Goal: Information Seeking & Learning: Learn about a topic

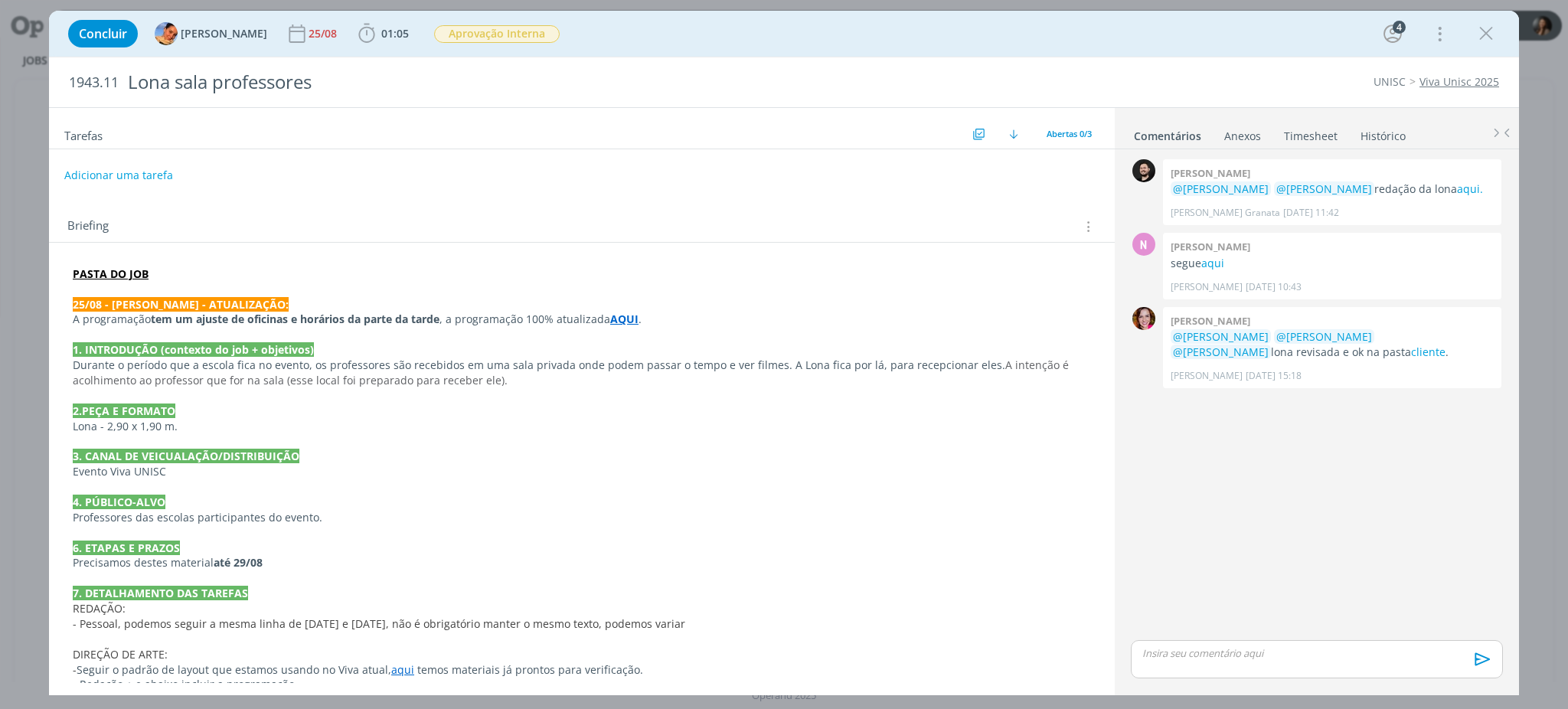
click at [386, 439] on p "dialog" at bounding box center [582, 440] width 1018 height 15
drag, startPoint x: 737, startPoint y: 568, endPoint x: 729, endPoint y: 560, distance: 11.3
click at [728, 565] on p "Precisamos destes material até 29/08" at bounding box center [582, 563] width 1017 height 15
click at [1393, 450] on div "0 Bruno corralo granata @Karoline Arend @Beatriz Luchese redação da lona aqui. …" at bounding box center [1317, 396] width 384 height 481
drag, startPoint x: 503, startPoint y: 516, endPoint x: 488, endPoint y: 512, distance: 15.5
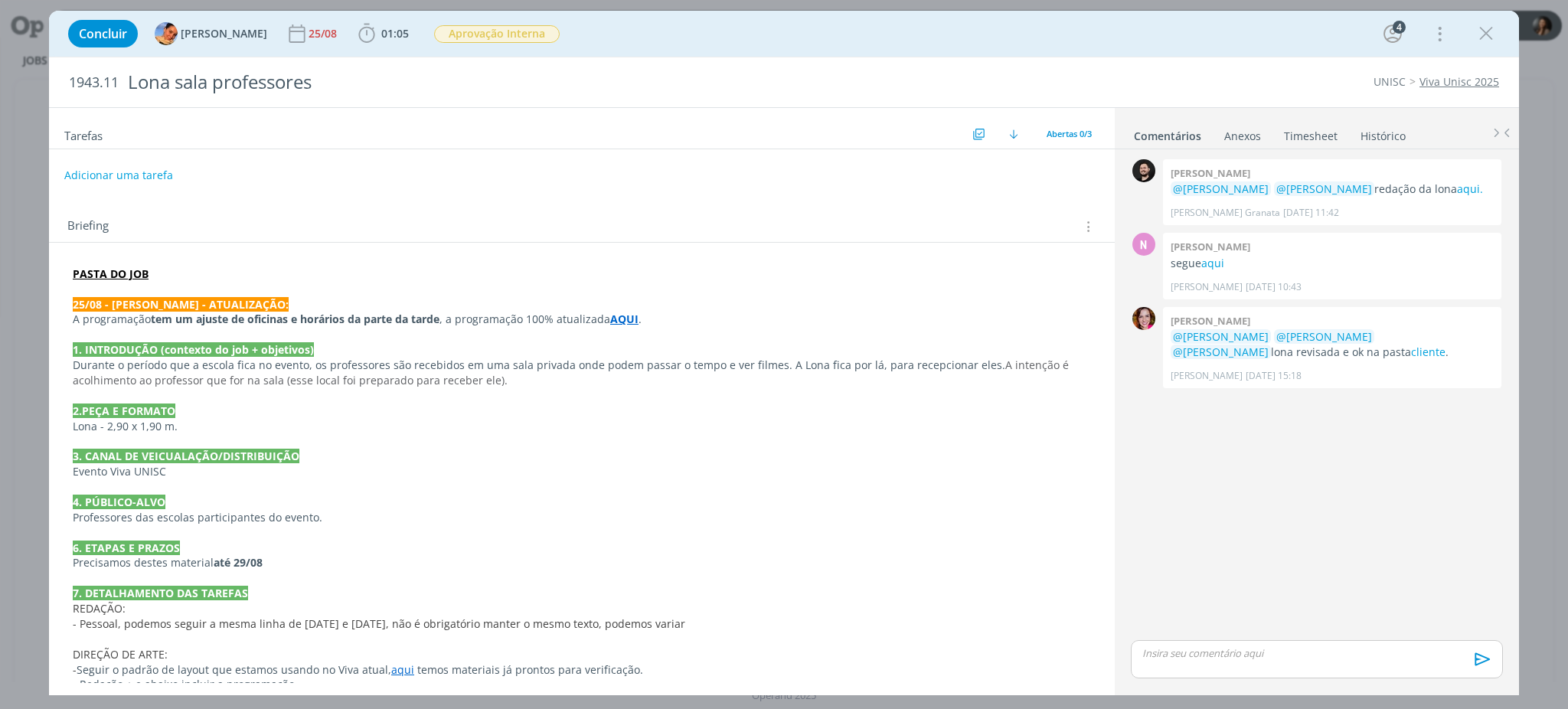
click at [503, 517] on p "Professores das escolas participantes do evento." at bounding box center [582, 517] width 1018 height 15
click at [1059, 122] on div "Tarefas Usar Job de template Criar template a partir deste job Visualizar Templ…" at bounding box center [582, 129] width 1066 height 41
click at [1063, 139] on span "Abertas 0/3" at bounding box center [1069, 133] width 45 height 12
click at [1107, 194] on span "Concluídas 3" at bounding box center [1078, 193] width 57 height 13
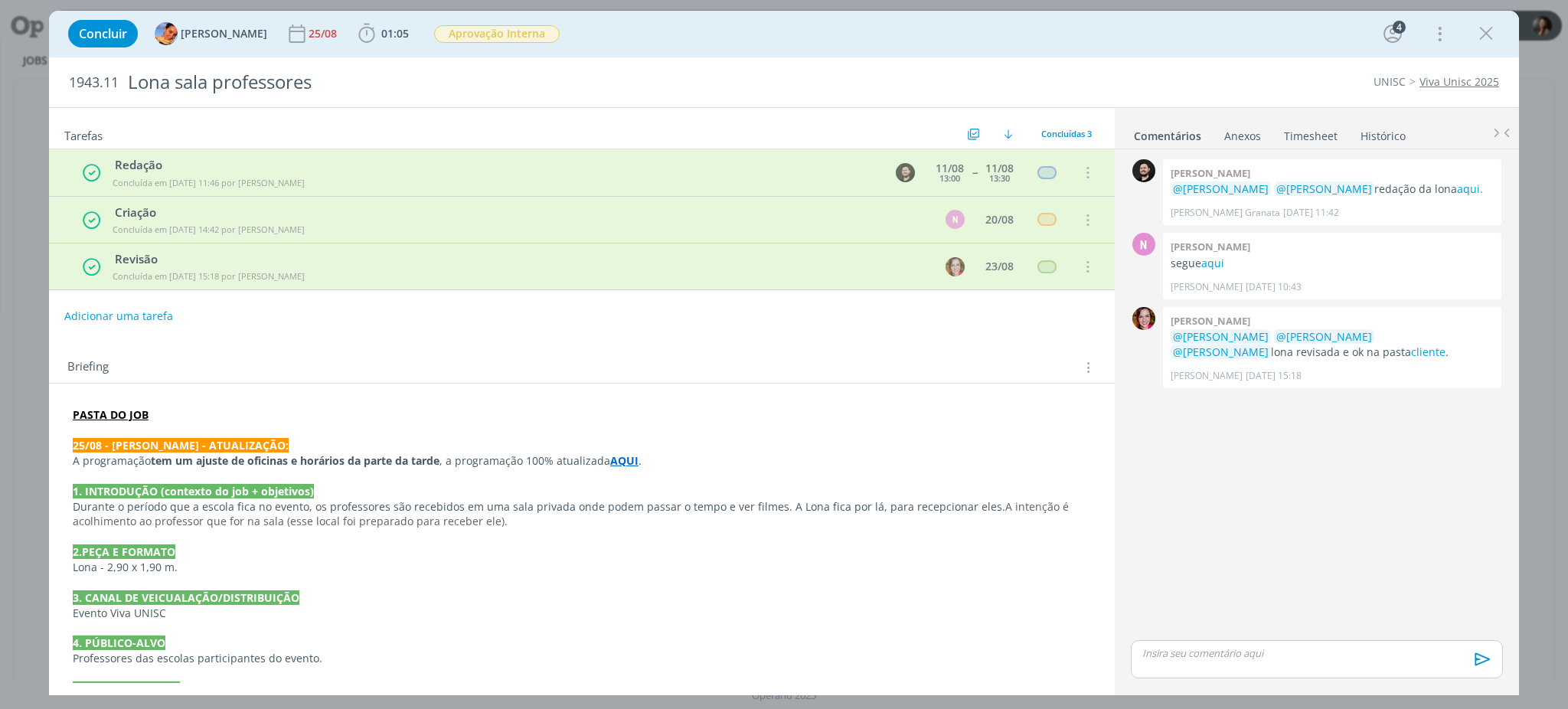
click at [1234, 453] on div "0 Bruno corralo granata @Karoline Arend @Beatriz Luchese redação da lona aqui. …" at bounding box center [1317, 396] width 384 height 481
drag, startPoint x: 186, startPoint y: 231, endPoint x: 314, endPoint y: 234, distance: 128.0
click at [314, 234] on td "Criação Concluída em 25/08 às 14:42 por Luíza Santana" at bounding box center [517, 219] width 822 height 41
click at [736, 503] on p "Durante o período que a escola fica no evento, os professores são recebidos em …" at bounding box center [582, 515] width 1018 height 30
click at [1216, 510] on div "0 Bruno corralo granata @Karoline Arend @Beatriz Luchese redação da lona aqui. …" at bounding box center [1317, 396] width 384 height 481
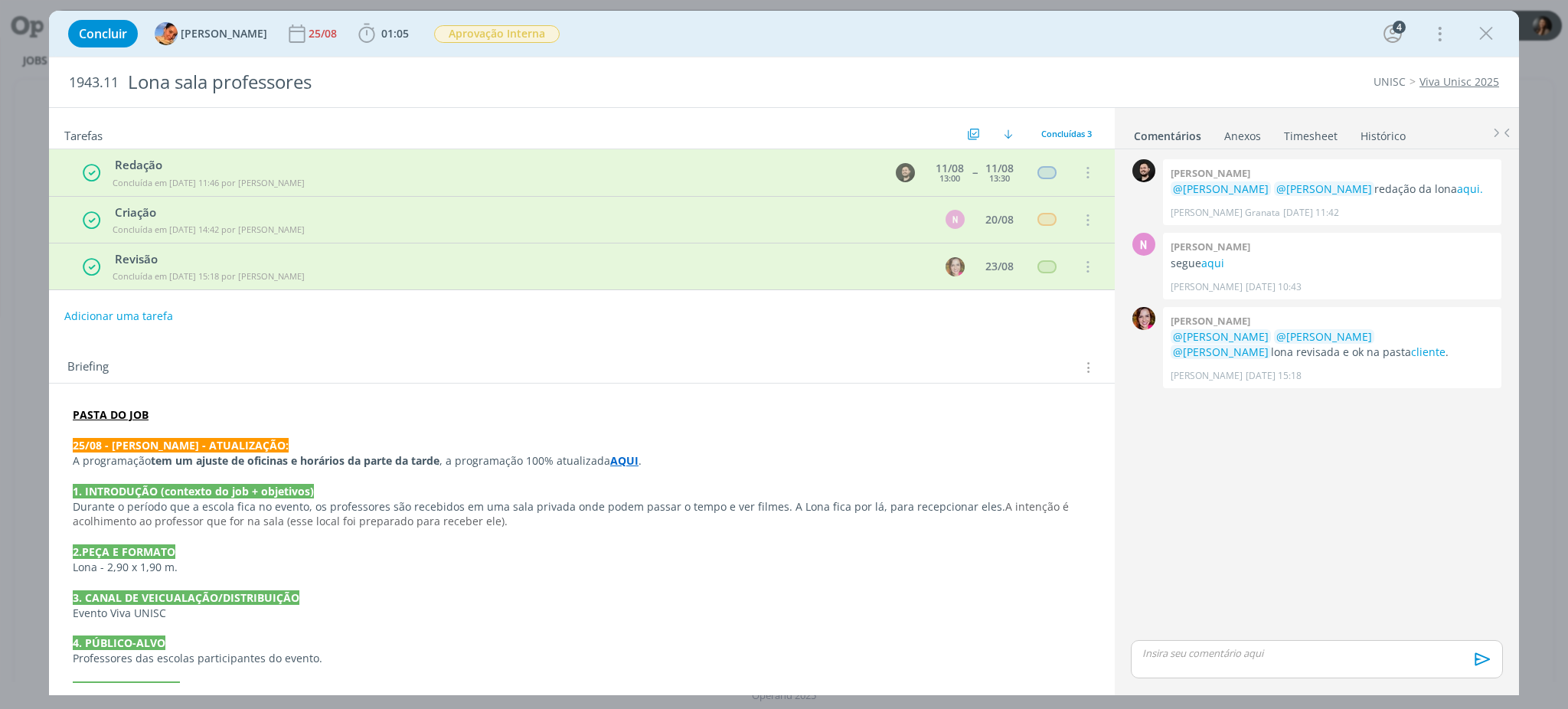
drag, startPoint x: 714, startPoint y: 525, endPoint x: 666, endPoint y: 474, distance: 70.0
click at [712, 525] on p "Durante o período que a escola fica no evento, os professores são recebidos em …" at bounding box center [582, 515] width 1018 height 30
click at [456, 507] on p "Durante o período que a escola fica no evento, os professores são recebidos em …" at bounding box center [582, 516] width 1017 height 30
click at [642, 608] on p "Evento Viva UNISC" at bounding box center [582, 613] width 1018 height 15
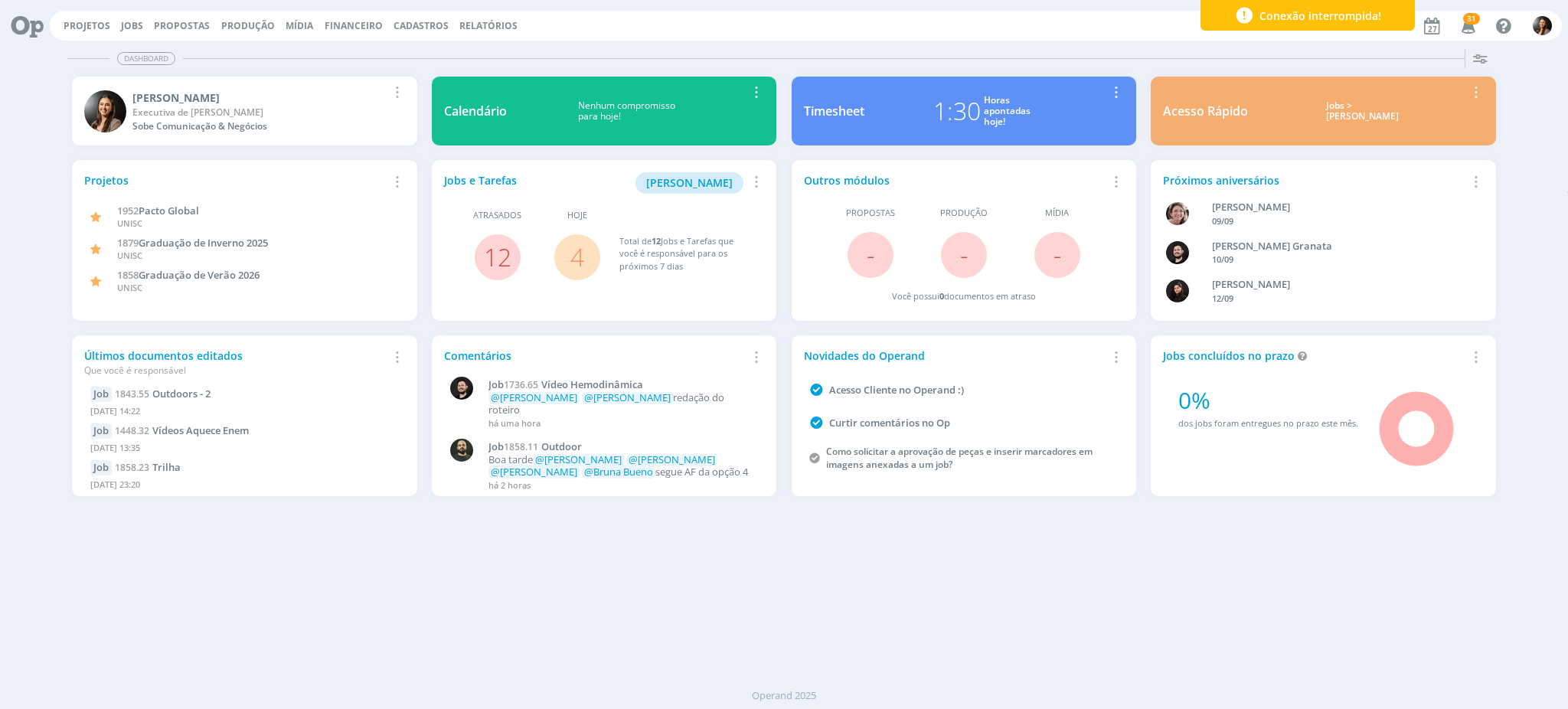
click at [682, 555] on div "Dashboard Salvar Selecione abaixo os cards desejados: Meus Meu Perfil [GEOGRAPH…" at bounding box center [784, 376] width 1568 height 666
click at [30, 22] on icon at bounding box center [21, 25] width 31 height 30
click at [18, 23] on icon at bounding box center [21, 25] width 31 height 30
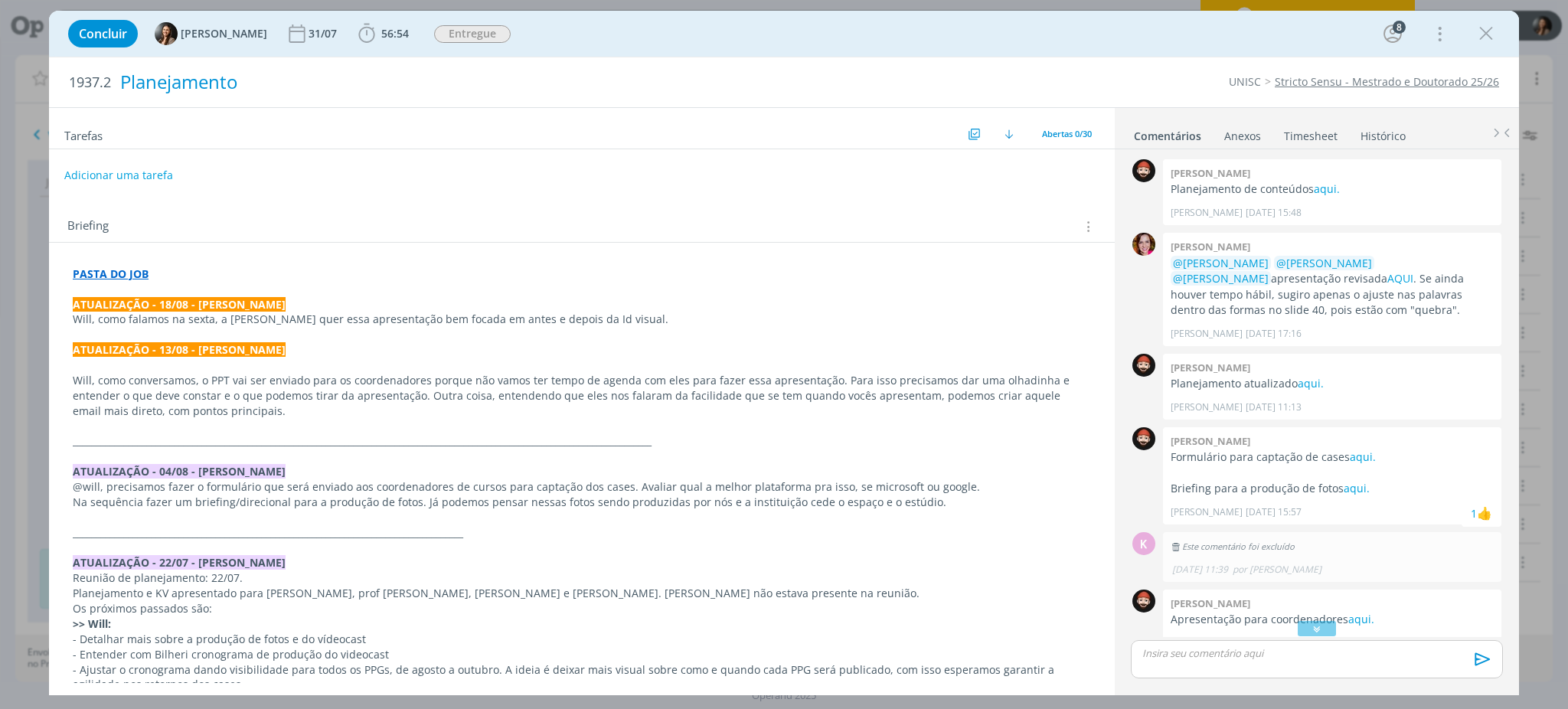
scroll to position [77, 0]
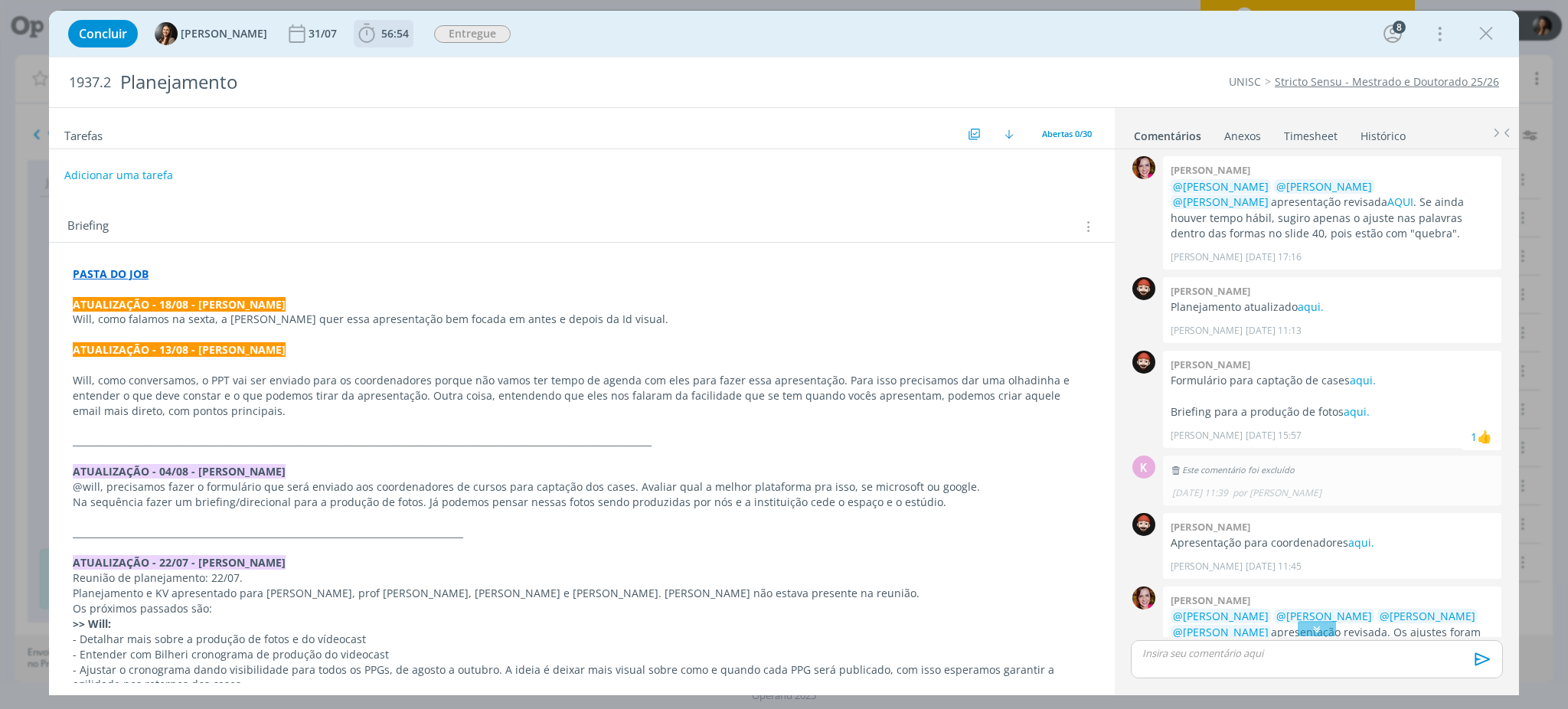
click at [379, 31] on b "56:54" at bounding box center [396, 34] width 34 height 11
click at [518, 71] on button "Apontar" at bounding box center [503, 68] width 64 height 16
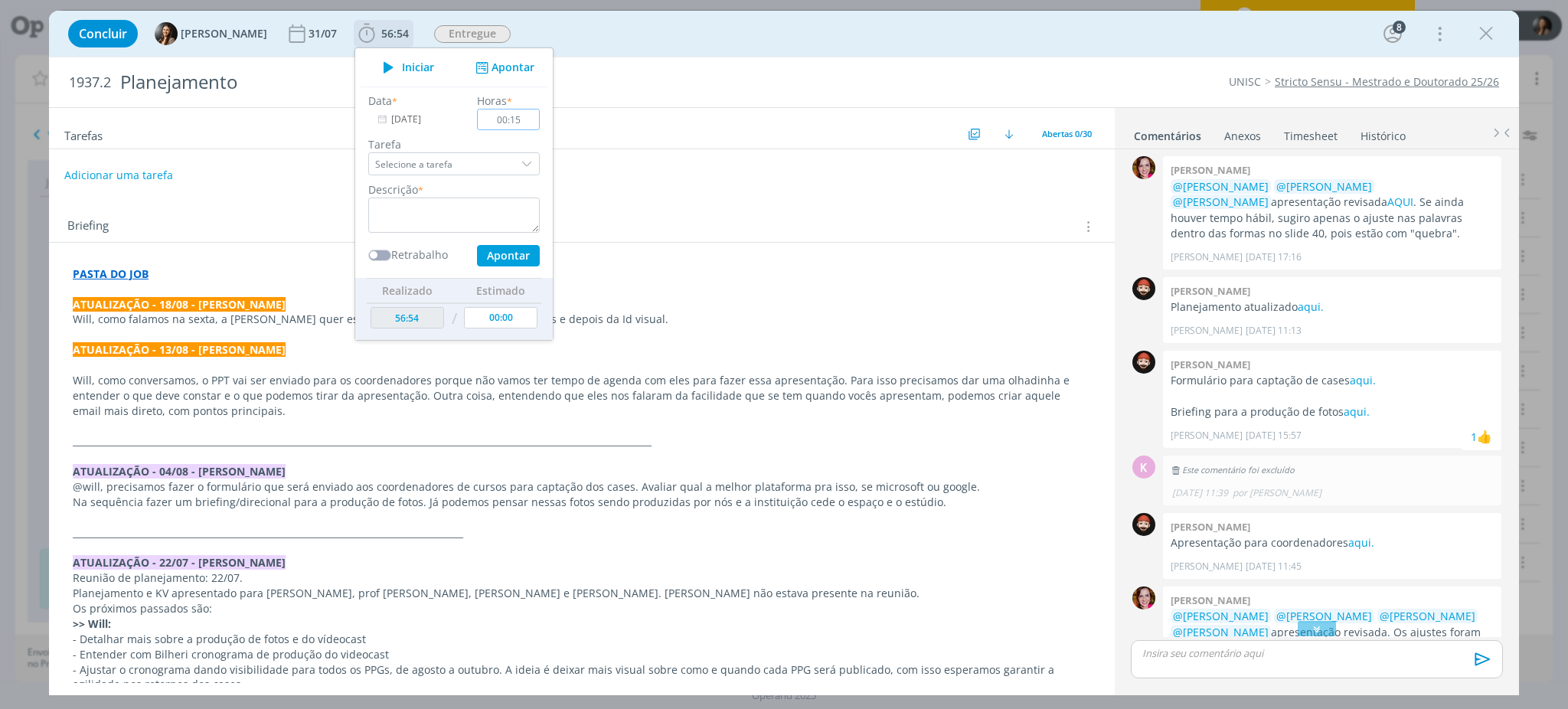
type input "00:15"
click at [400, 222] on textarea "dialog" at bounding box center [455, 215] width 172 height 35
drag, startPoint x: 487, startPoint y: 257, endPoint x: 464, endPoint y: 347, distance: 92.9
click at [488, 257] on button "Apontar" at bounding box center [508, 256] width 63 height 21
type textarea "Trocas com Will sobre formulário"
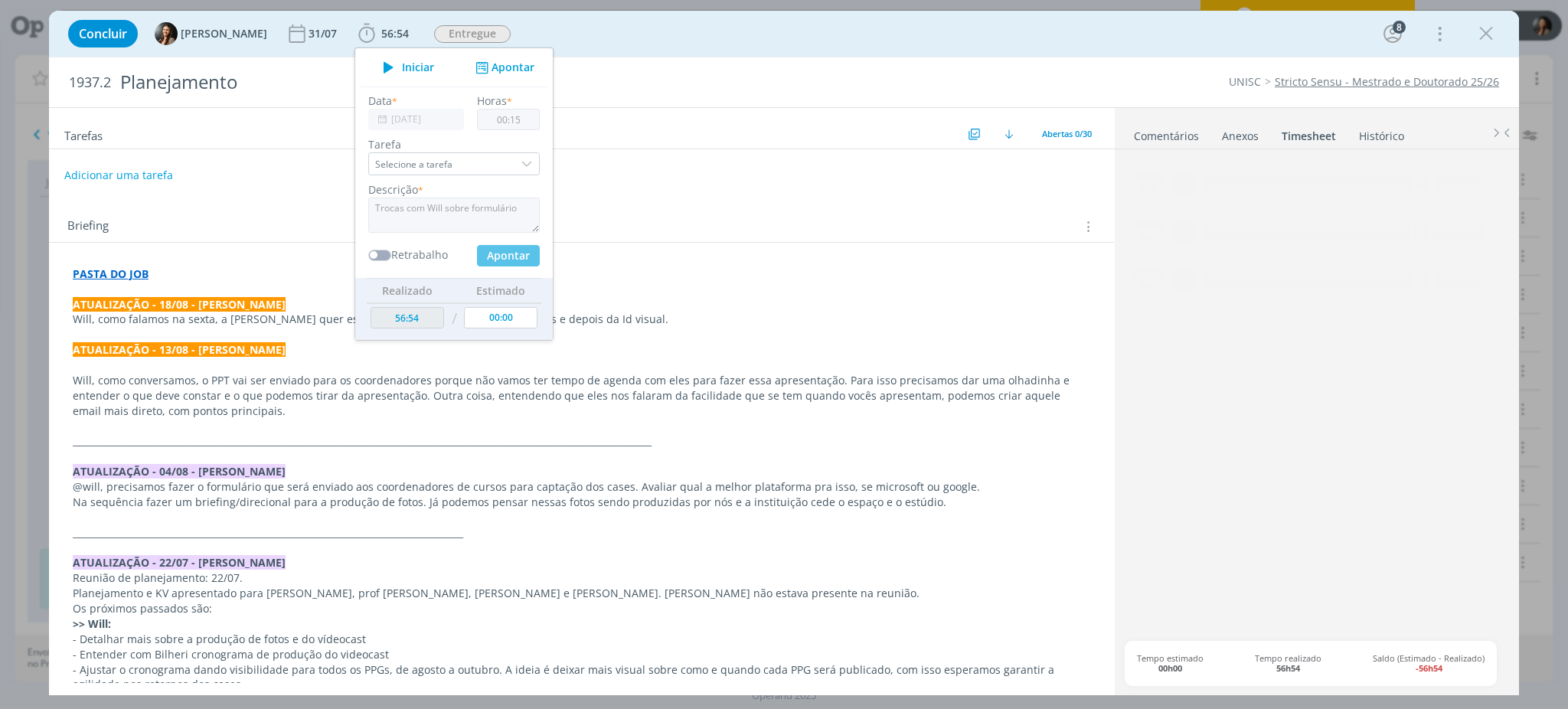
type input "00:00"
type input "57:09"
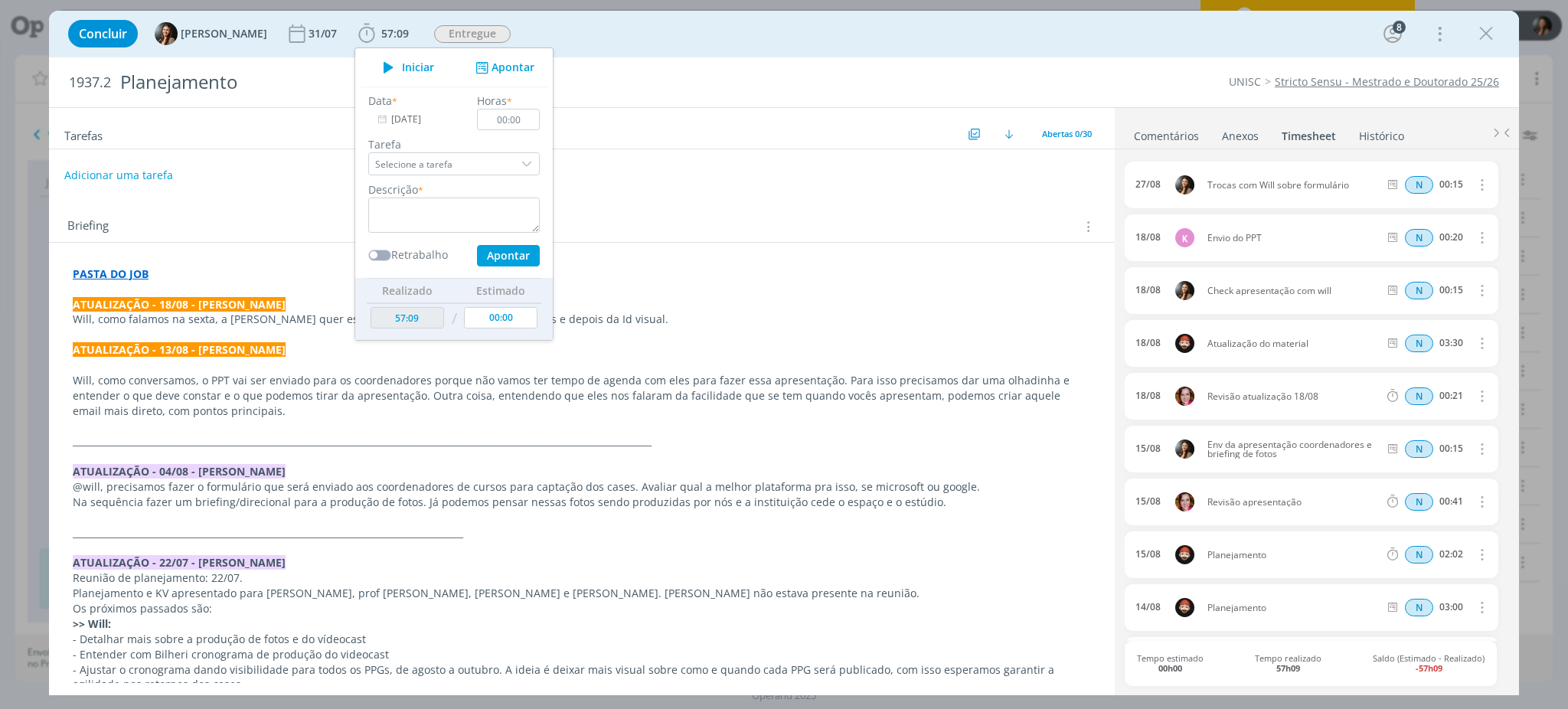
drag, startPoint x: 1488, startPoint y: 25, endPoint x: 1406, endPoint y: 55, distance: 87.3
click at [1489, 25] on icon "dialog" at bounding box center [1487, 34] width 23 height 23
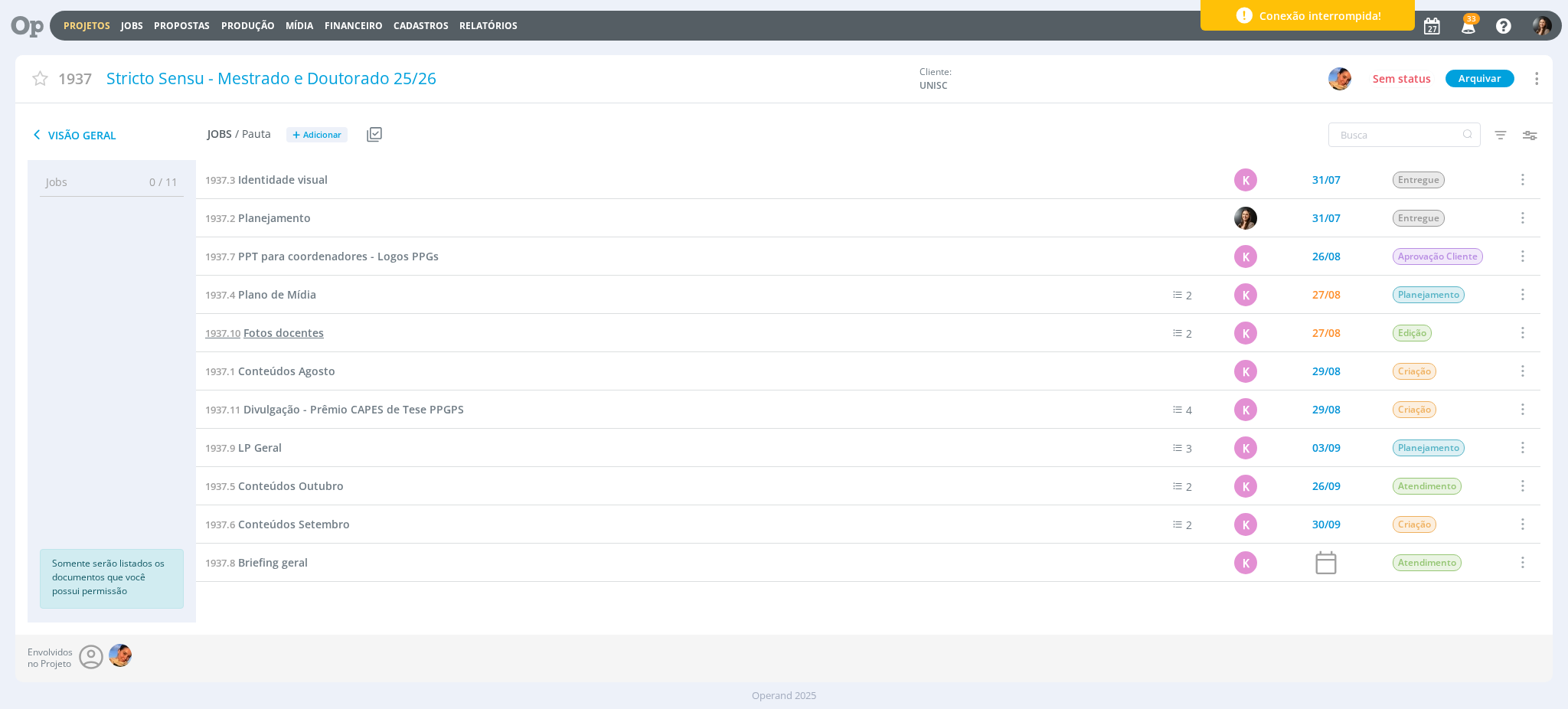
click at [274, 336] on span "Fotos docentes" at bounding box center [284, 333] width 81 height 14
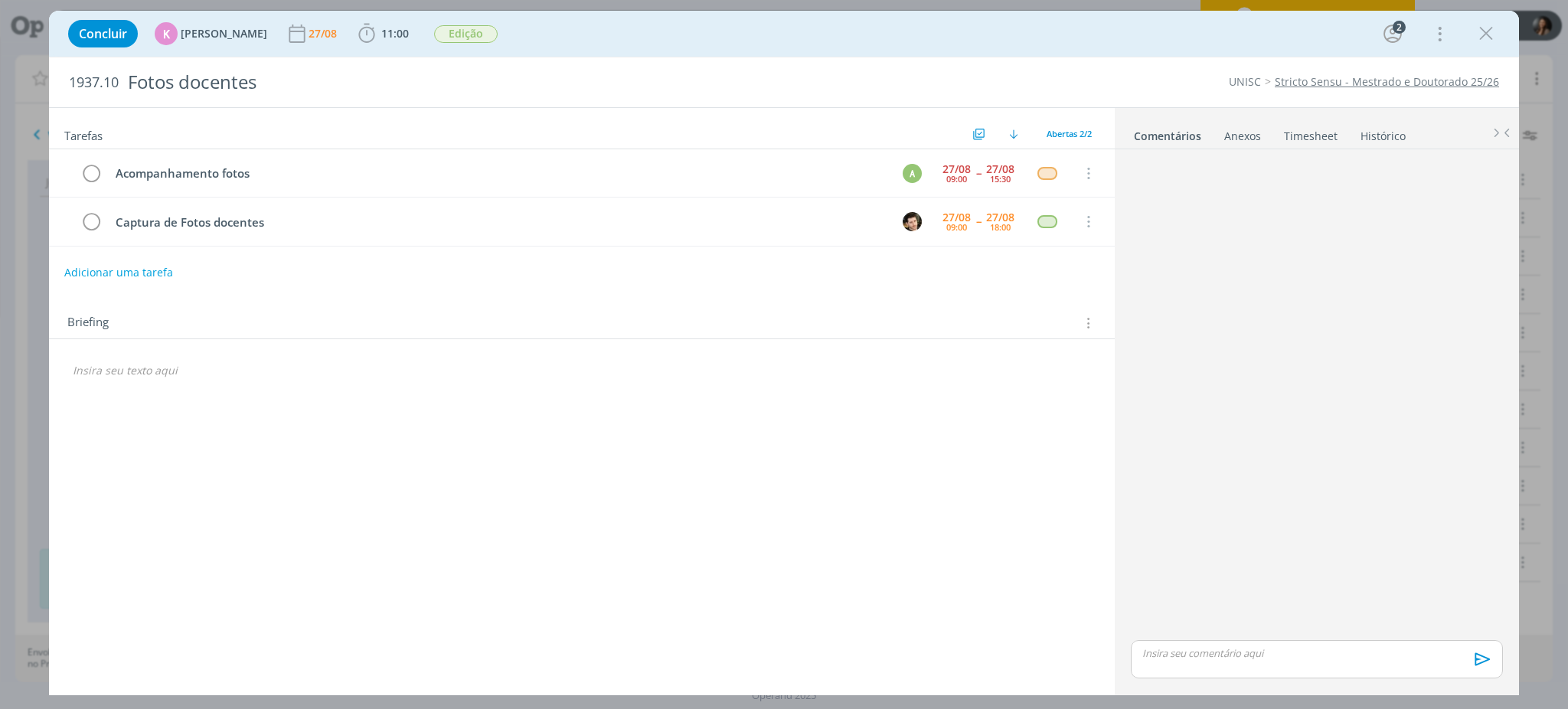
click at [744, 521] on div "Tarefas Usar Job de template Criar template a partir deste job Visualizar Templ…" at bounding box center [582, 396] width 1066 height 575
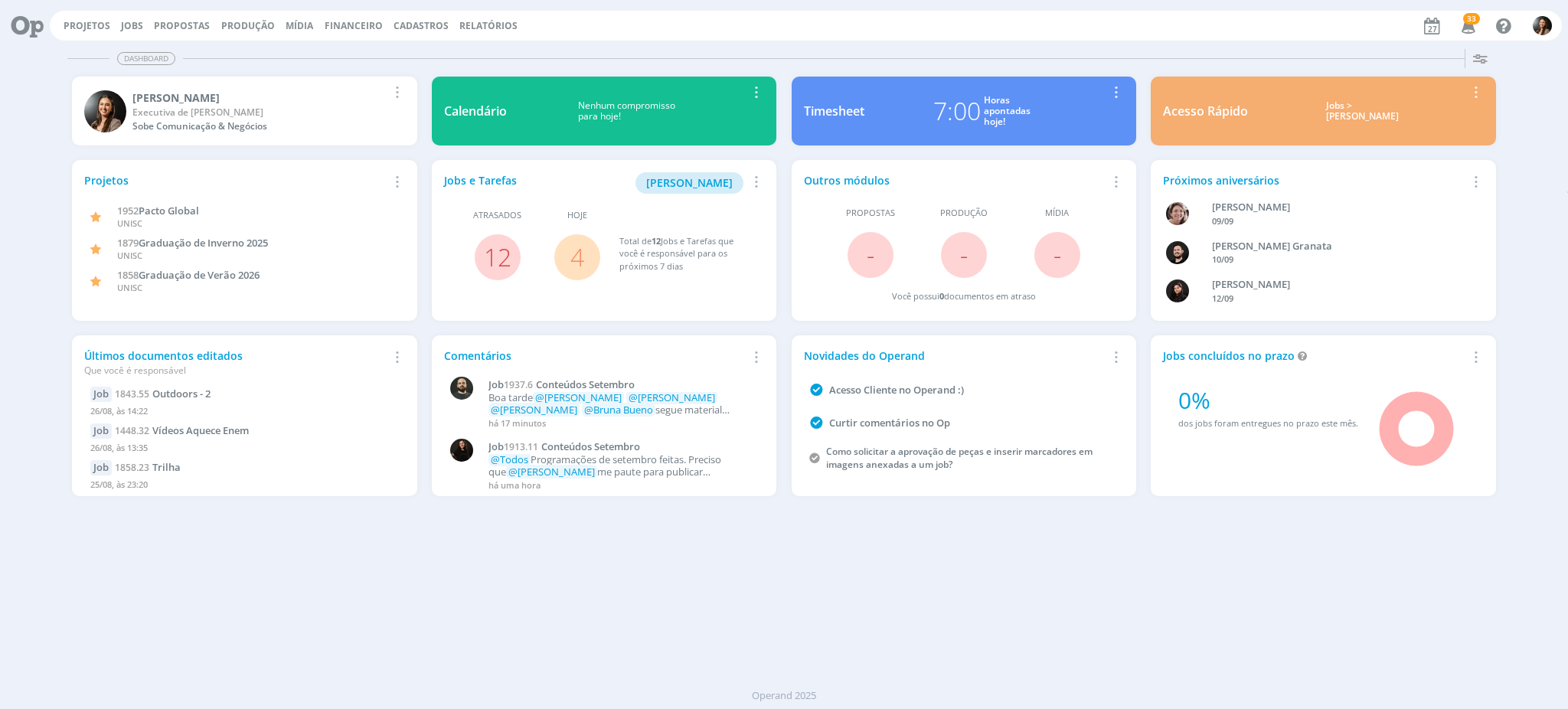
click at [1087, 630] on div "Dashboard Salvar Selecione abaixo os cards desejados: Meus Meu Perfil Agenda Ti…" at bounding box center [784, 376] width 1568 height 666
click at [320, 585] on div "Dashboard Salvar Selecione abaixo os cards desejados: Meus Meu Perfil Agenda Ti…" at bounding box center [784, 376] width 1568 height 666
click at [93, 23] on link "Projetos" at bounding box center [87, 25] width 47 height 13
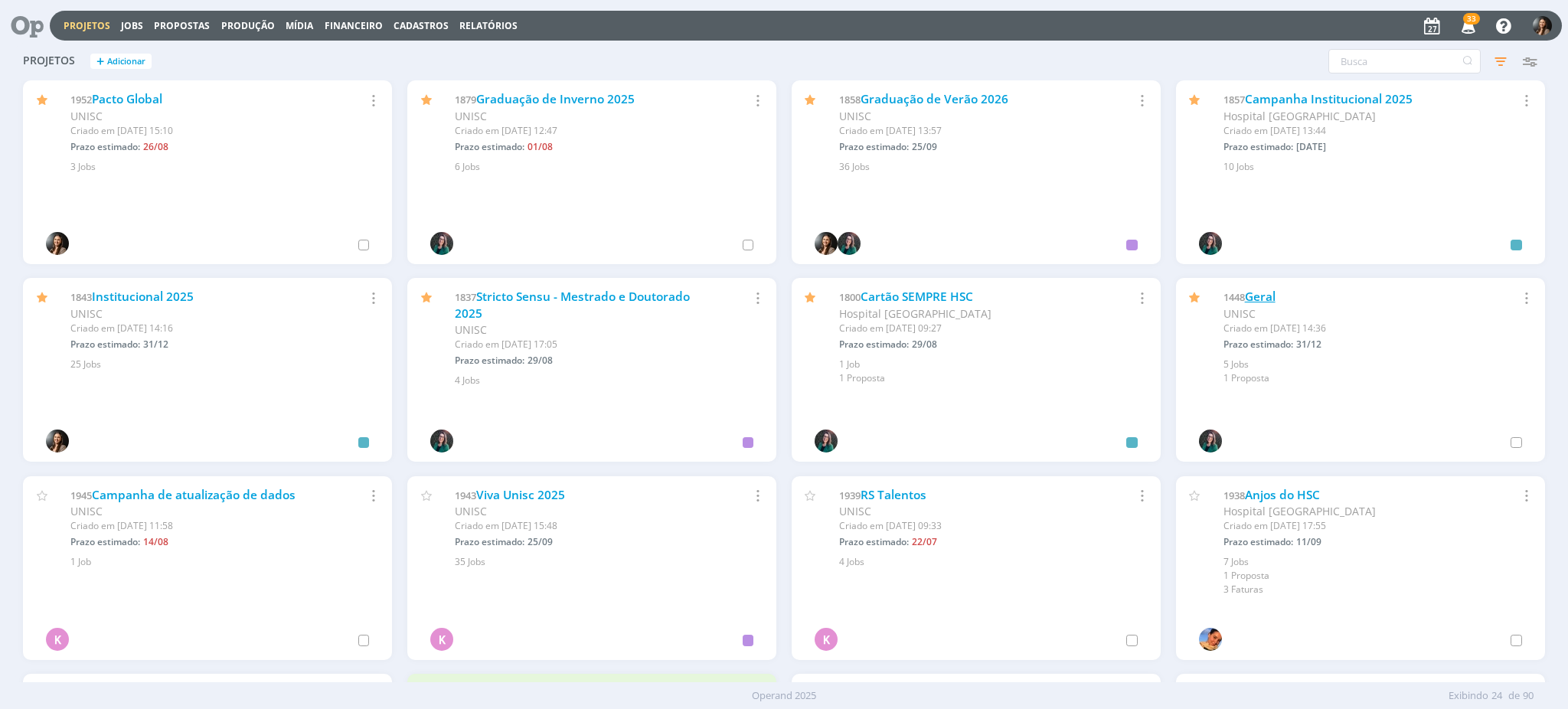
click at [1256, 301] on link "Geral" at bounding box center [1260, 297] width 30 height 16
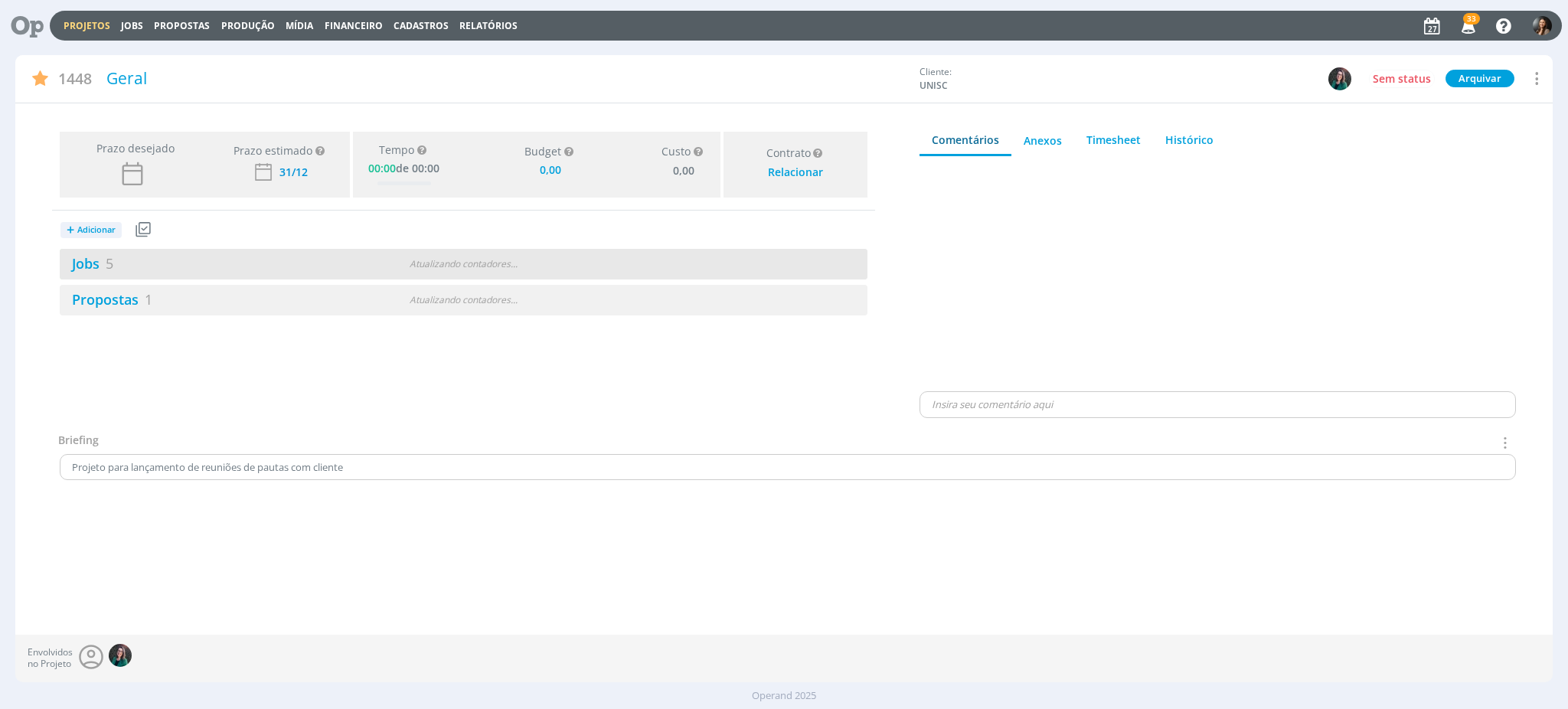
type input "0,00"
click at [522, 265] on div "Atualizando contadores . . ." at bounding box center [464, 263] width 262 height 13
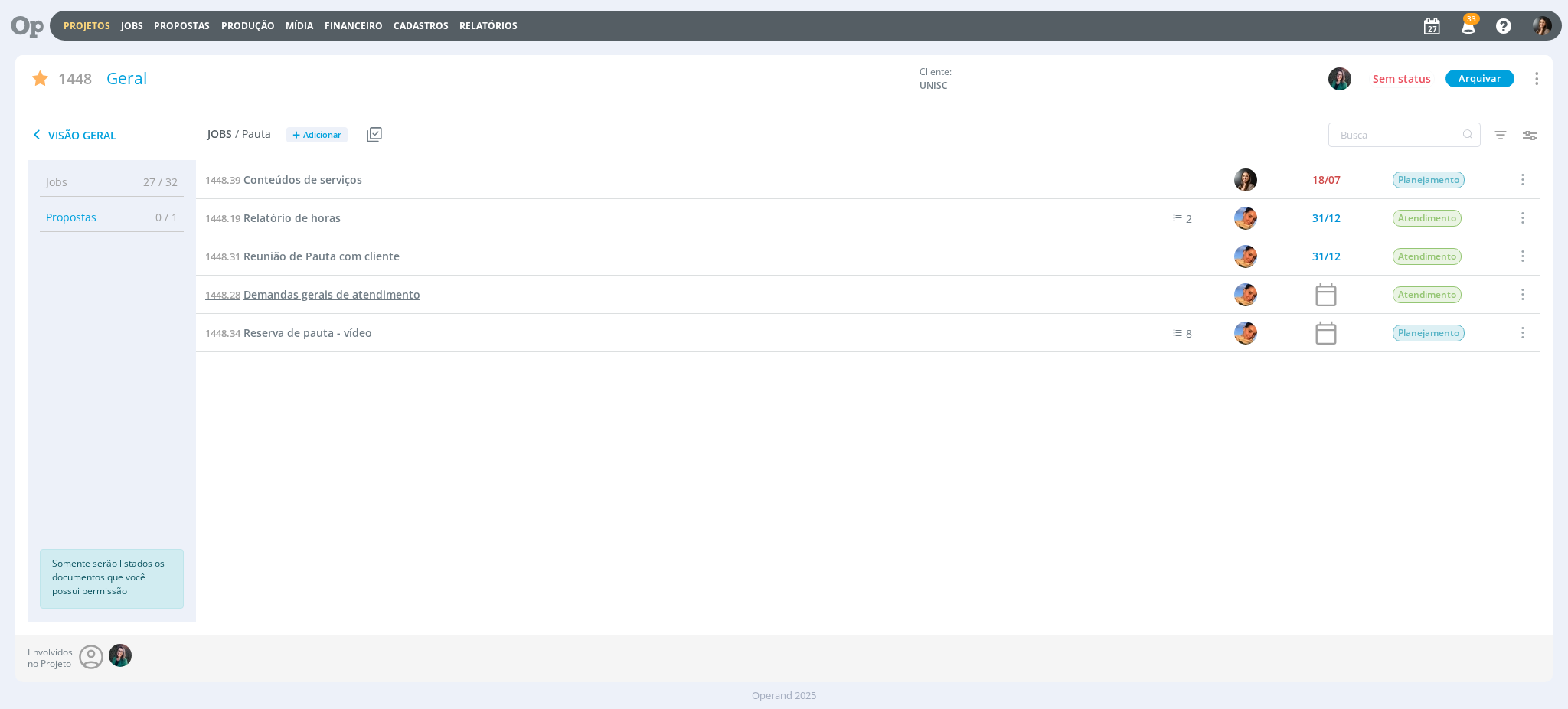
click at [319, 297] on span "Demandas gerais de atendimento" at bounding box center [332, 295] width 177 height 14
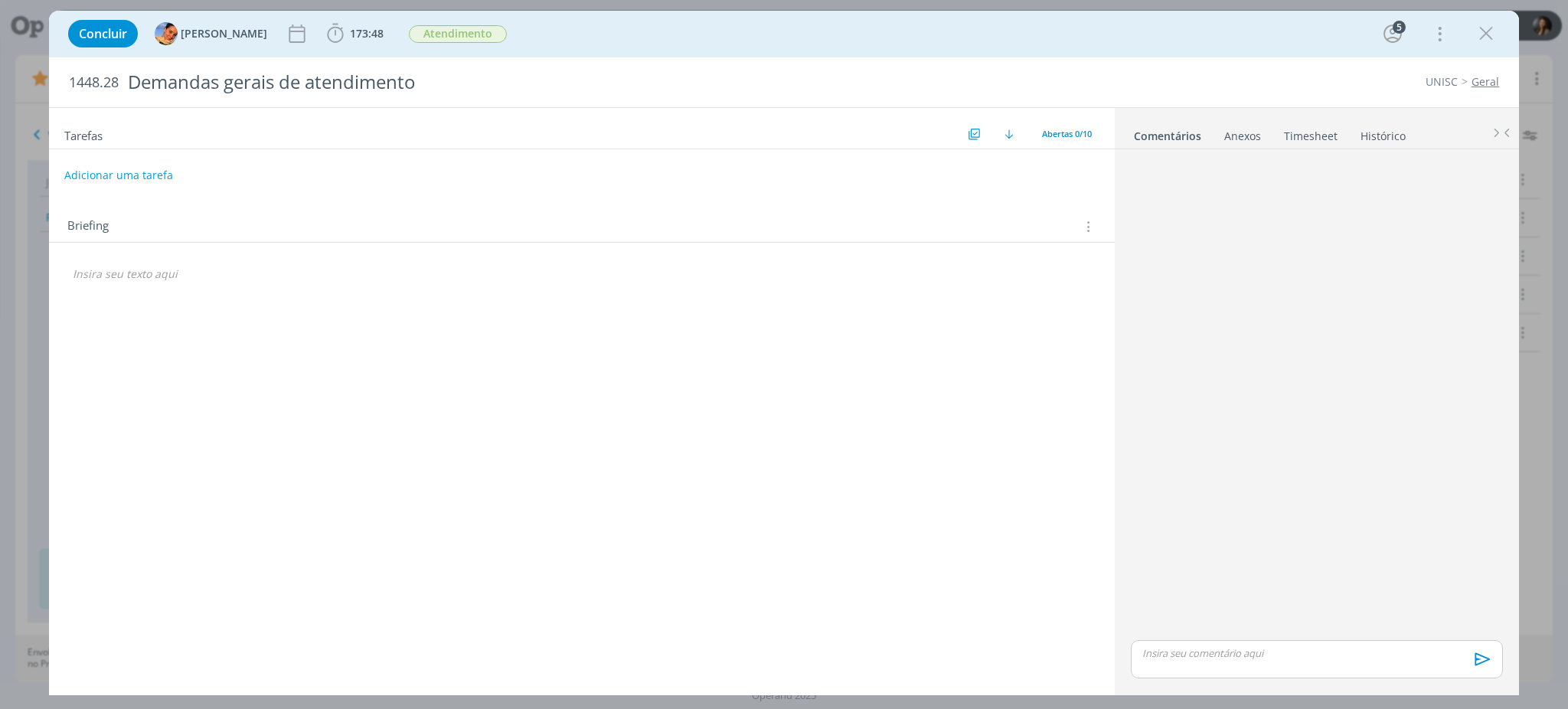
click at [1314, 141] on link "Timesheet" at bounding box center [1311, 132] width 55 height 22
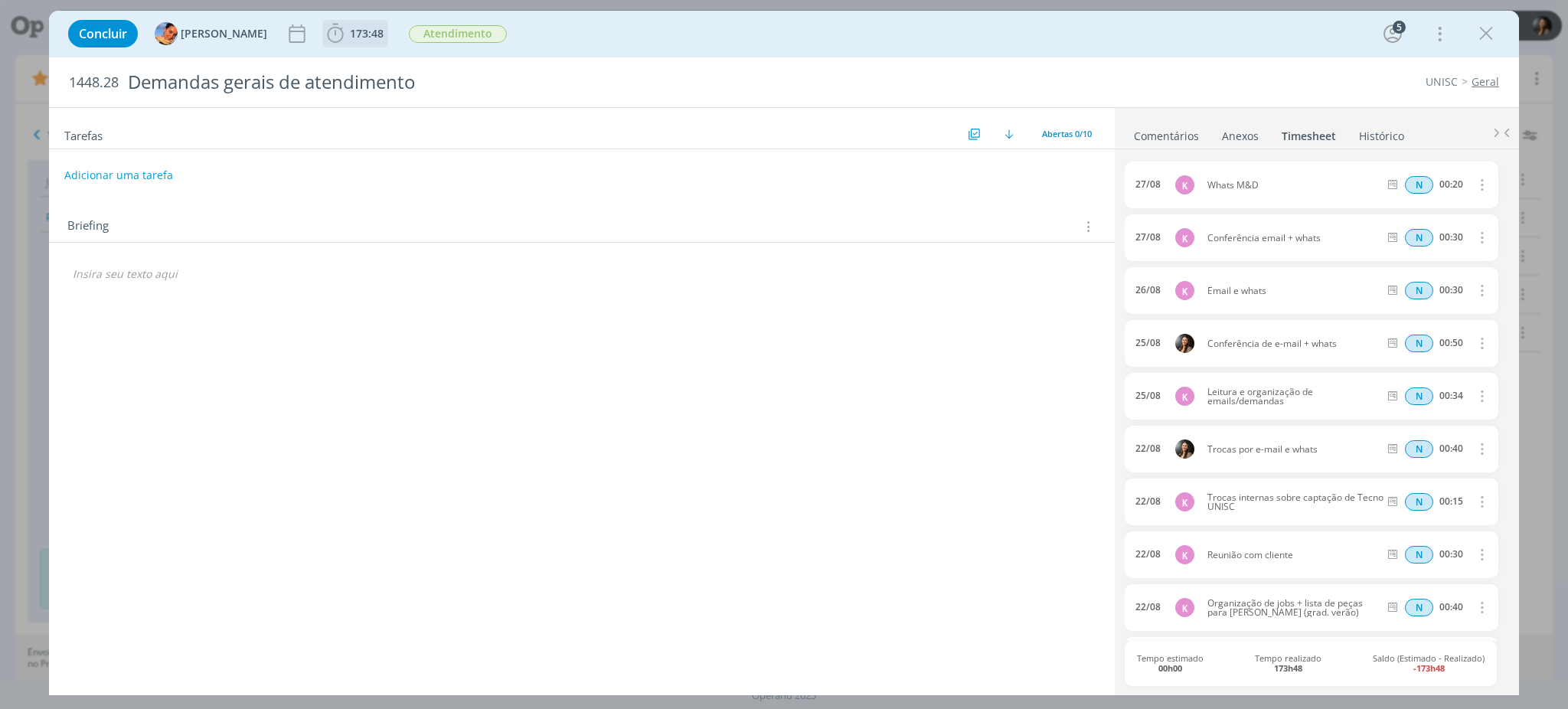
click at [352, 21] on button "173:48" at bounding box center [355, 33] width 64 height 24
click at [473, 66] on button "Apontar" at bounding box center [472, 68] width 64 height 16
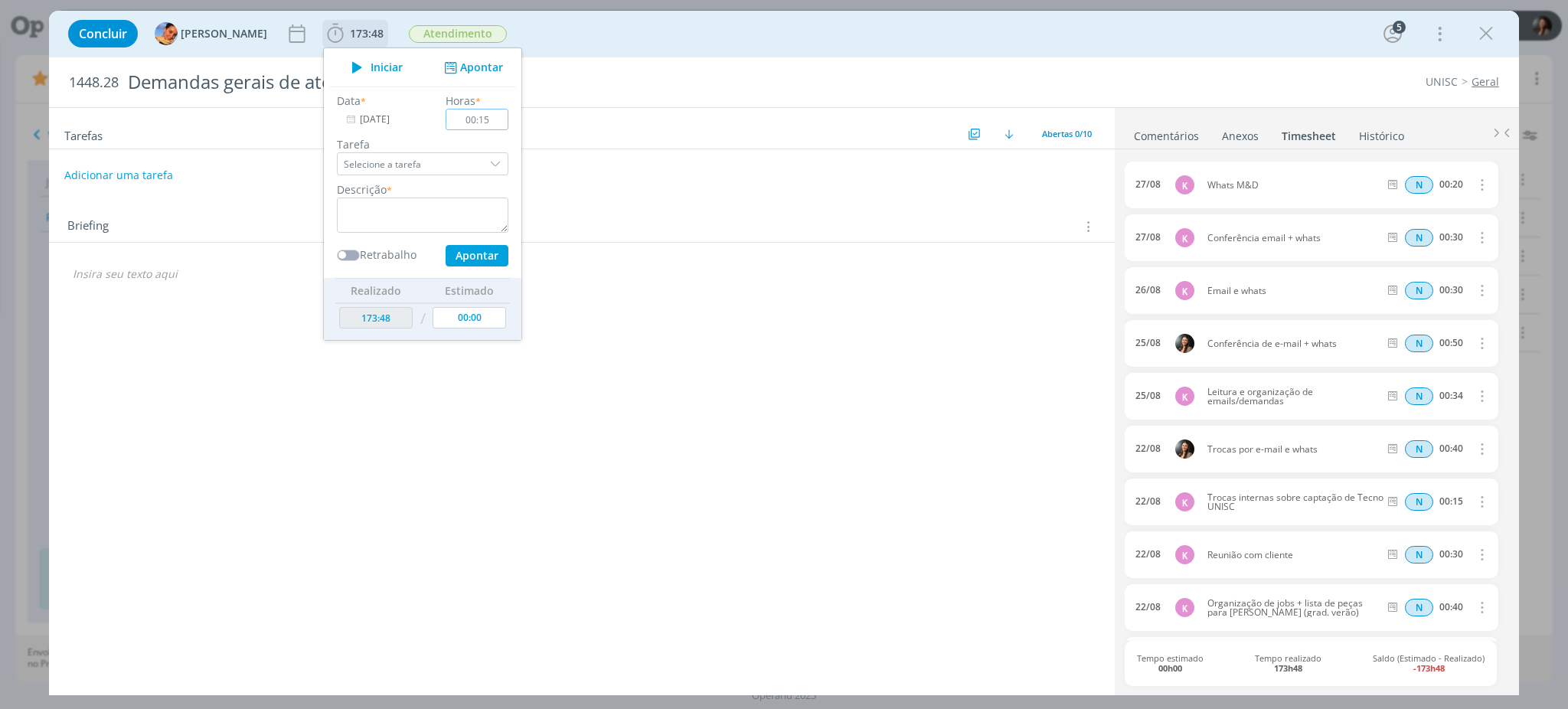
type input "00:15"
click at [413, 226] on textarea "dialog" at bounding box center [422, 215] width 172 height 35
click at [473, 246] on button "Apontar" at bounding box center [477, 256] width 63 height 21
type textarea "Trocas com cliente pelo whats"
type input "00:00"
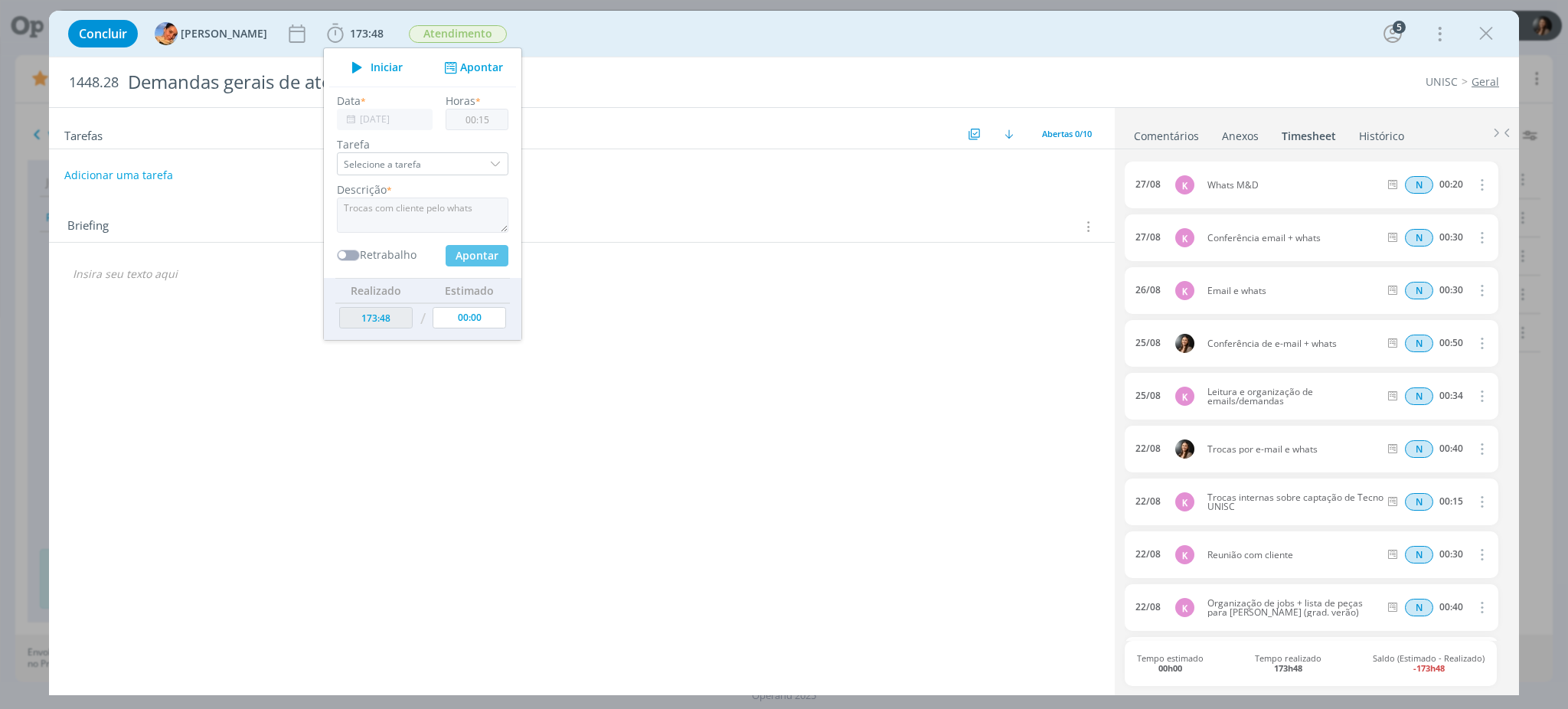
type input "174:03"
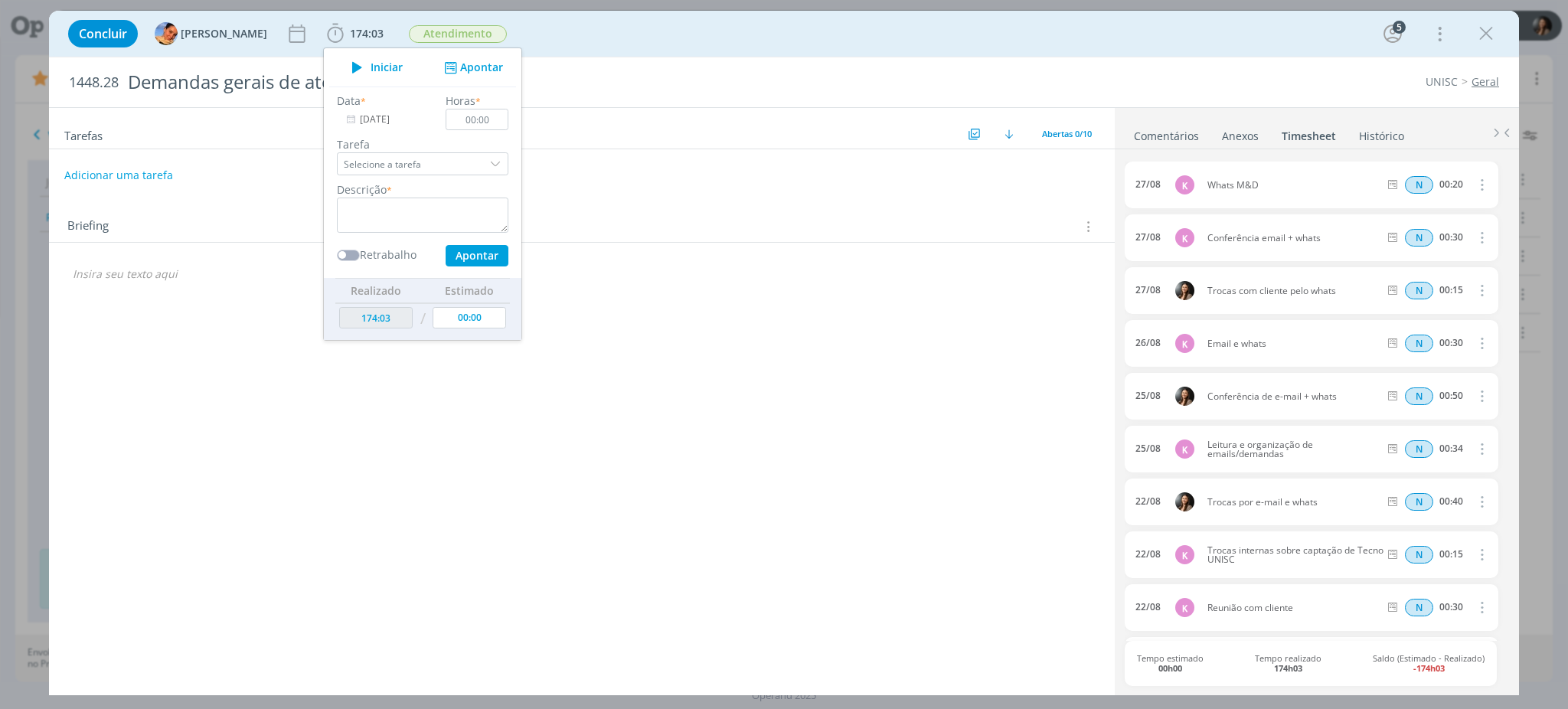
click at [729, 554] on div "Tarefas Usar Job de template Criar template a partir deste job Visualizar Templ…" at bounding box center [582, 396] width 1066 height 575
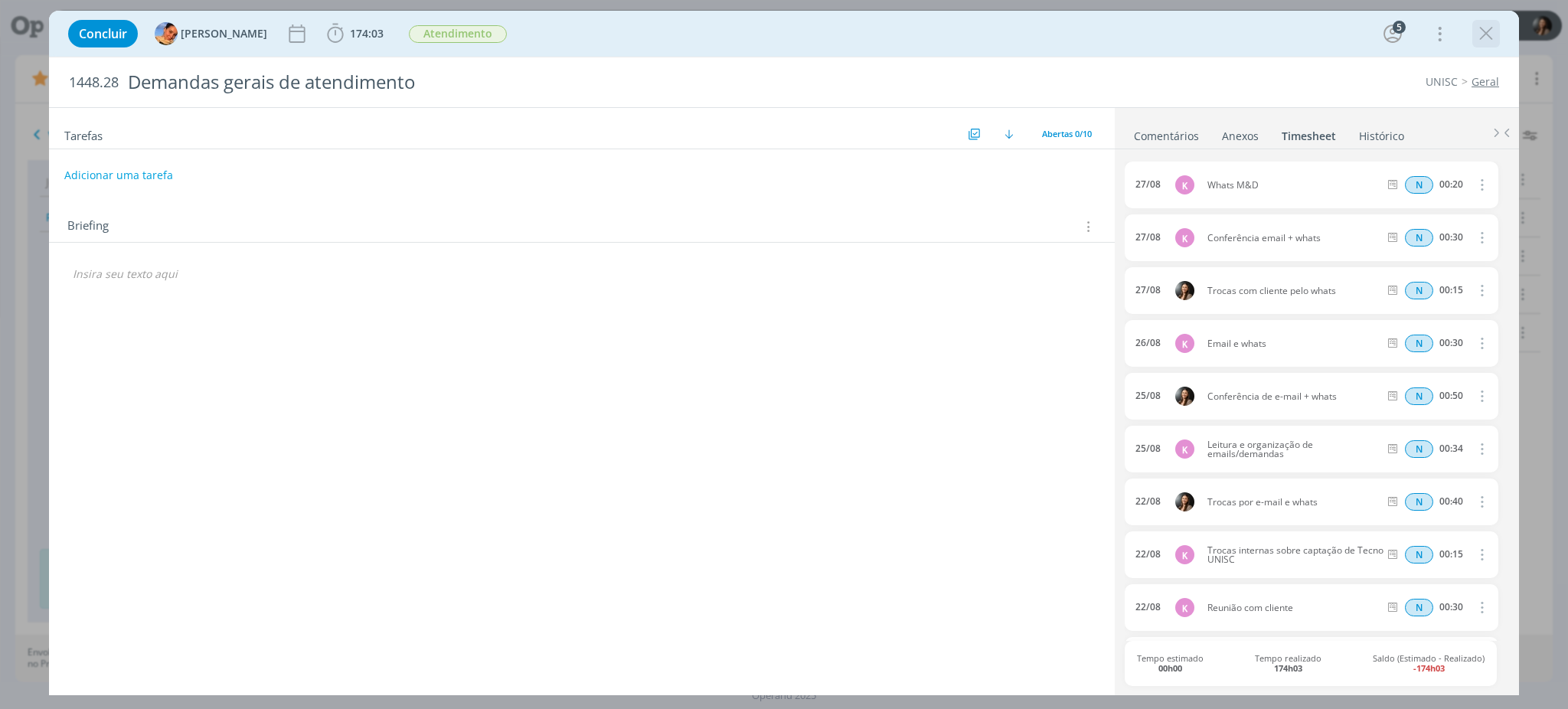
click at [1483, 36] on icon "dialog" at bounding box center [1487, 34] width 23 height 23
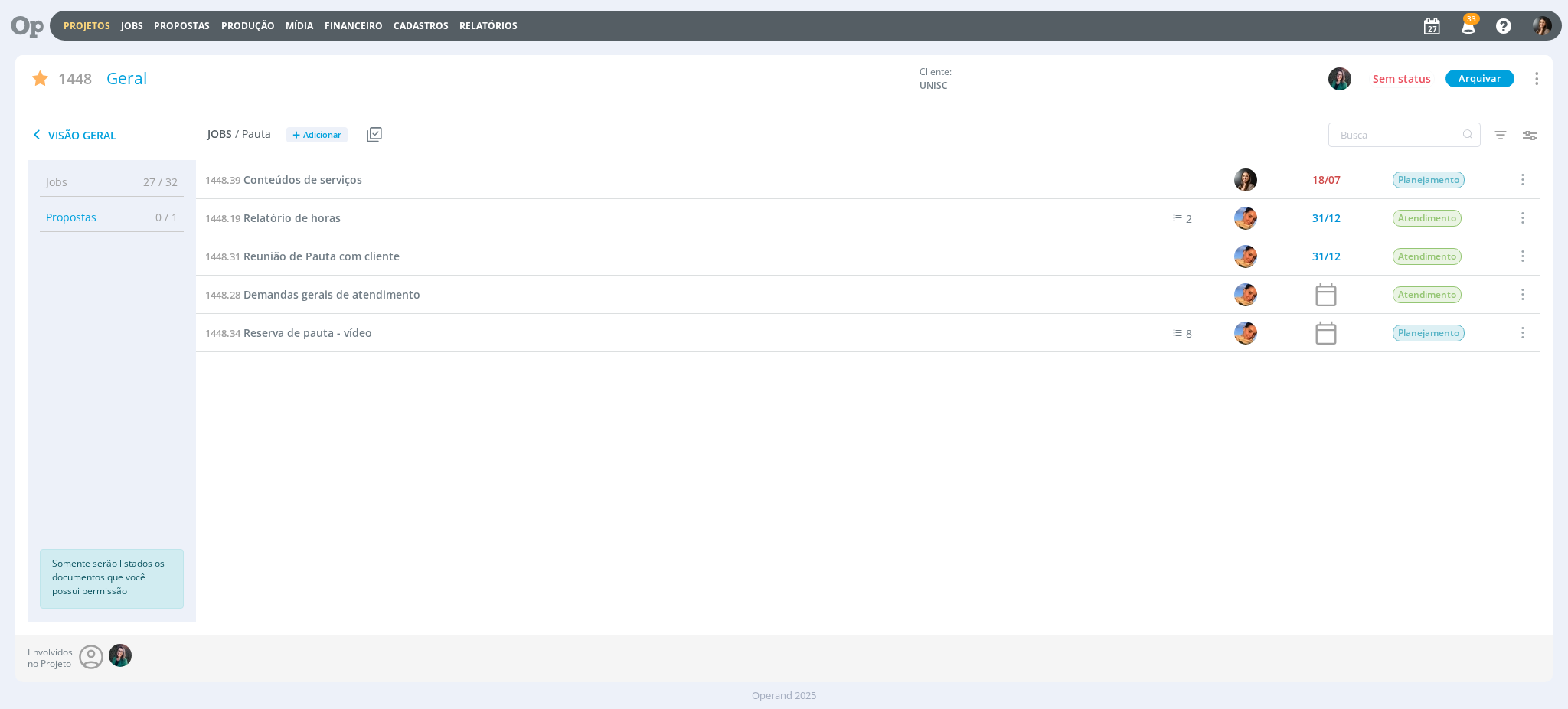
click at [97, 30] on link "Projetos" at bounding box center [87, 25] width 47 height 13
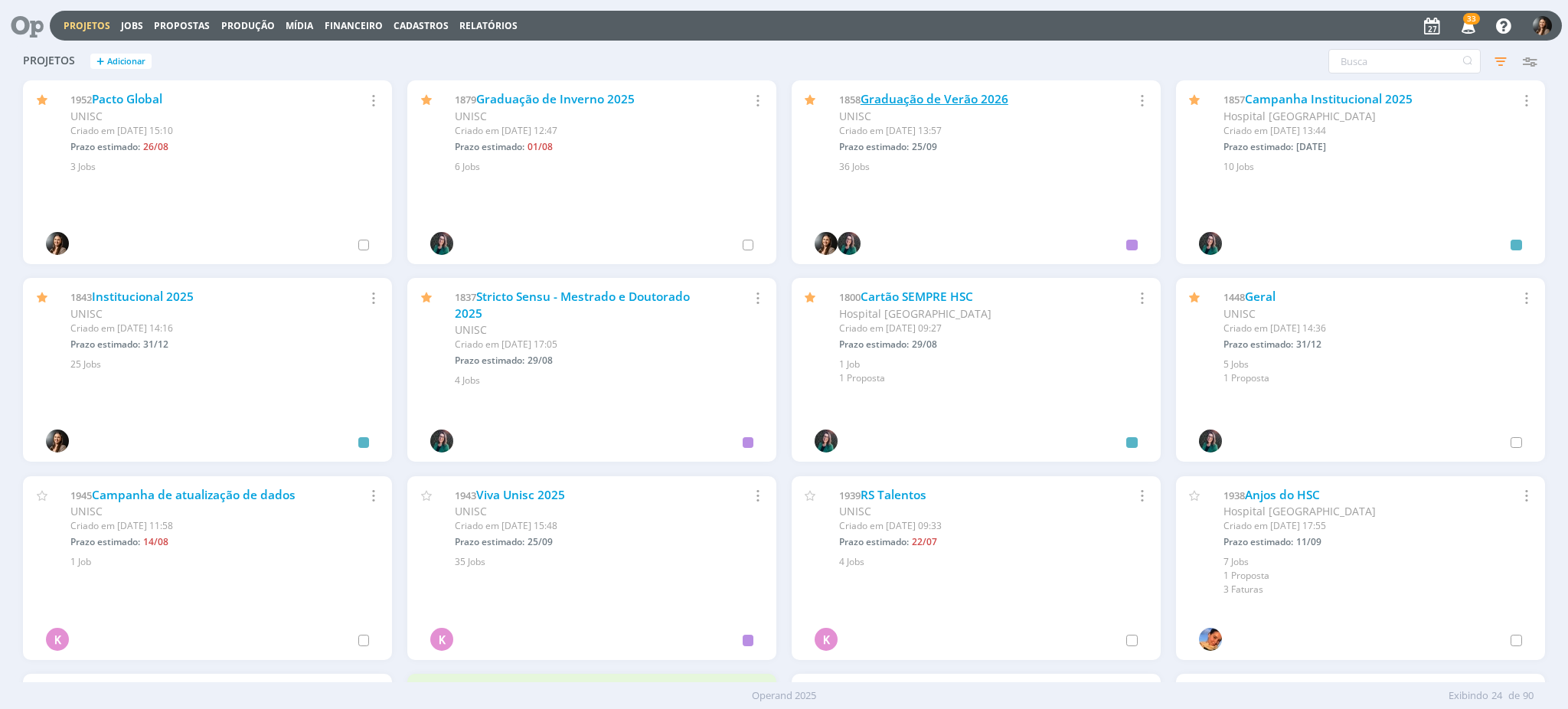
click at [964, 91] on link "Graduação de Verão 2026" at bounding box center [934, 99] width 148 height 16
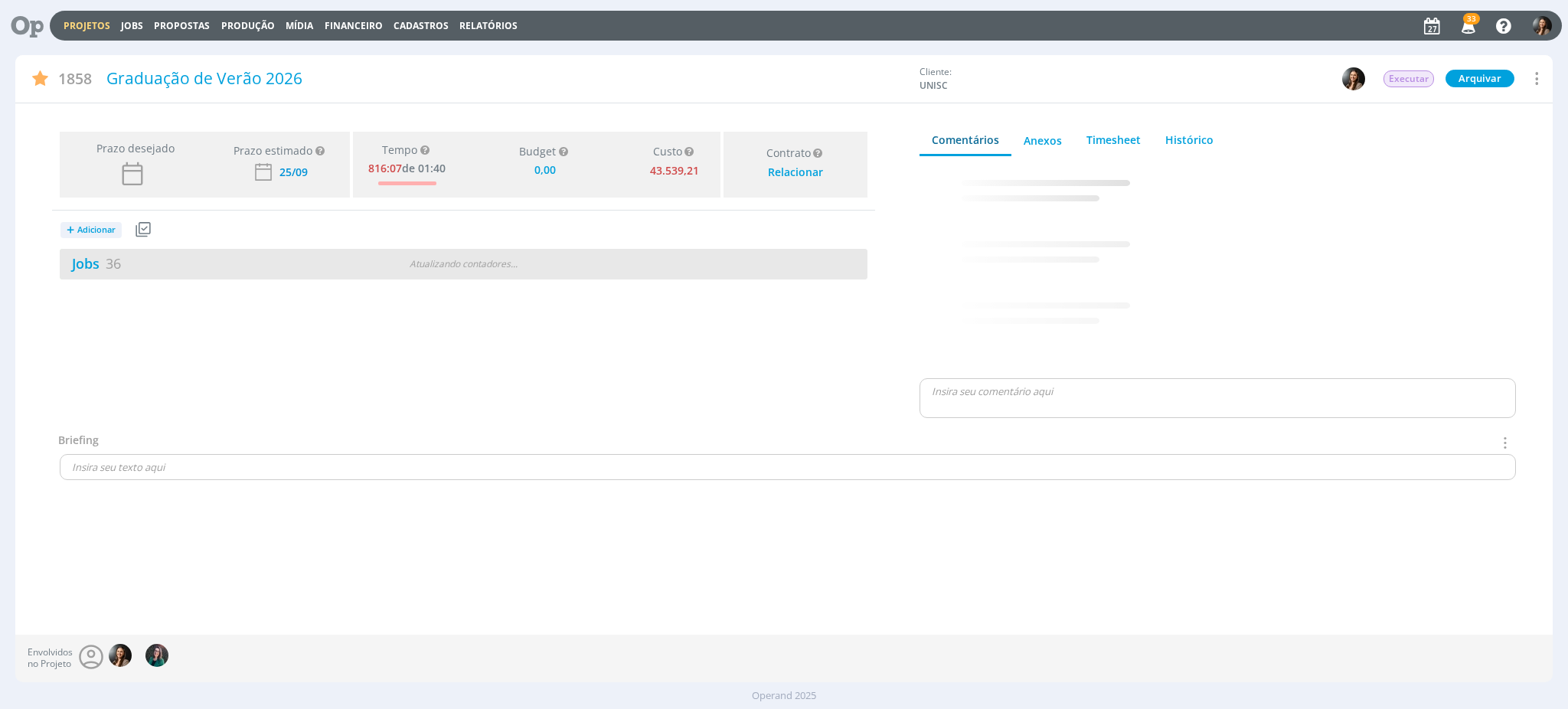
type input "0,00"
click at [333, 257] on div "Jobs 36" at bounding box center [196, 263] width 273 height 21
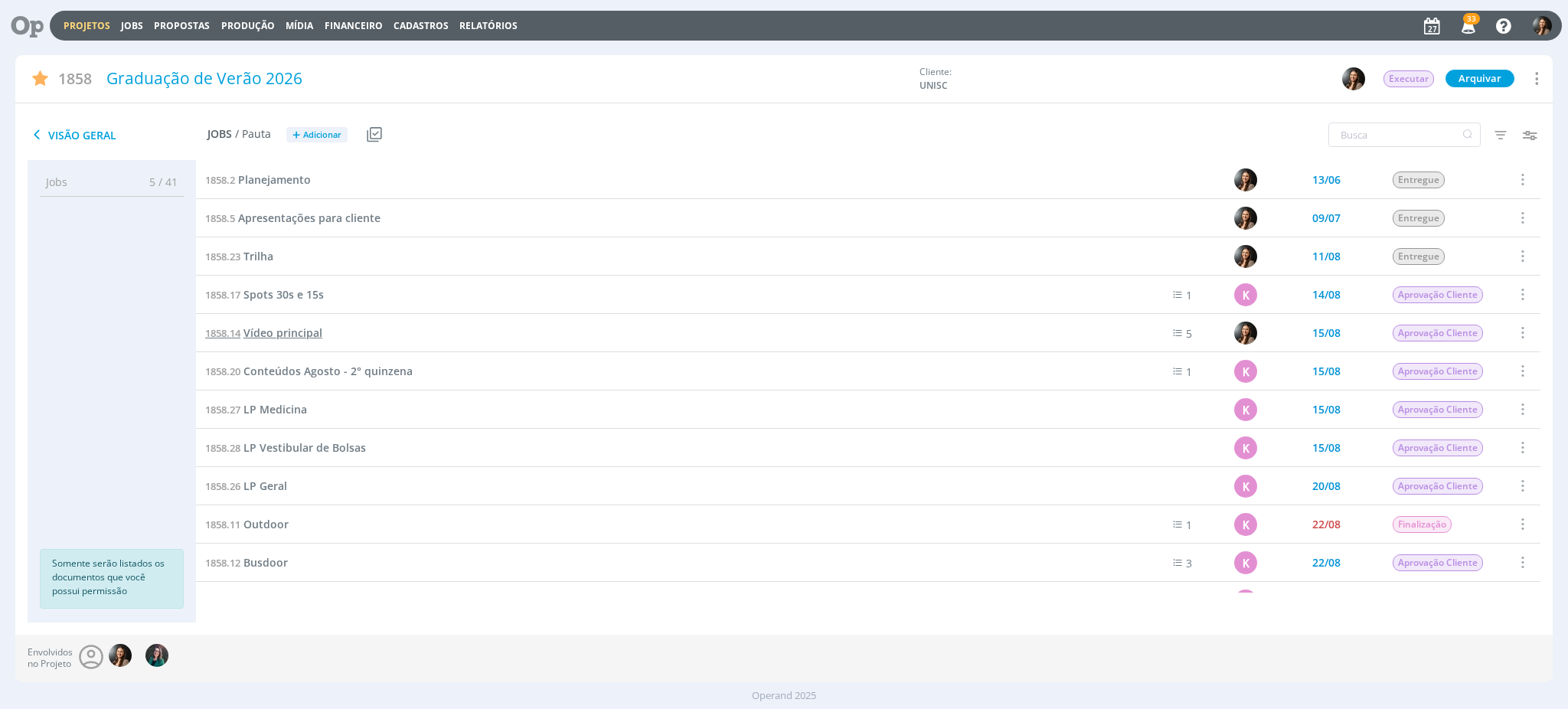
click at [267, 328] on span "Vídeo principal" at bounding box center [283, 333] width 79 height 14
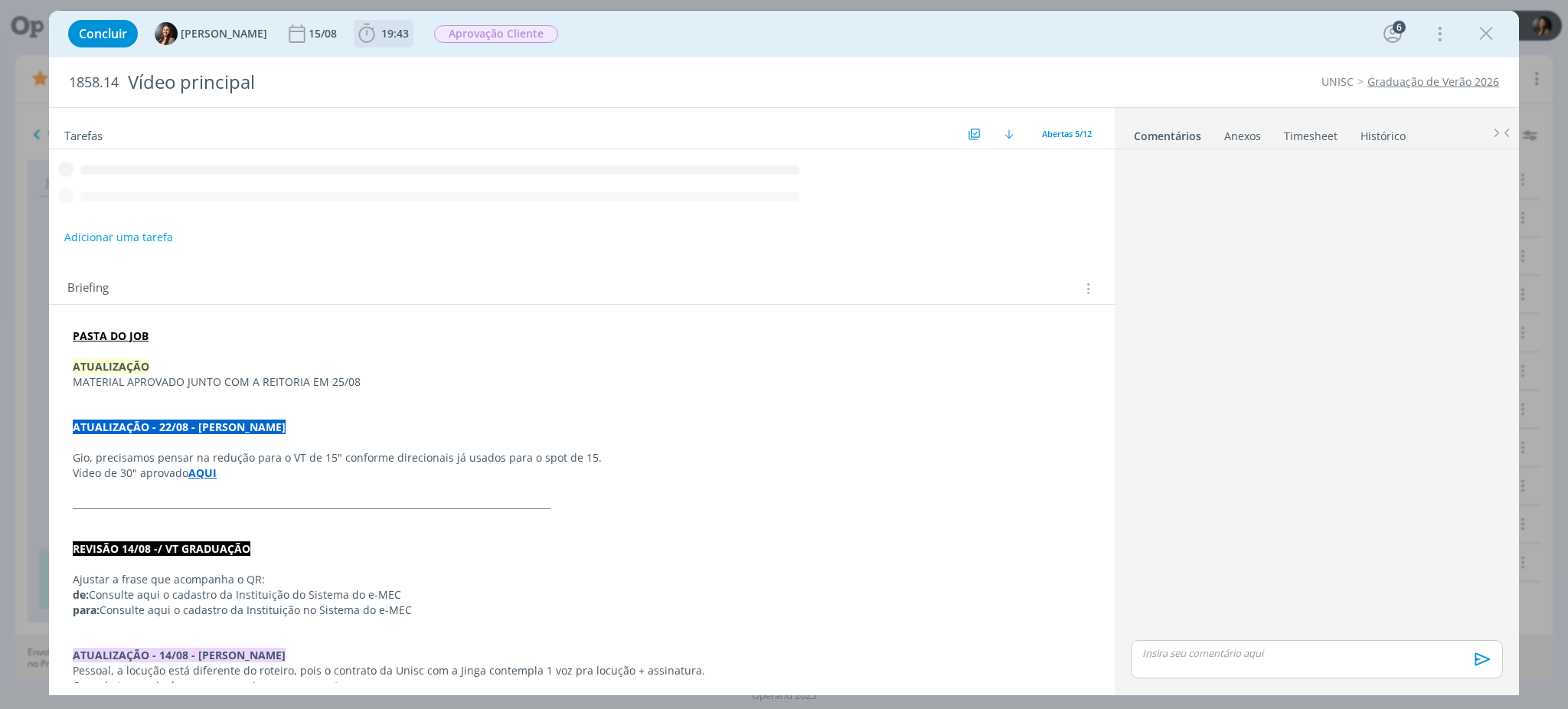
click at [384, 29] on span "19:43" at bounding box center [395, 33] width 28 height 14
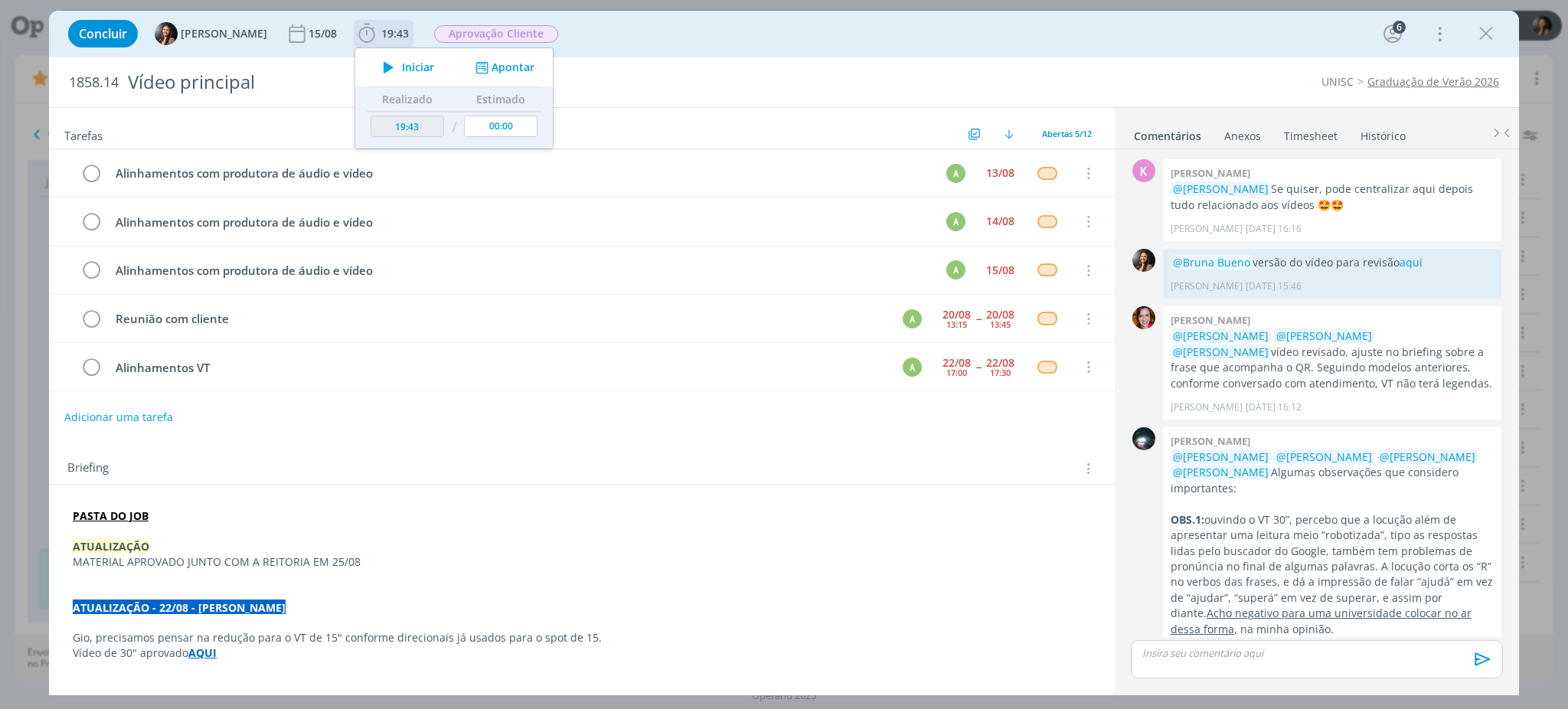
scroll to position [218, 0]
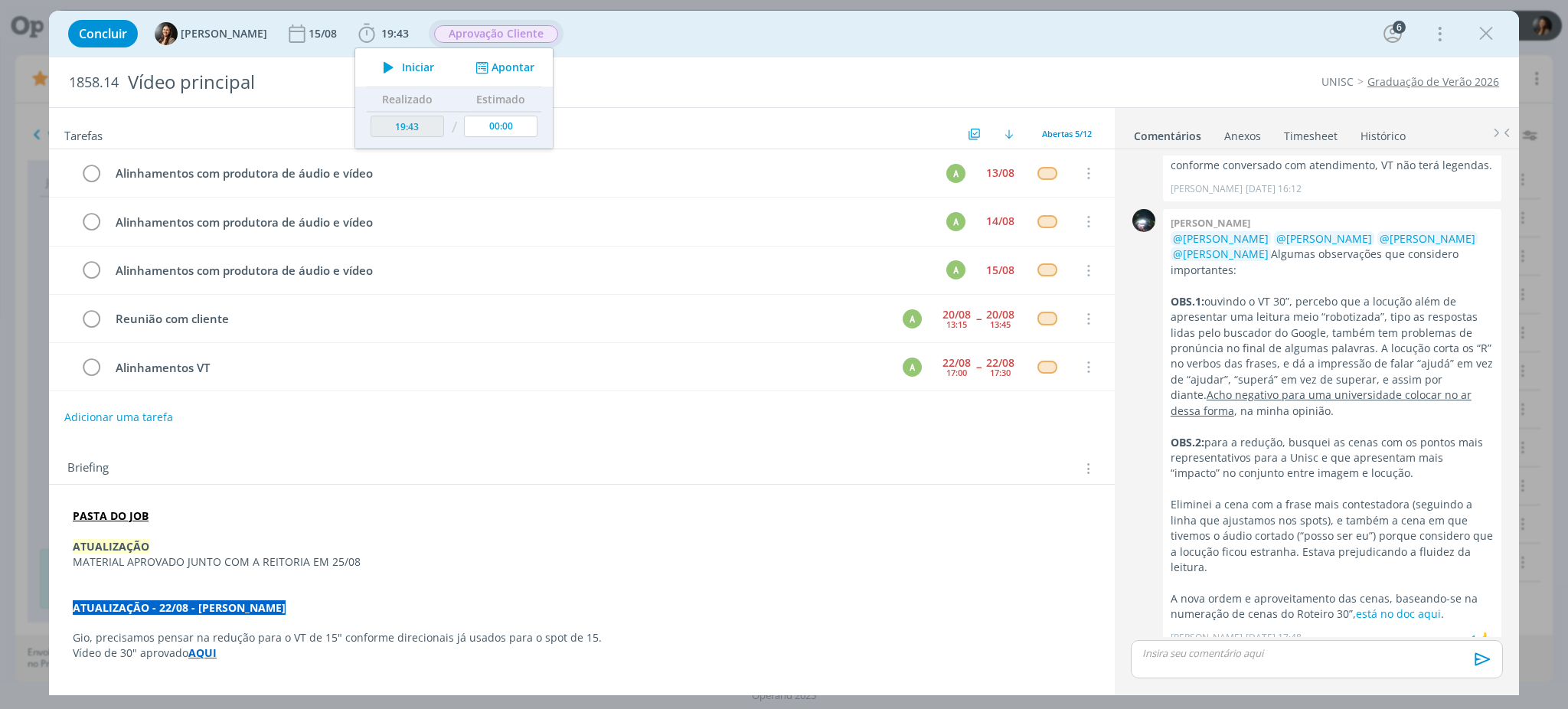
click at [499, 41] on span "Aprovação Cliente" at bounding box center [496, 34] width 124 height 18
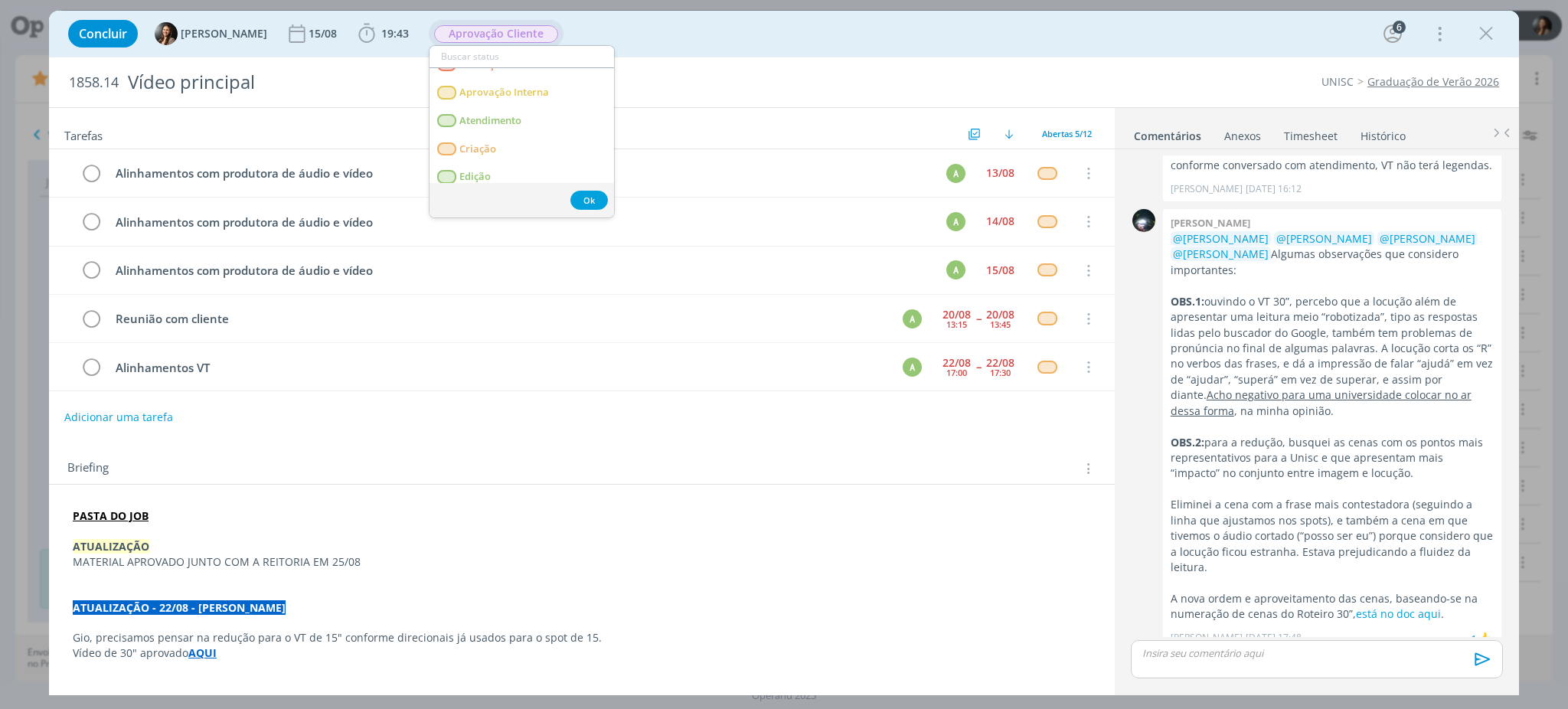
scroll to position [102, 0]
click at [489, 122] on span "Edição" at bounding box center [474, 120] width 31 height 13
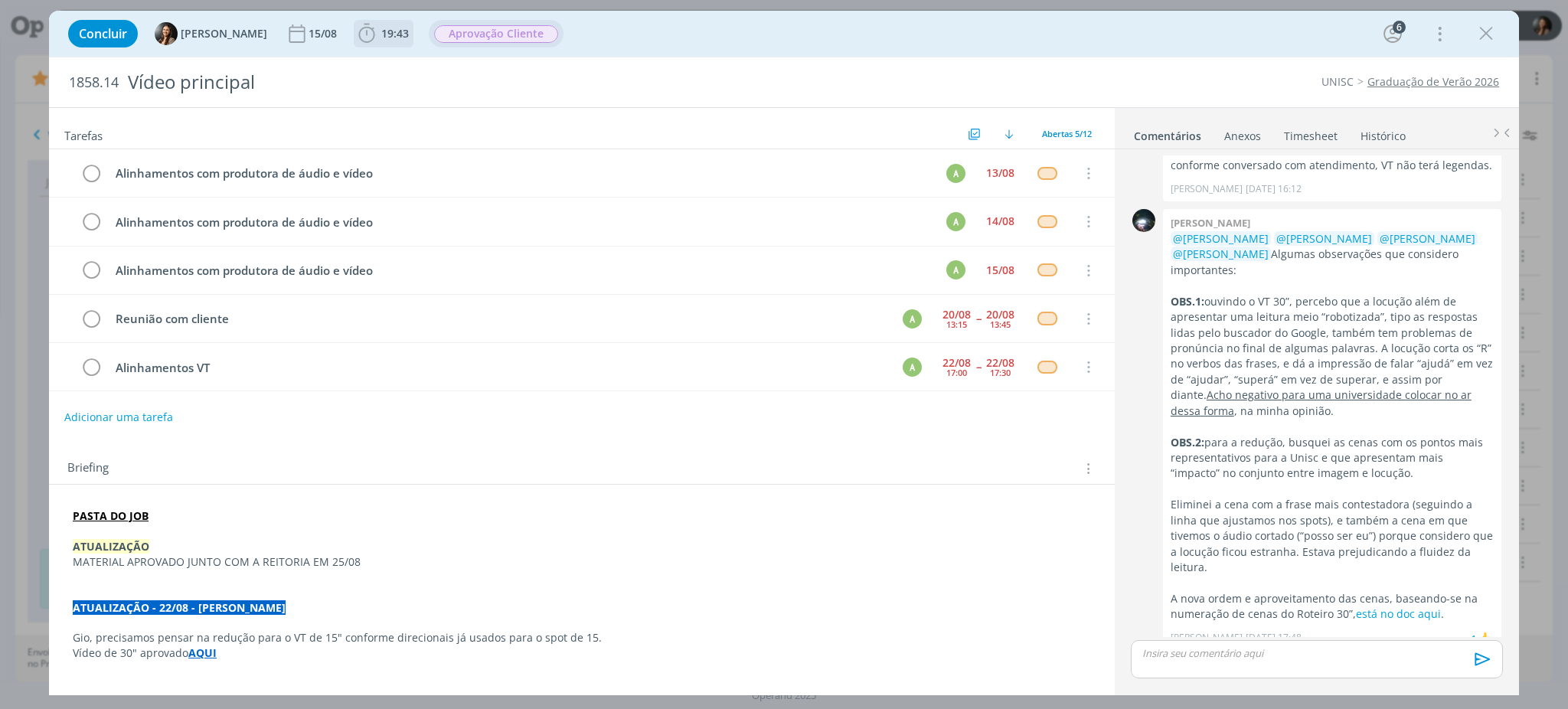
click at [383, 23] on span "19:43" at bounding box center [383, 34] width 56 height 23
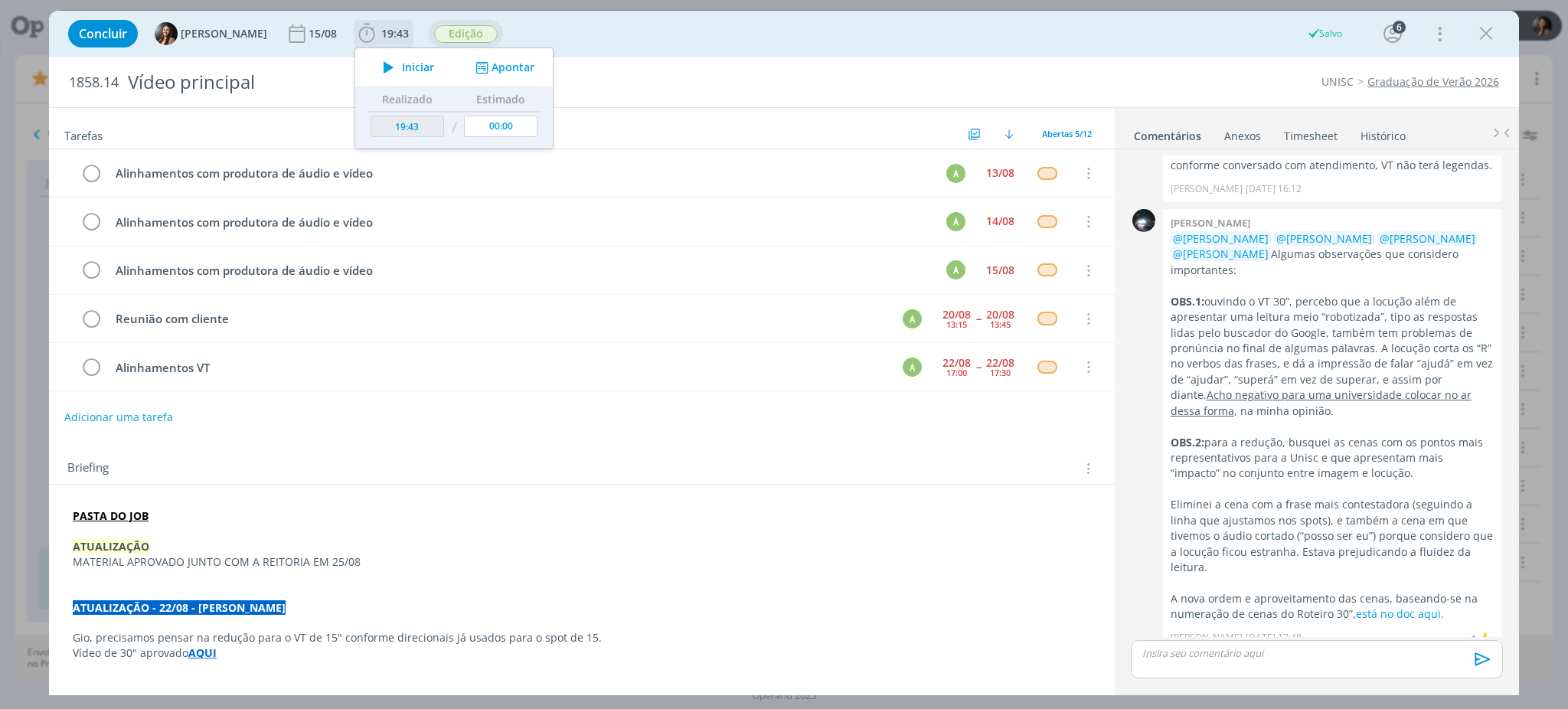
click at [485, 71] on icon "dialog" at bounding box center [481, 68] width 19 height 14
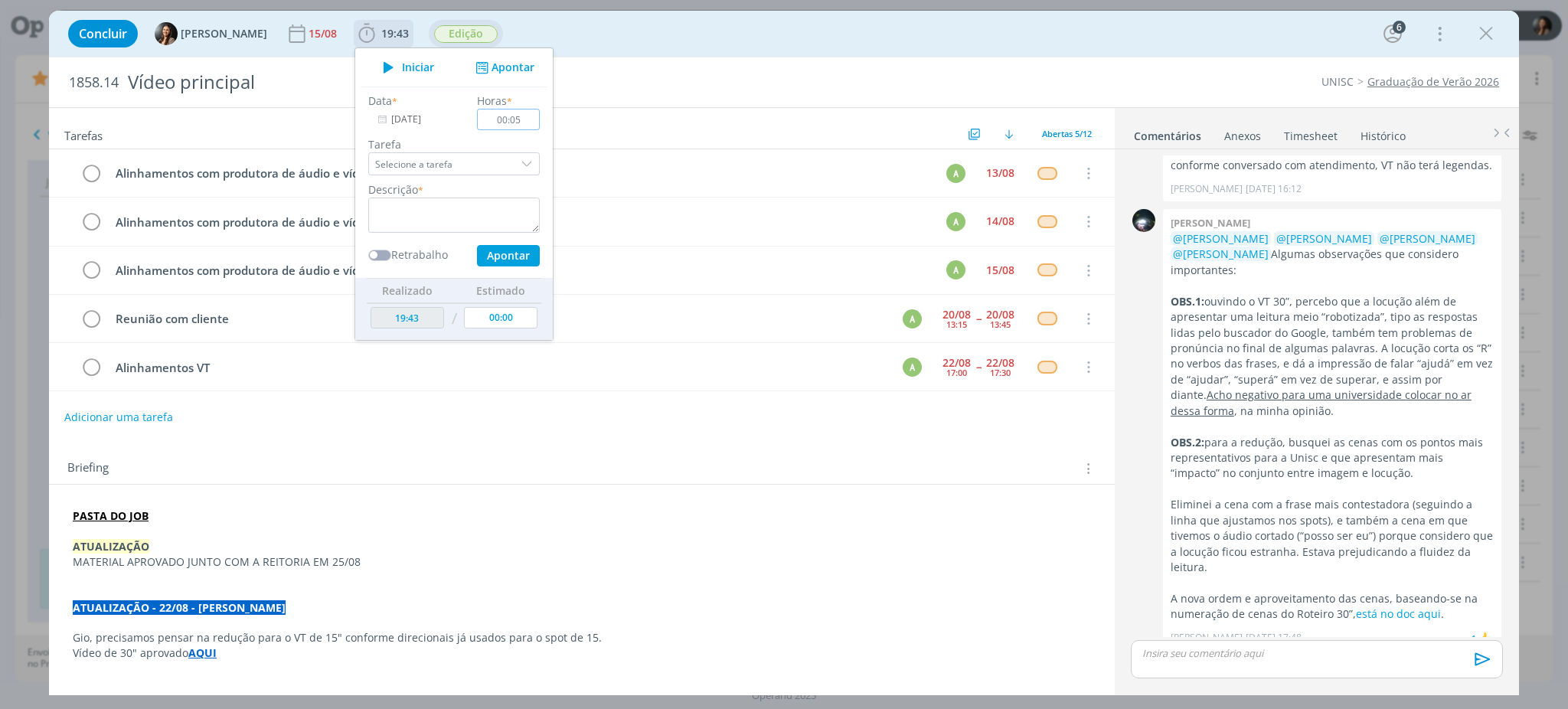
type input "00:05"
click at [456, 227] on textarea "dialog" at bounding box center [455, 215] width 172 height 35
click at [484, 257] on button "Apontar" at bounding box center [508, 256] width 63 height 21
type textarea "Envio roteiro VT 15" para produtora"
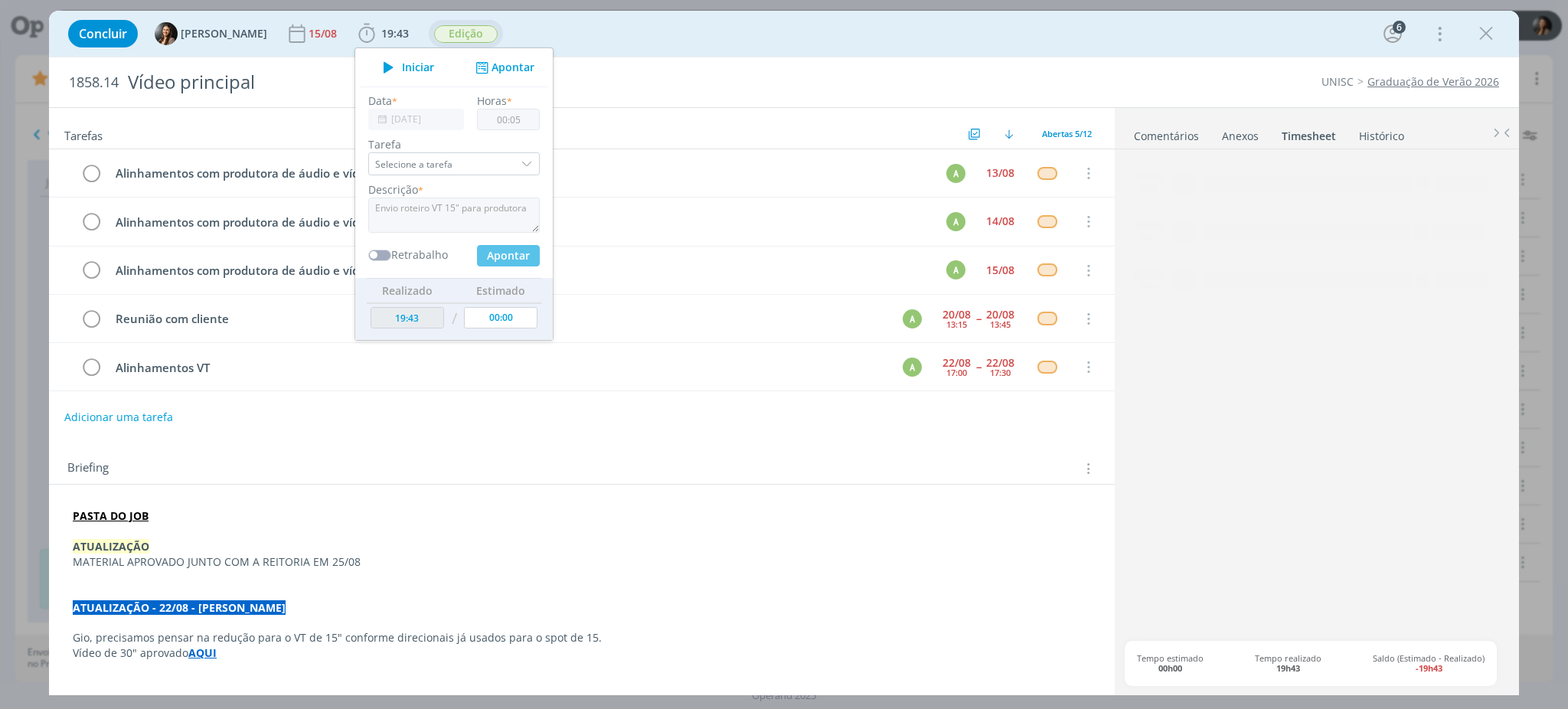
type input "19:48"
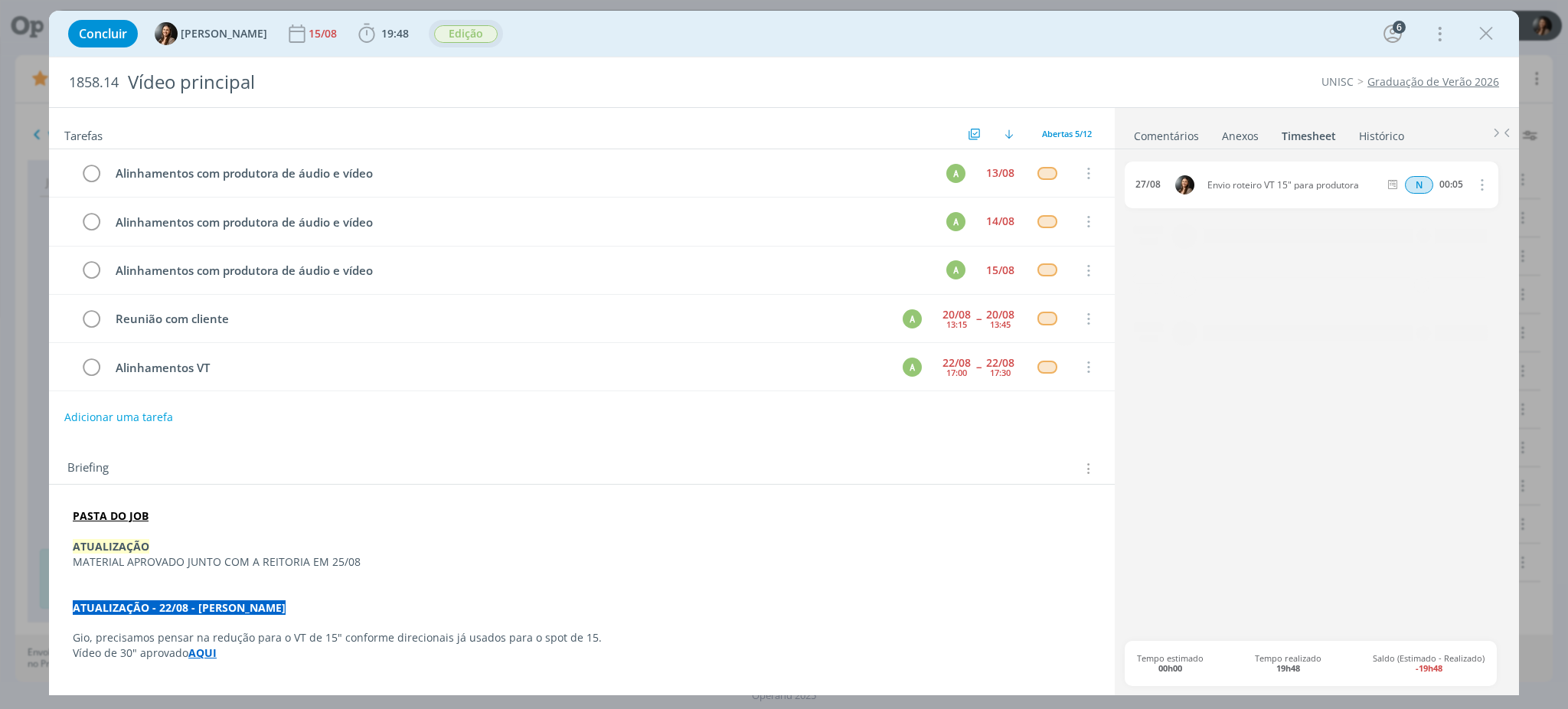
drag, startPoint x: 630, startPoint y: 509, endPoint x: 1206, endPoint y: 193, distance: 657.0
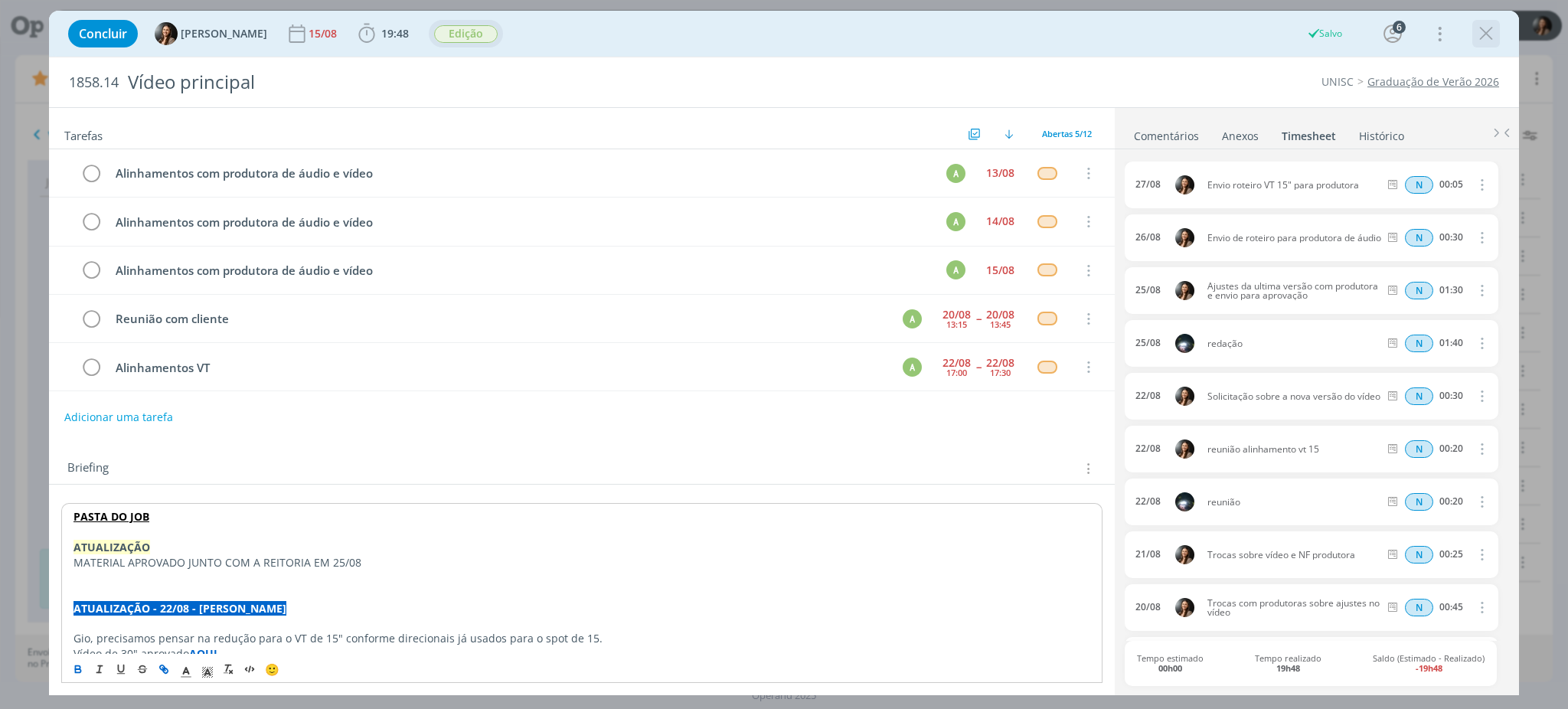
click at [1487, 24] on icon "dialog" at bounding box center [1487, 34] width 23 height 23
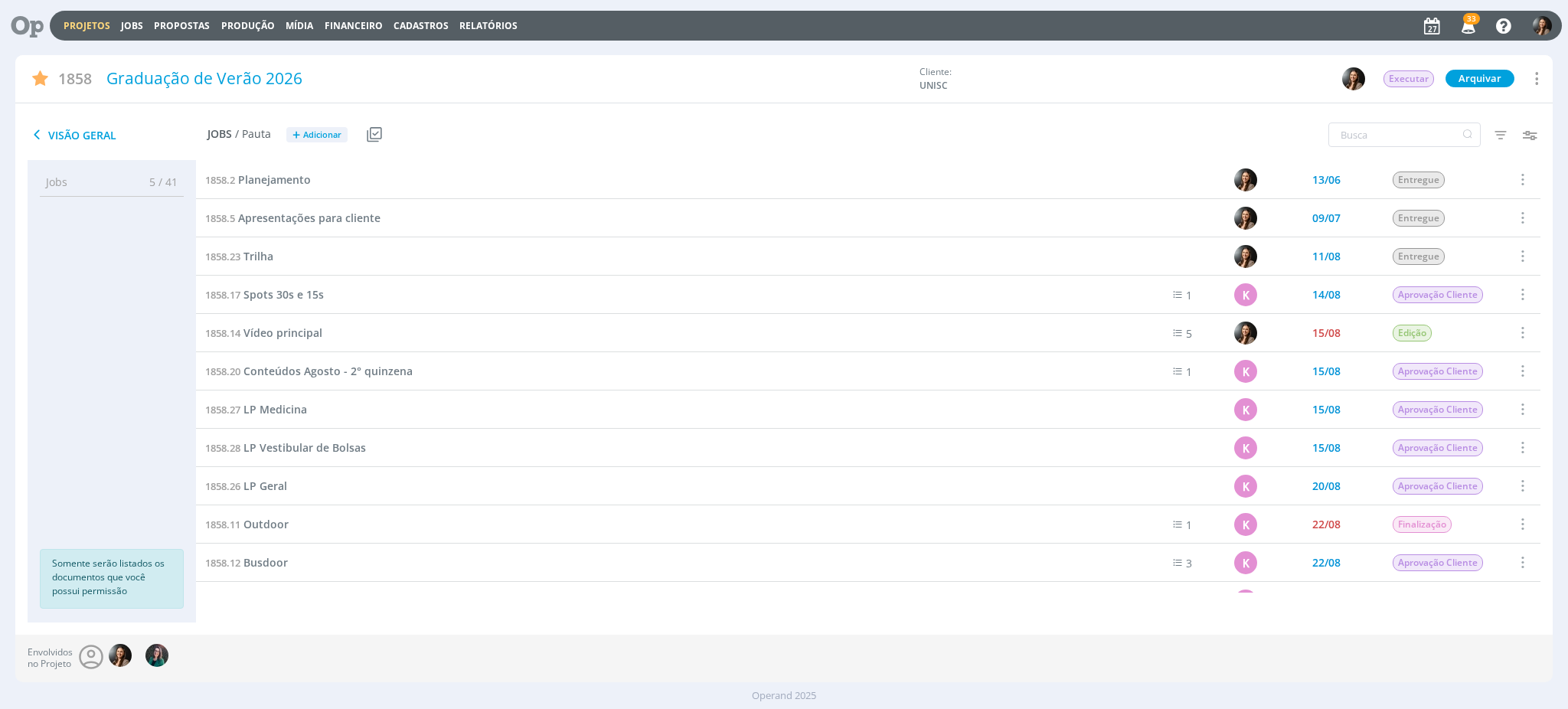
click at [35, 25] on icon at bounding box center [21, 25] width 31 height 30
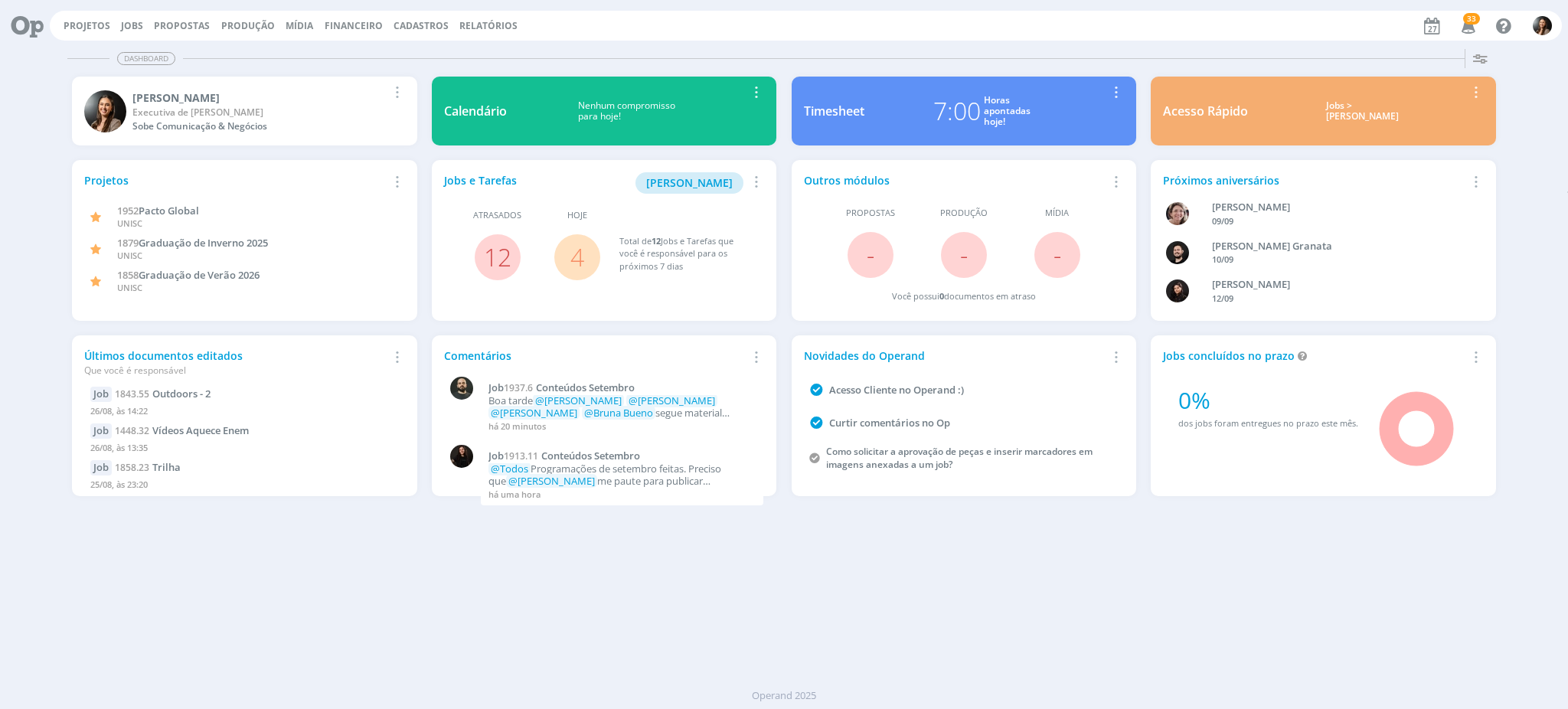
click at [27, 29] on icon at bounding box center [21, 25] width 31 height 30
click at [510, 604] on div "Dashboard Salvar Selecione abaixo os cards desejados: Meus Meu Perfil Agenda Ti…" at bounding box center [784, 376] width 1568 height 666
click at [89, 19] on link "Projetos" at bounding box center [87, 25] width 47 height 13
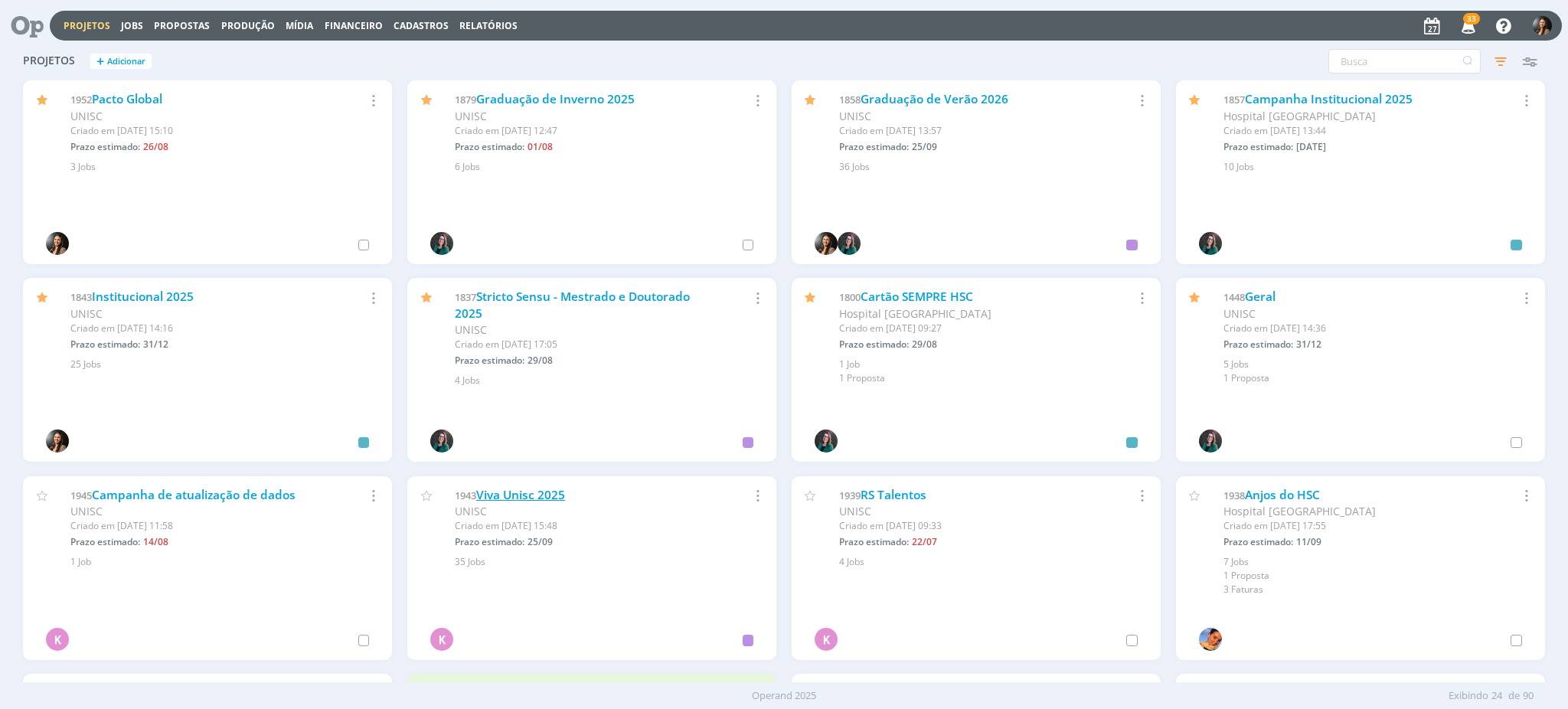
click at [549, 497] on link "Viva Unisc 2025" at bounding box center [520, 495] width 89 height 16
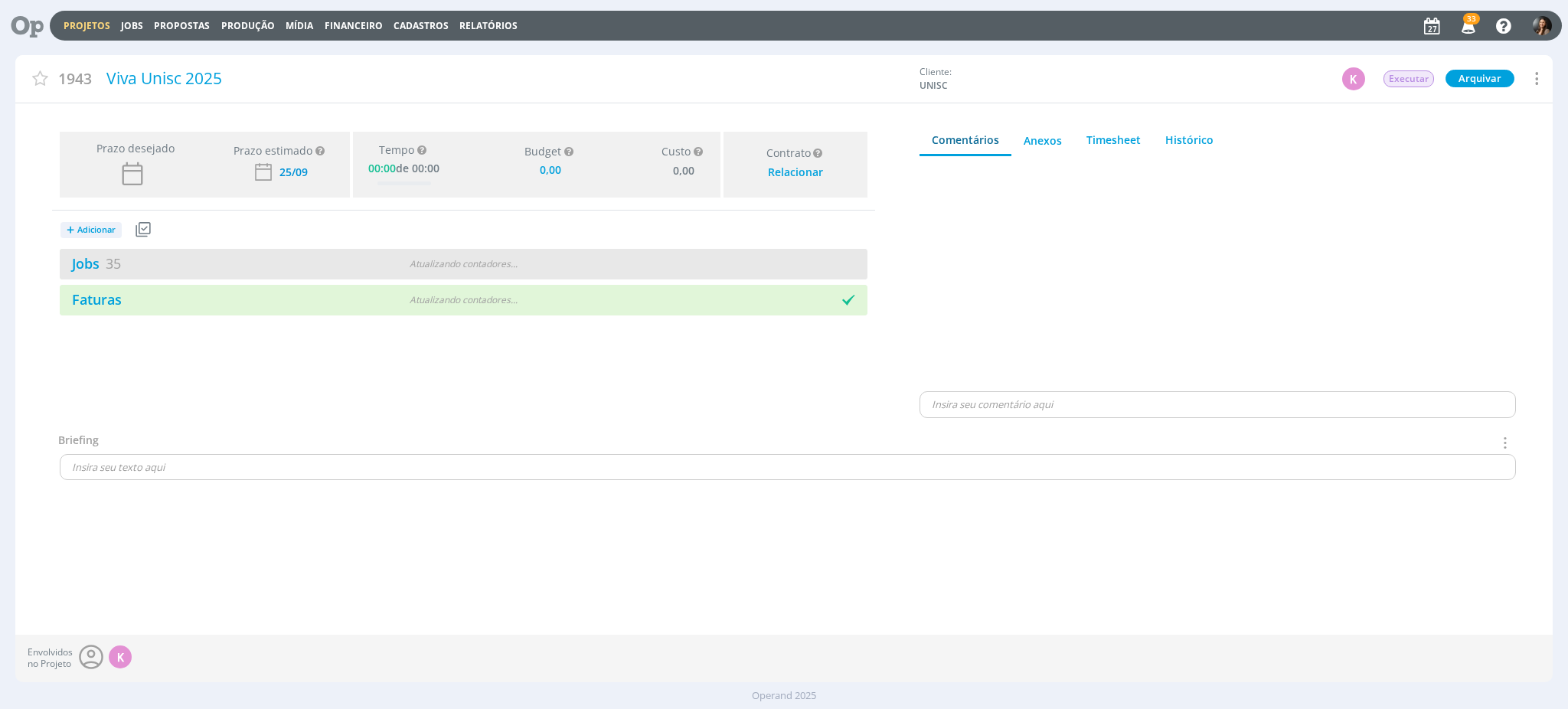
click at [407, 264] on div "Atualizando contadores . . ." at bounding box center [464, 263] width 262 height 13
type input "0,00"
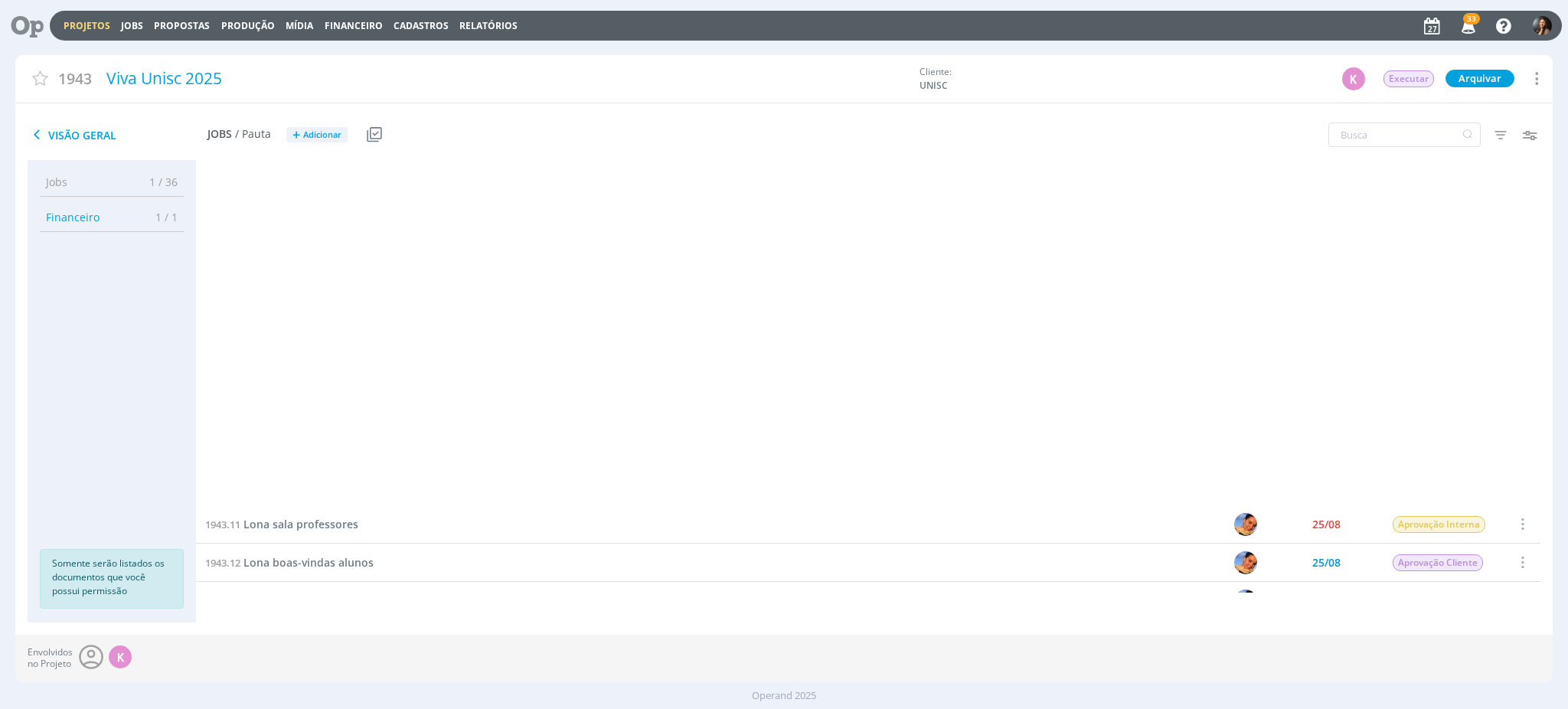
scroll to position [870, 0]
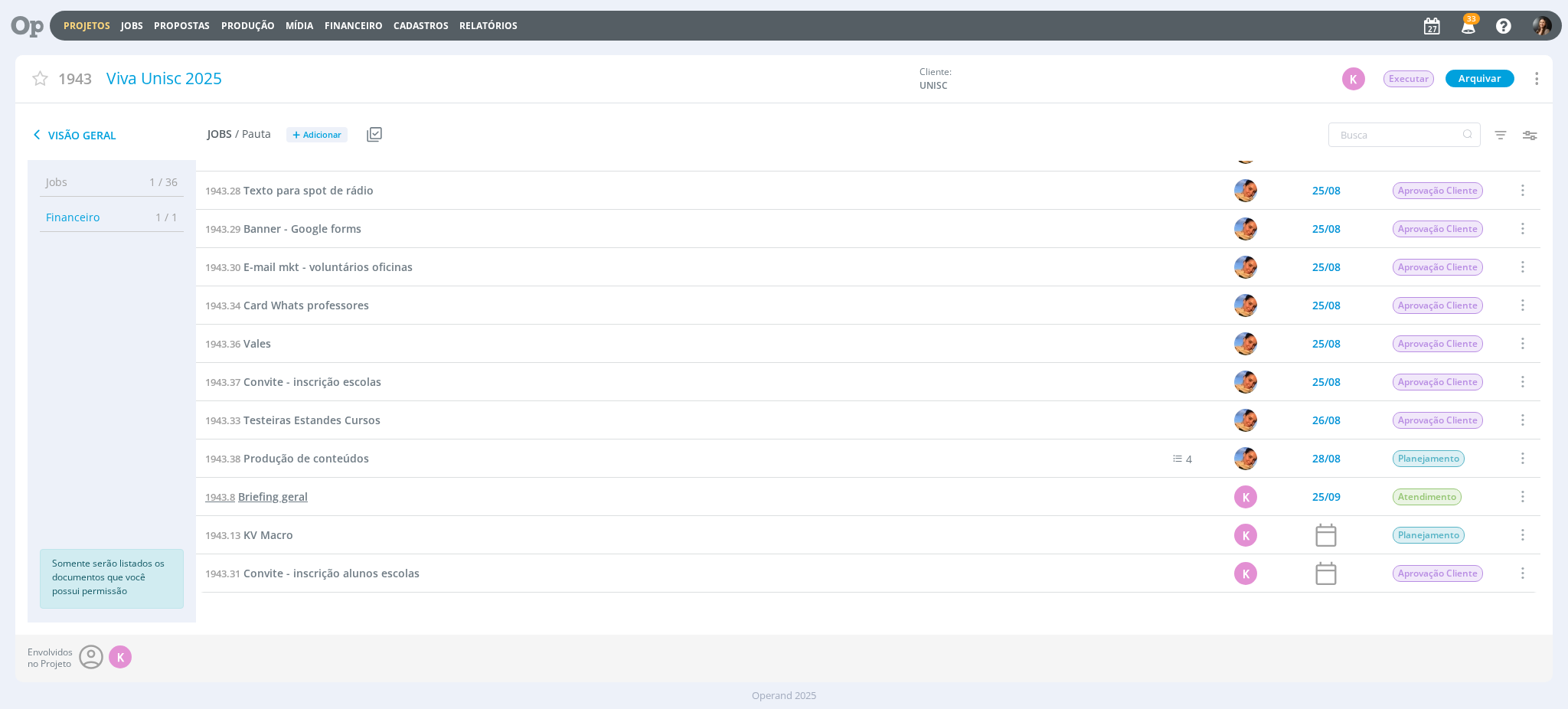
click at [254, 497] on span "Briefing geral" at bounding box center [273, 497] width 70 height 14
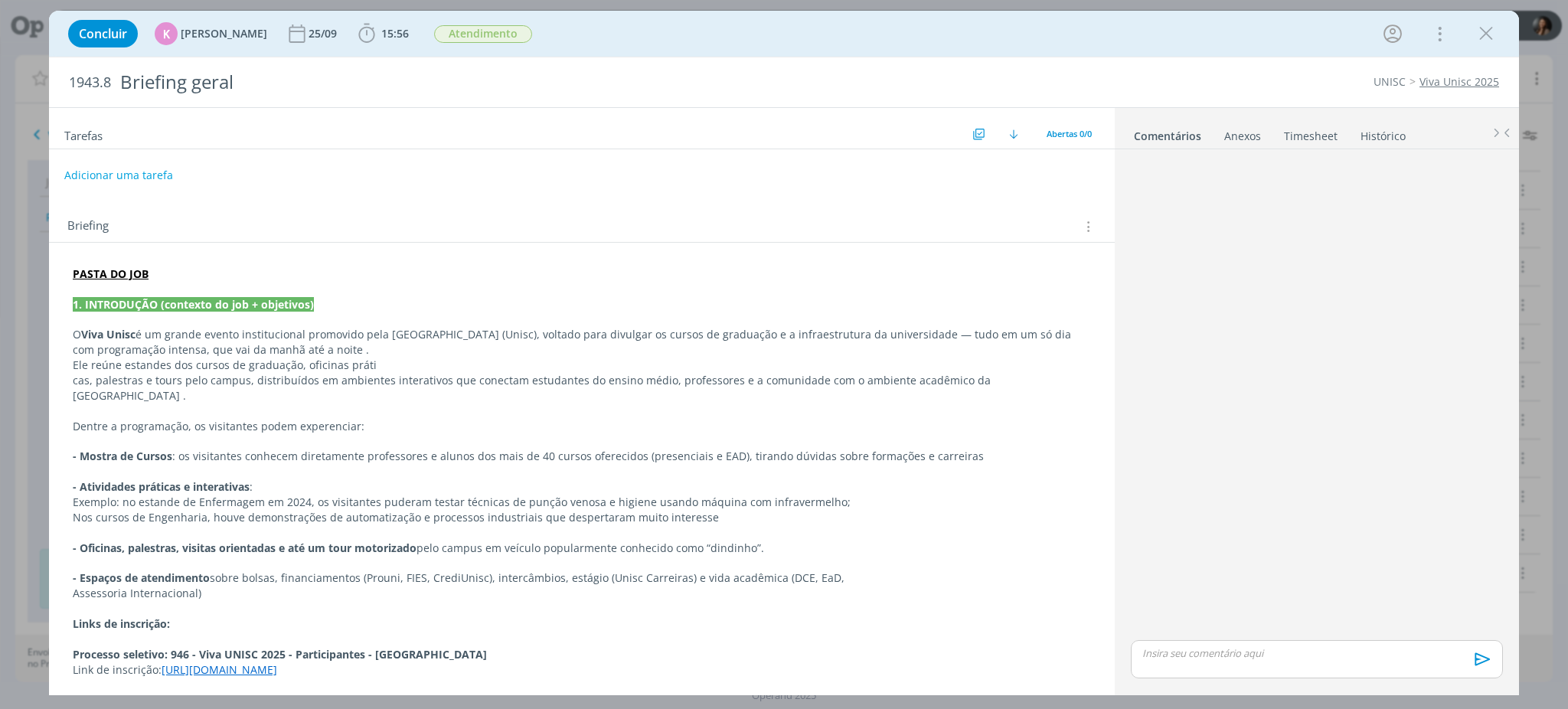
click at [1315, 141] on link "Timesheet" at bounding box center [1311, 132] width 55 height 22
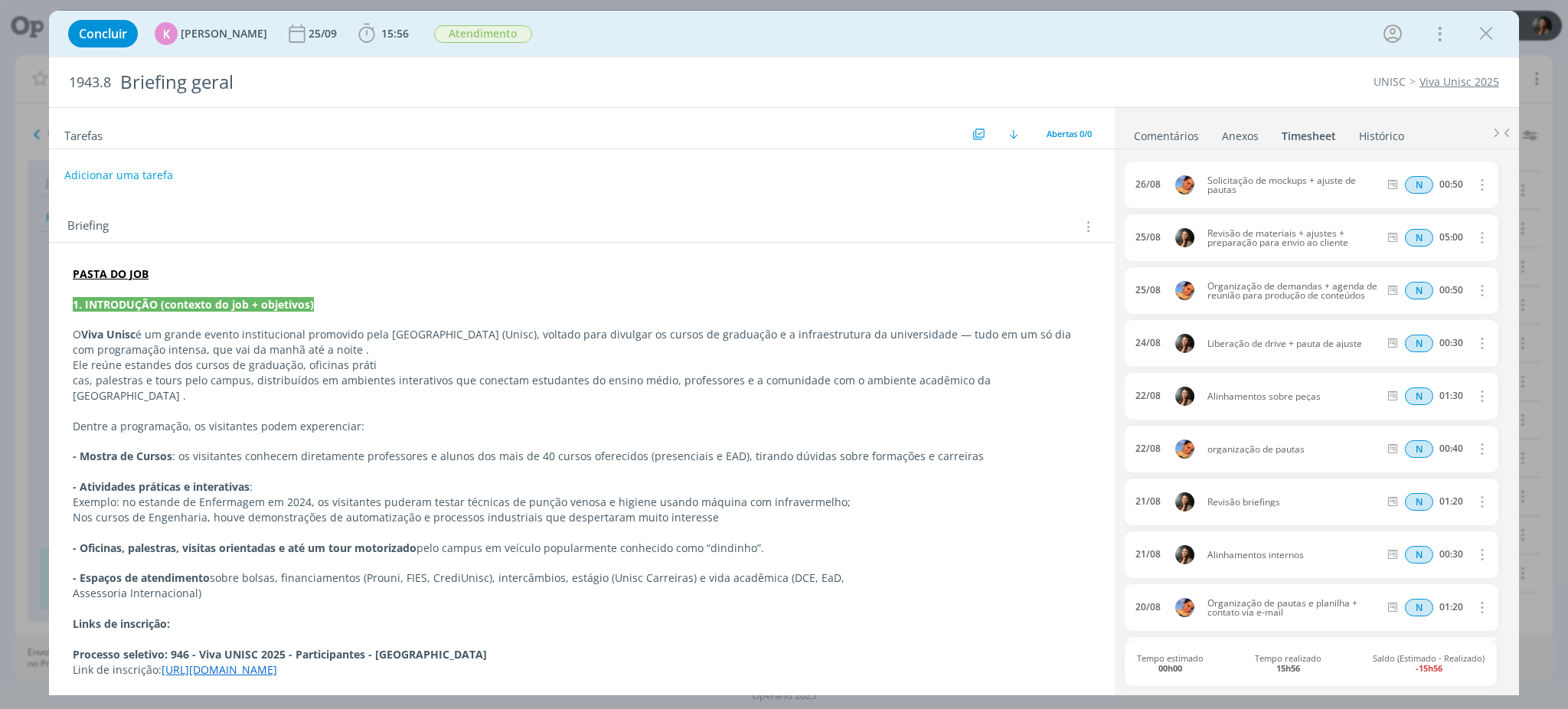
drag, startPoint x: 420, startPoint y: 38, endPoint x: 406, endPoint y: 39, distance: 14.0
click at [415, 36] on div "Concluir K [PERSON_NAME] [DATE] 15:56 Iniciar Apontar Data * [DATE] Horas * 00:…" at bounding box center [784, 33] width 1447 height 37
click at [392, 38] on span "15:56" at bounding box center [395, 33] width 28 height 14
click at [487, 74] on button "Apontar" at bounding box center [503, 68] width 64 height 16
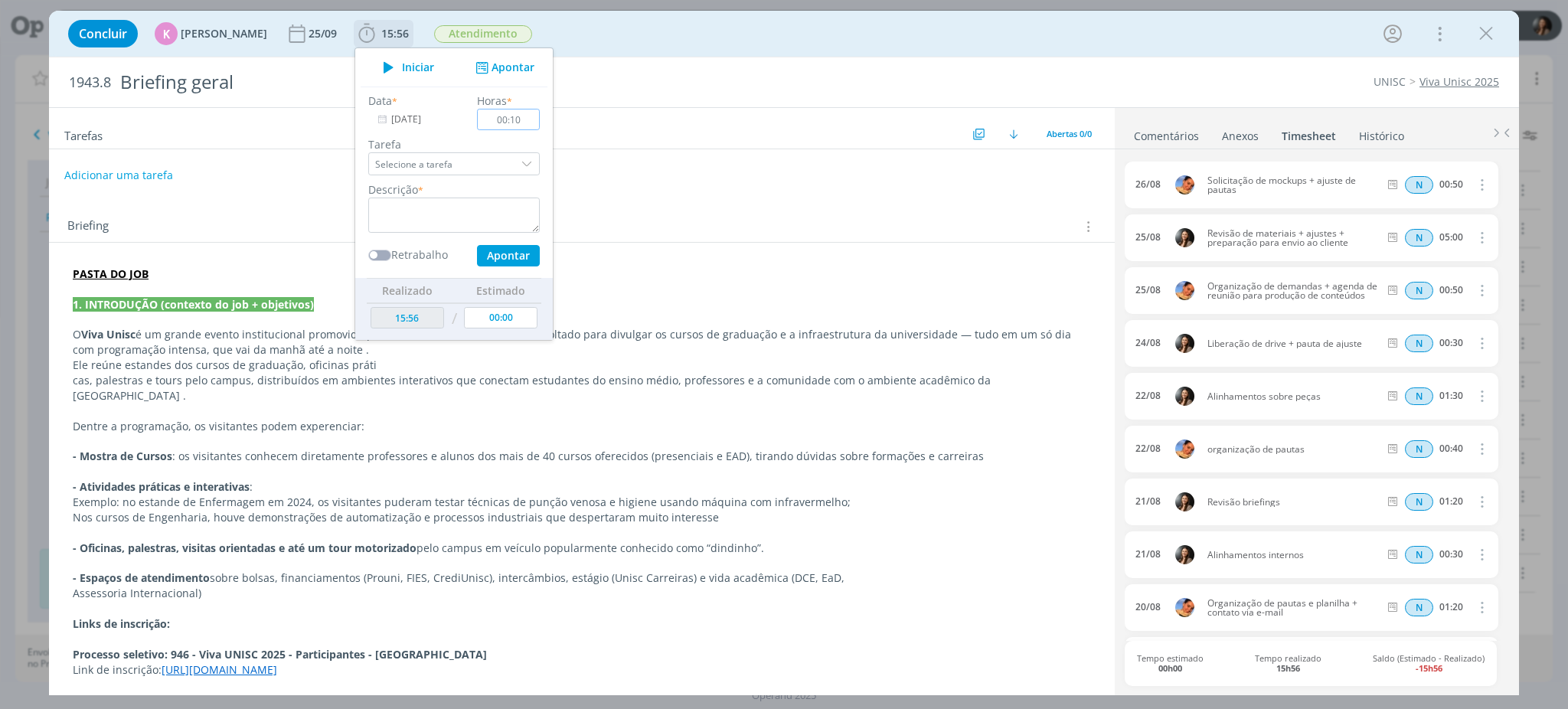
type input "00:10"
click at [457, 215] on textarea "dialog" at bounding box center [455, 215] width 172 height 35
click at [508, 251] on button "Apontar" at bounding box center [508, 256] width 63 height 21
type textarea "Conferência andamento das peças"
type input "00:00"
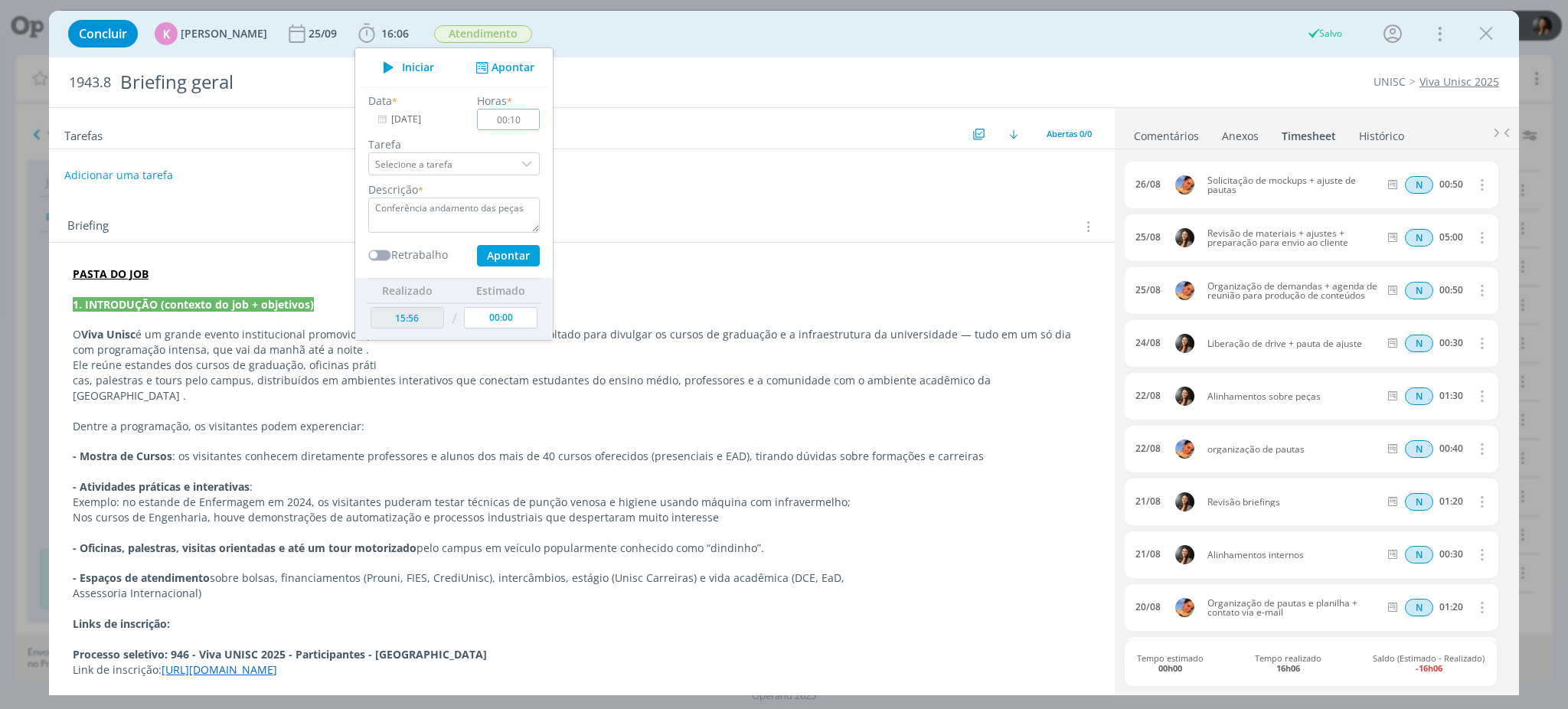
type input "16:06"
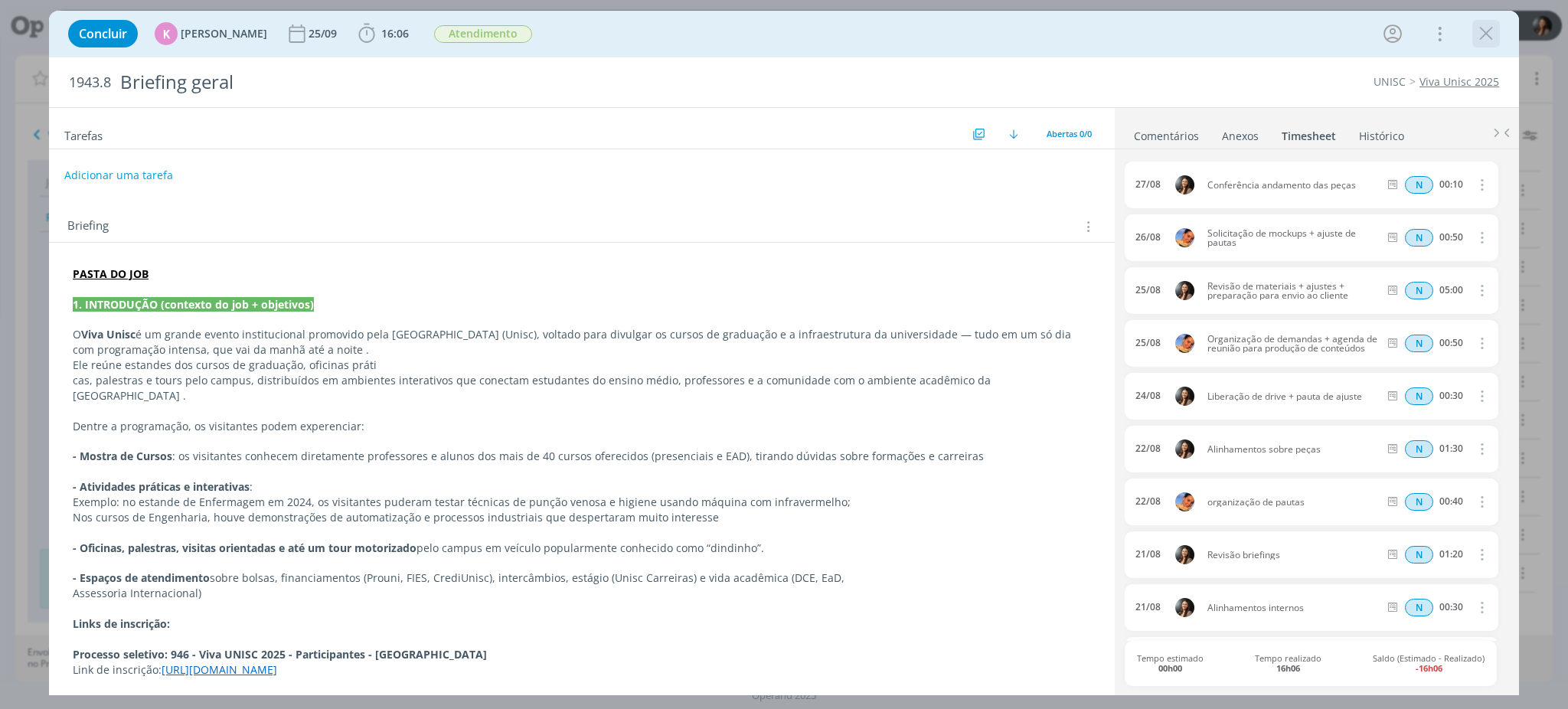
click at [1490, 30] on icon "dialog" at bounding box center [1487, 34] width 23 height 23
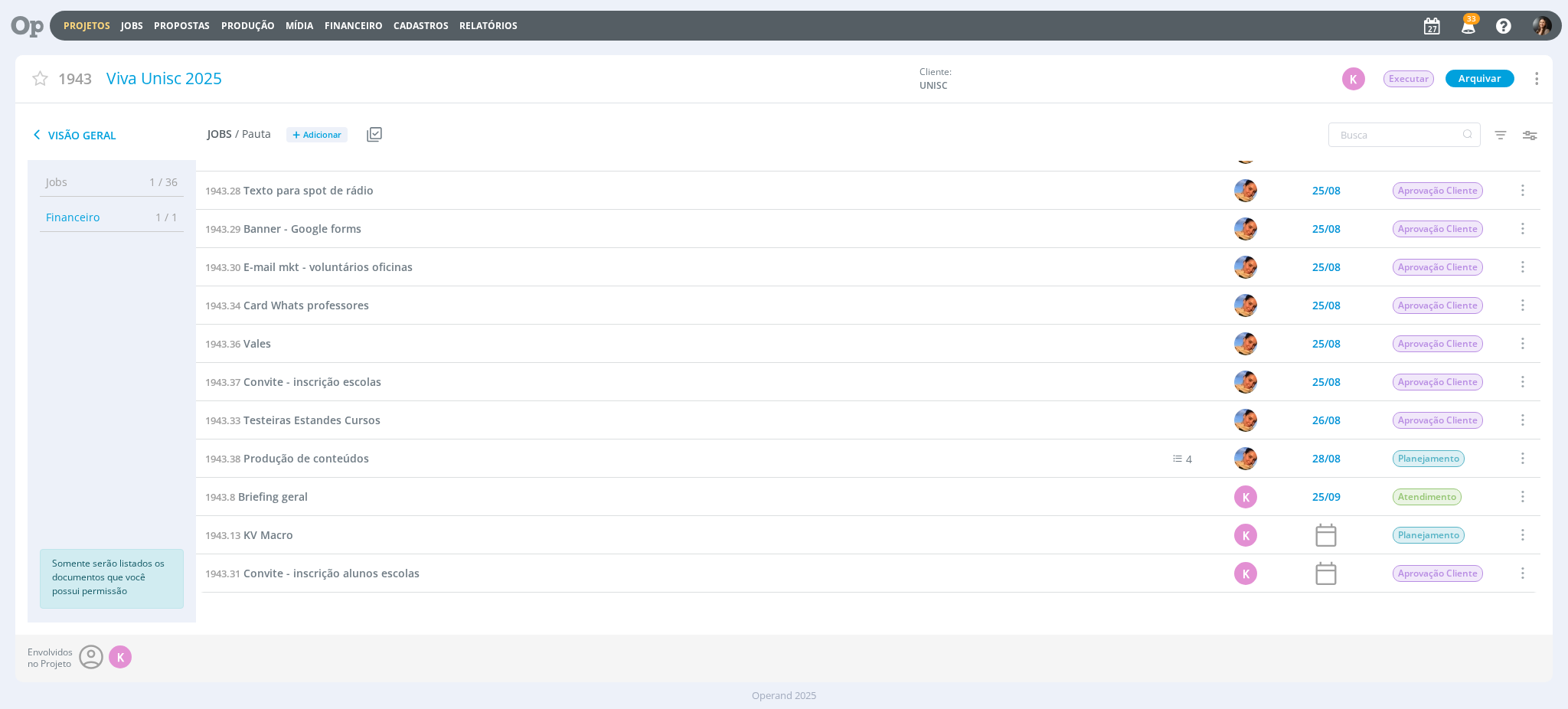
click at [30, 24] on icon at bounding box center [21, 25] width 31 height 30
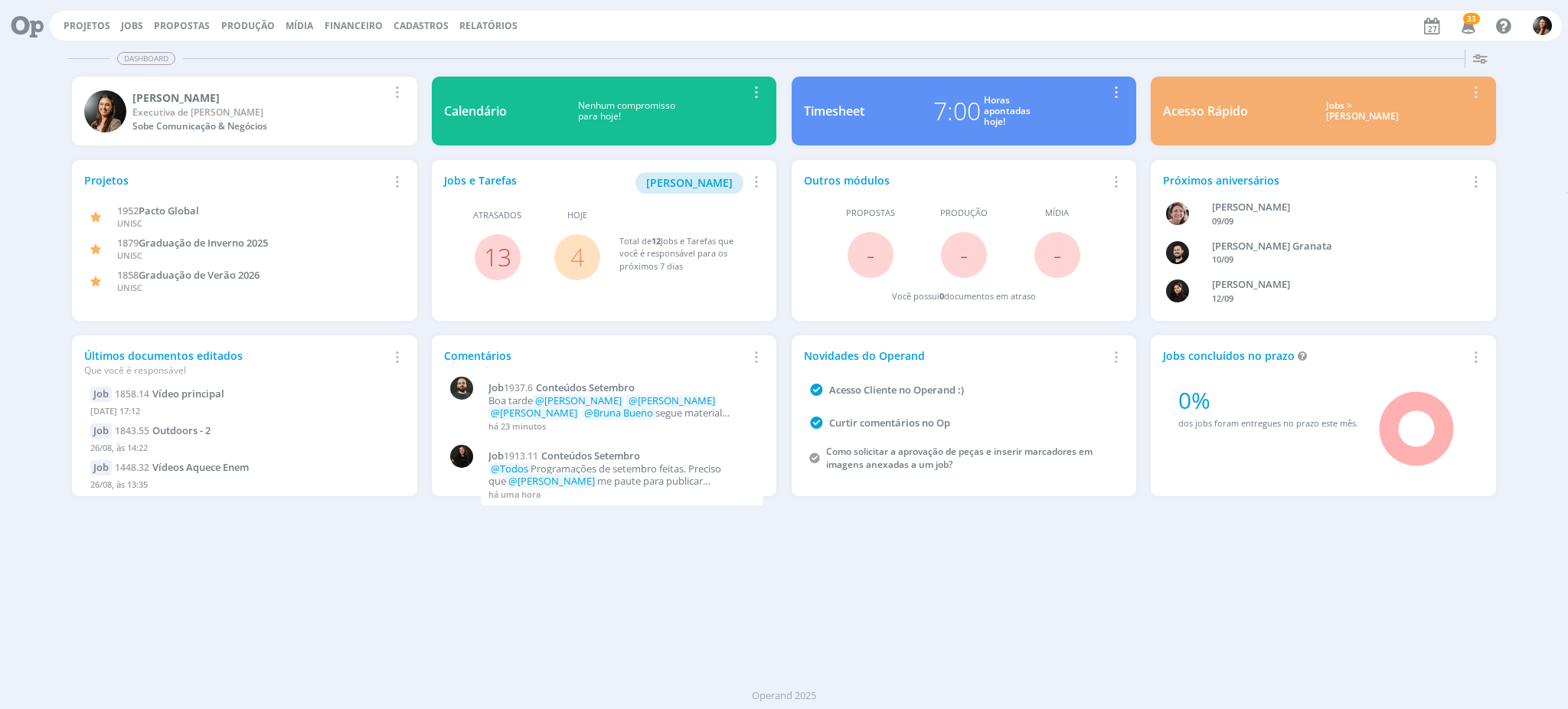
click at [1473, 22] on span "33" at bounding box center [1471, 19] width 17 height 12
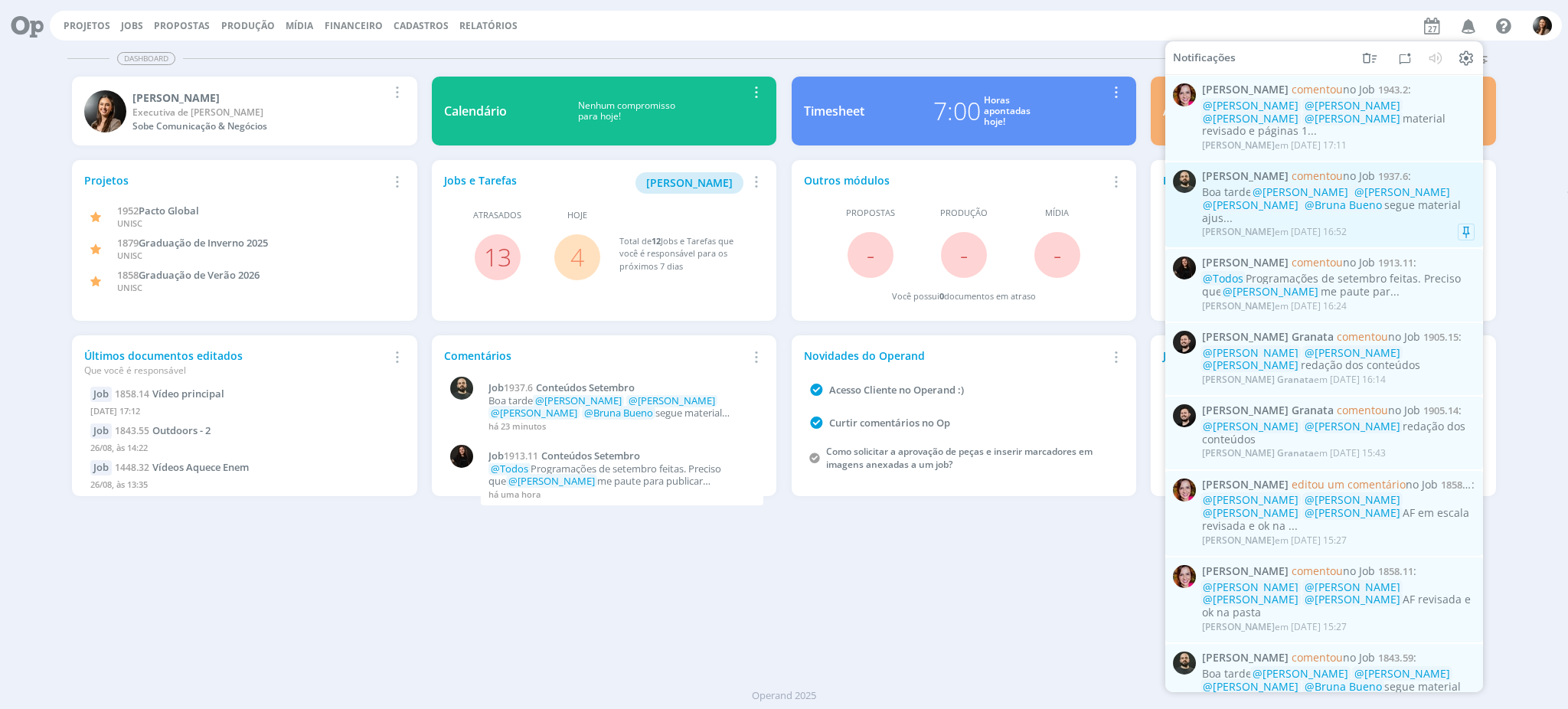
click at [1342, 226] on div "[PERSON_NAME] em [DATE] 16:52" at bounding box center [1274, 232] width 145 height 11
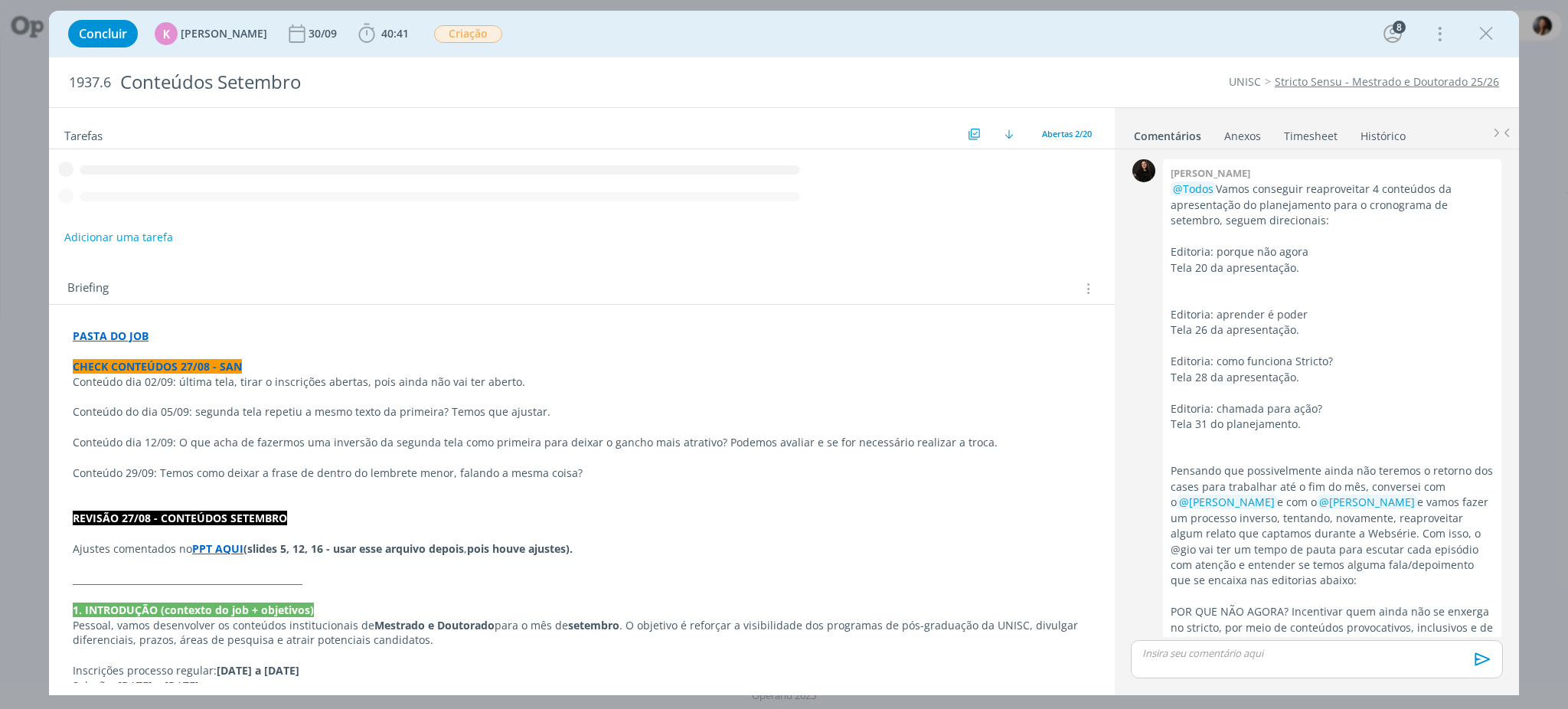
scroll to position [1953, 0]
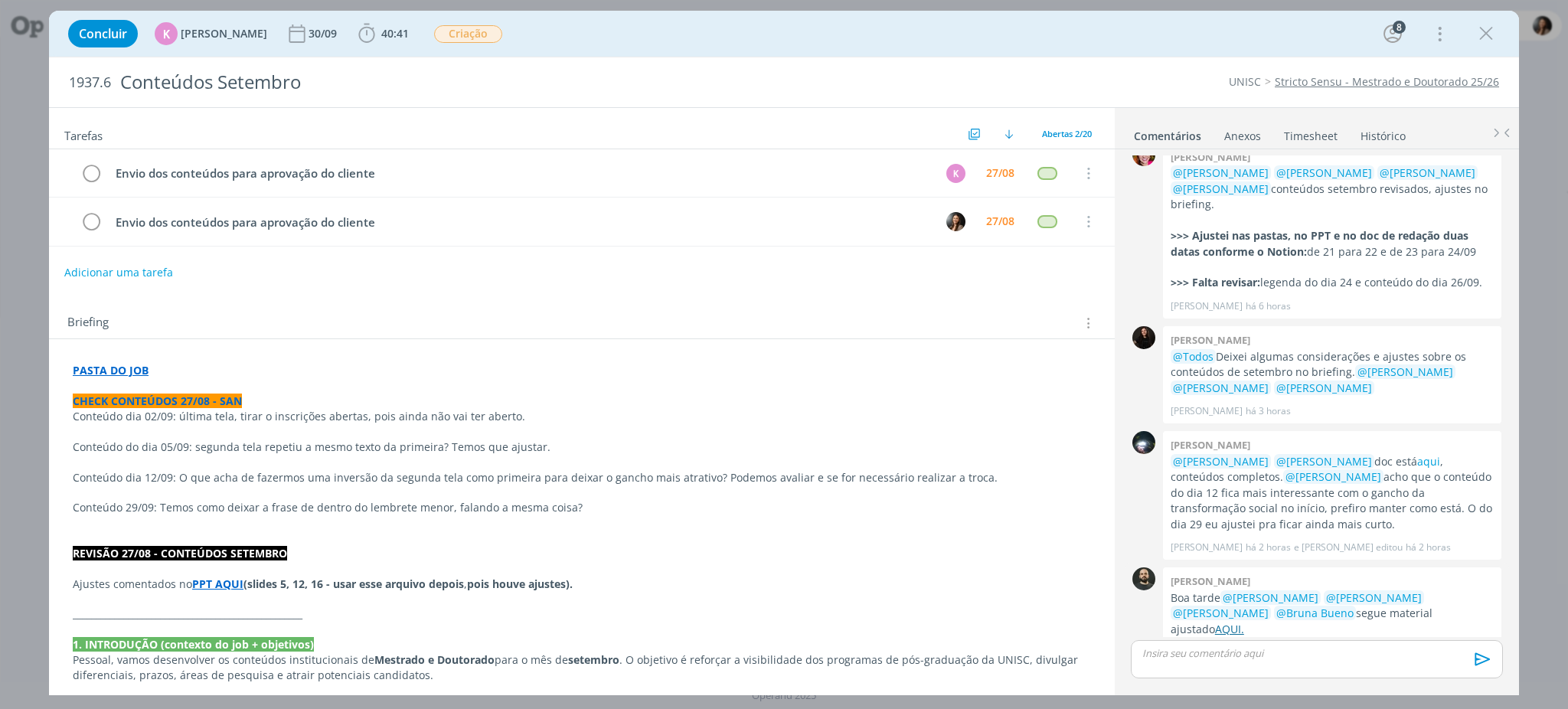
click at [1244, 622] on link "AQUI." at bounding box center [1230, 629] width 30 height 14
click at [165, 481] on p "Conteúdo dia 12/09: O que acha de fazermos uma inversão da segunda tela como pr…" at bounding box center [582, 477] width 1018 height 15
click at [1480, 20] on div "dialog" at bounding box center [1486, 33] width 28 height 28
click at [1480, 31] on icon "dialog" at bounding box center [1487, 34] width 23 height 23
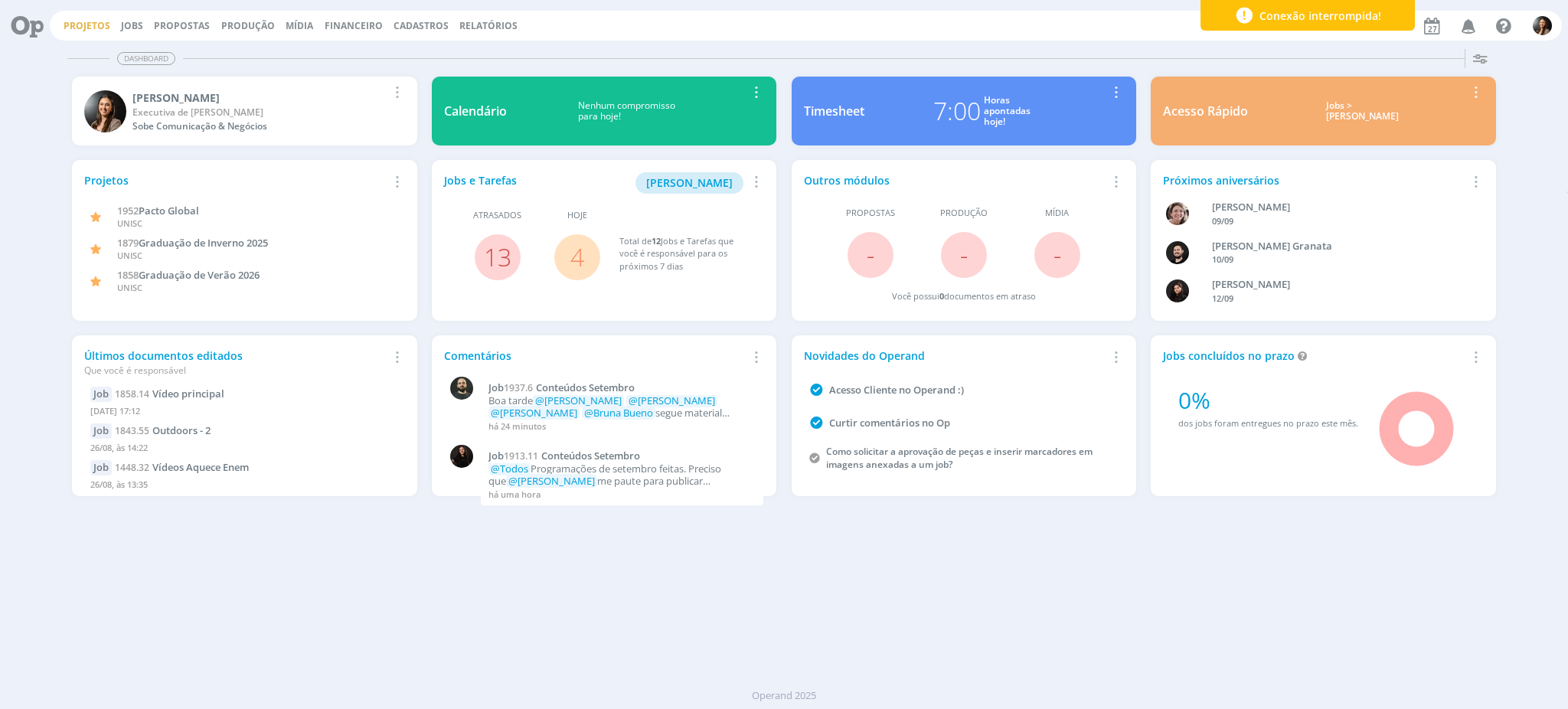
click at [87, 22] on link "Projetos" at bounding box center [87, 25] width 47 height 13
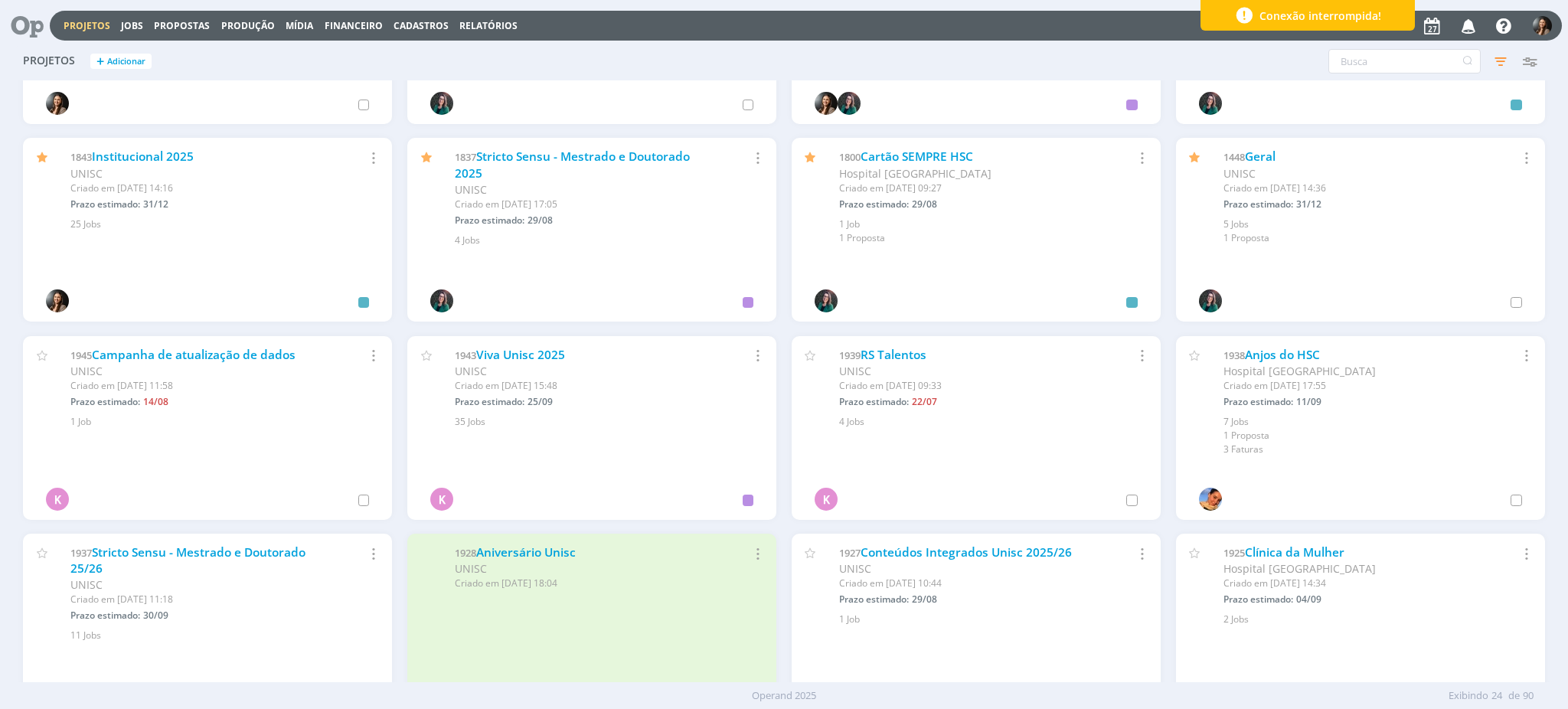
scroll to position [306, 0]
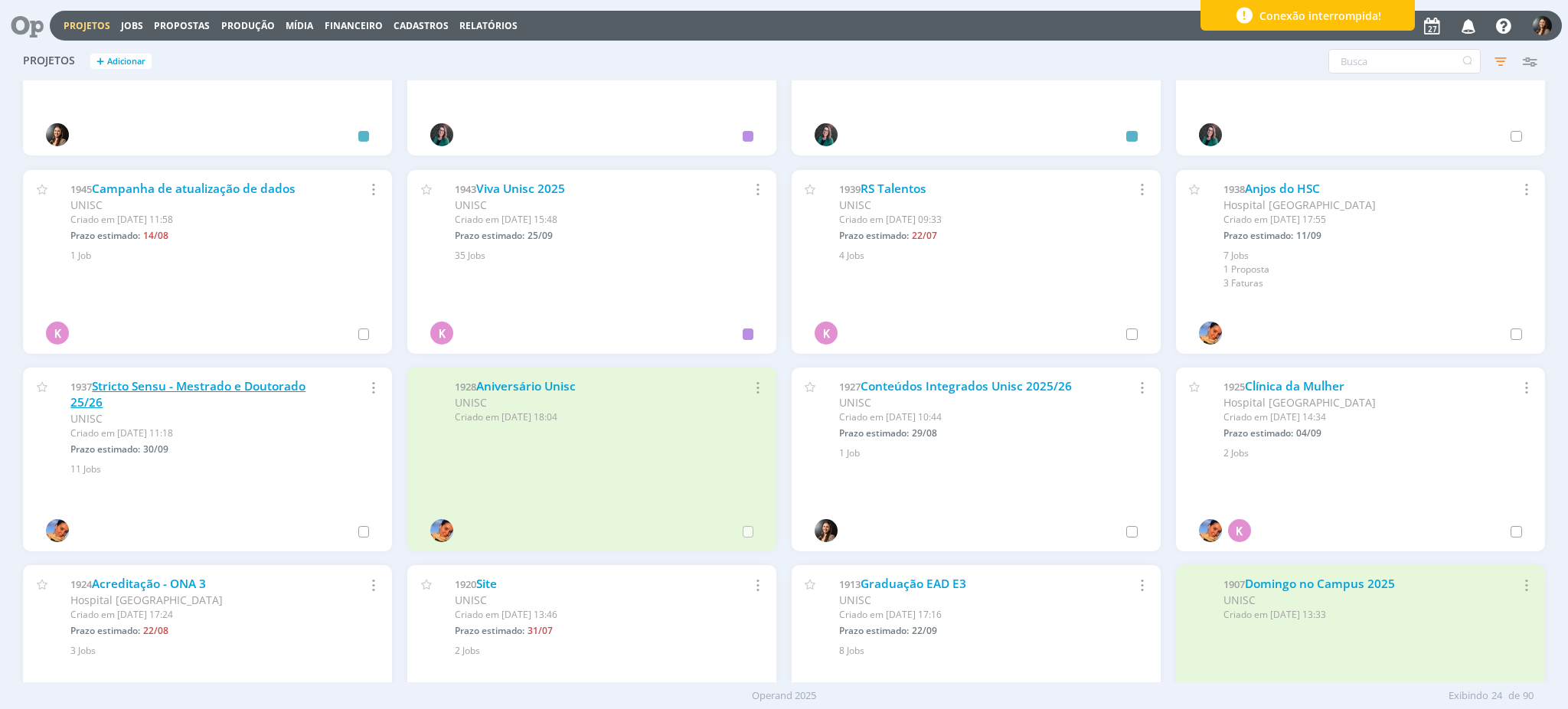
click at [241, 386] on link "Stricto Sensu - Mestrado e Doutorado 25/26" at bounding box center [188, 395] width 235 height 33
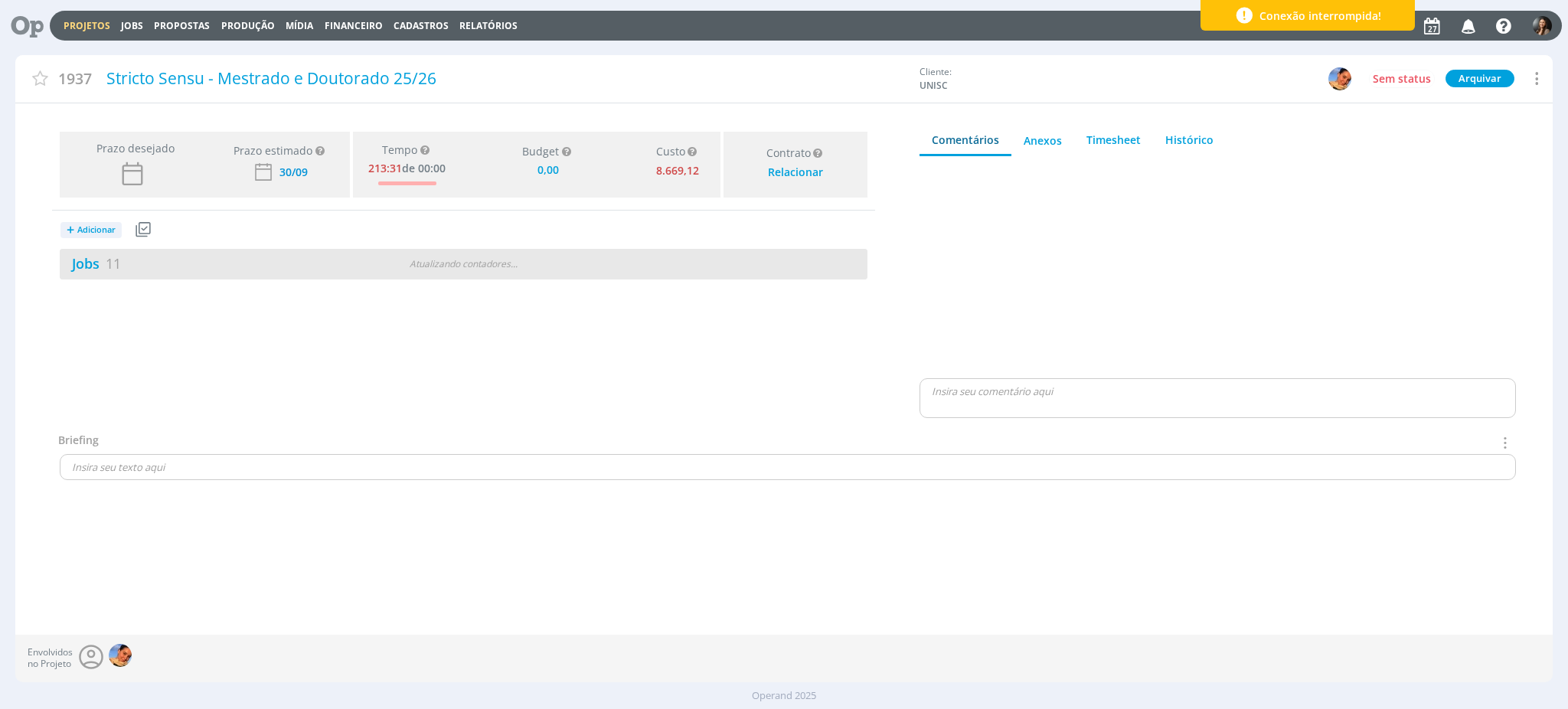
type input "0,00"
click at [482, 273] on div "Jobs 11 0 / 11" at bounding box center [464, 264] width 808 height 30
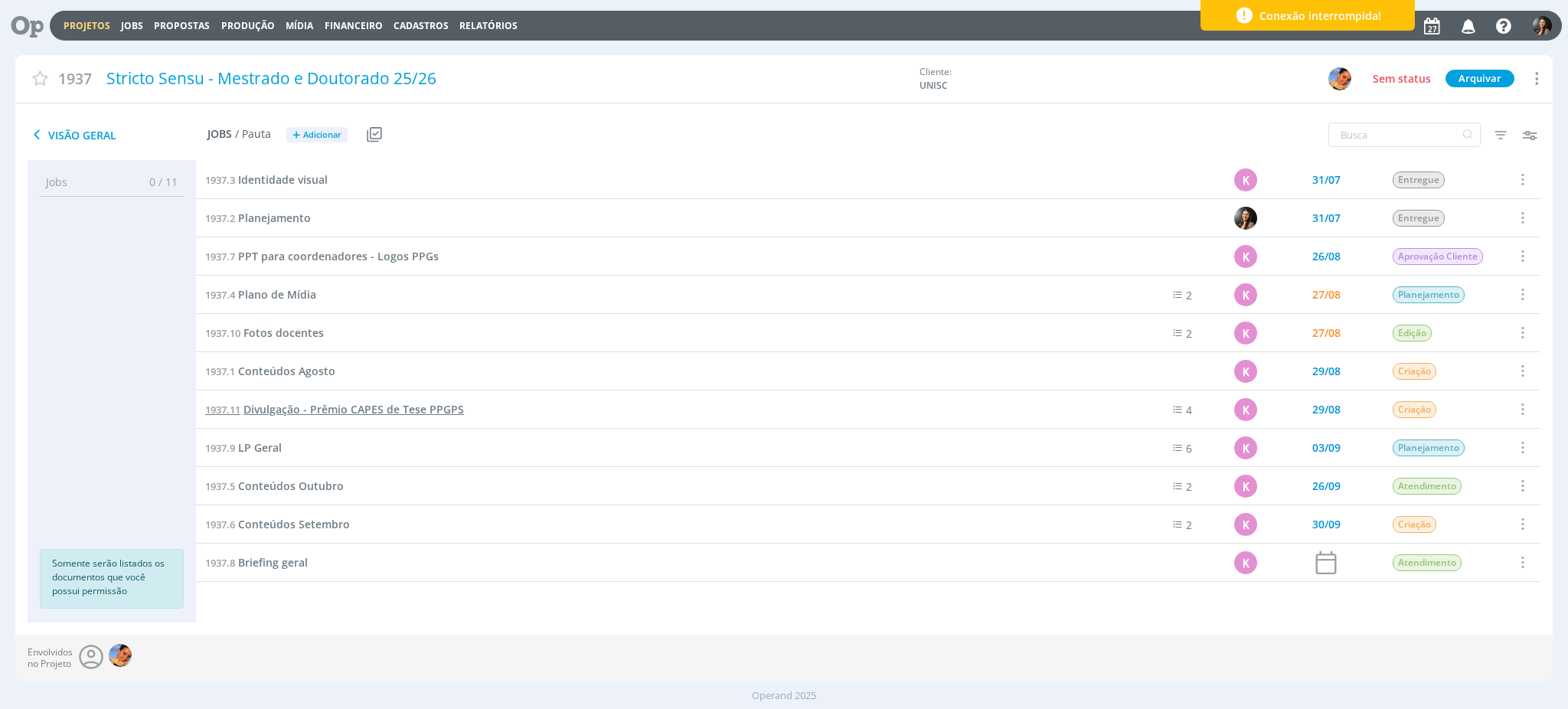
click at [314, 405] on span "Divulgação - Prêmio CAPES de Tese PPGPS" at bounding box center [354, 409] width 220 height 14
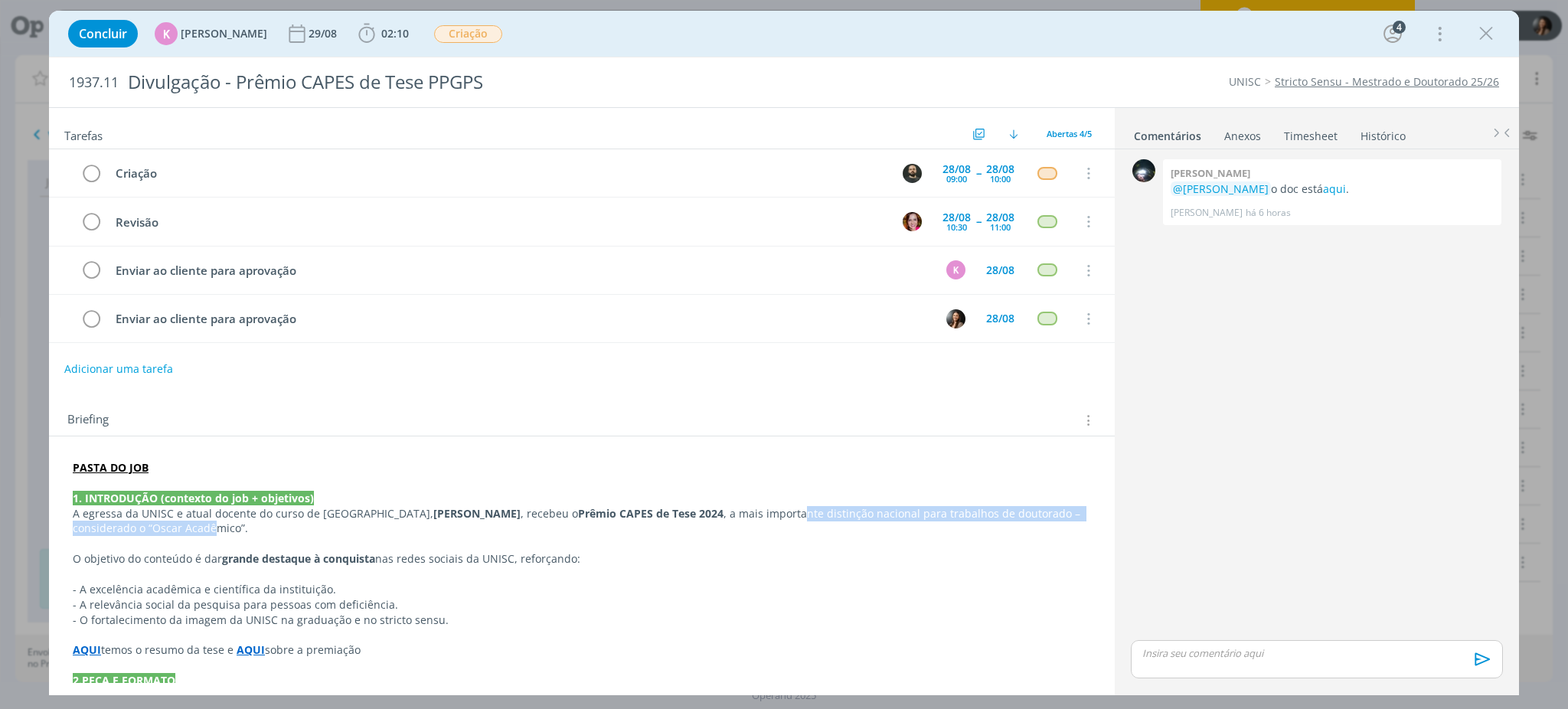
drag, startPoint x: 740, startPoint y: 510, endPoint x: 151, endPoint y: 564, distance: 591.5
click at [141, 537] on p "A egressa da UNISC e atual docente do curso de Fisioterapia, [PERSON_NAME] , re…" at bounding box center [582, 522] width 1018 height 30
drag, startPoint x: 152, startPoint y: 567, endPoint x: 595, endPoint y: 565, distance: 443.0
click at [586, 562] on p "O objetivo do conteúdo é dar grande destaque à conquista nas redes sociais da U…" at bounding box center [582, 560] width 1017 height 15
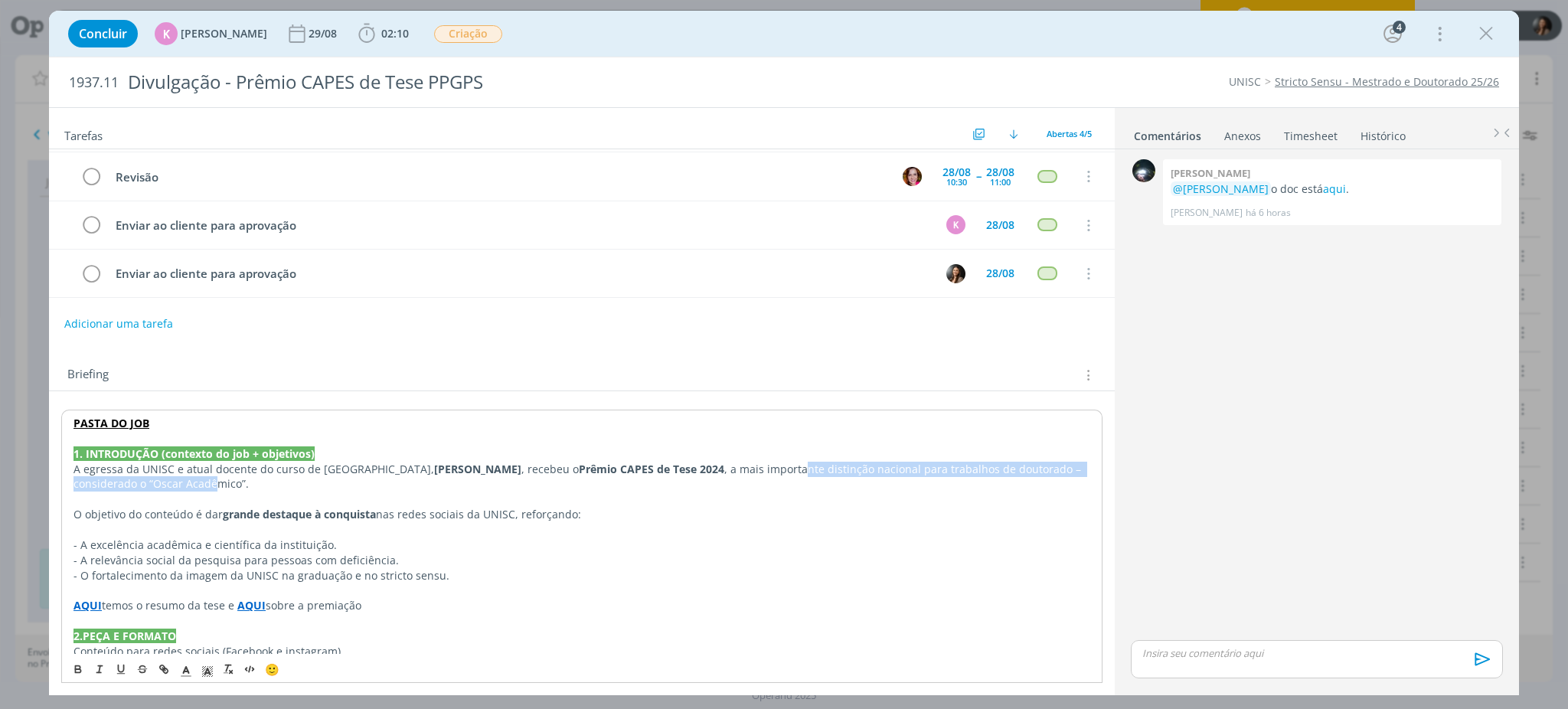
scroll to position [102, 0]
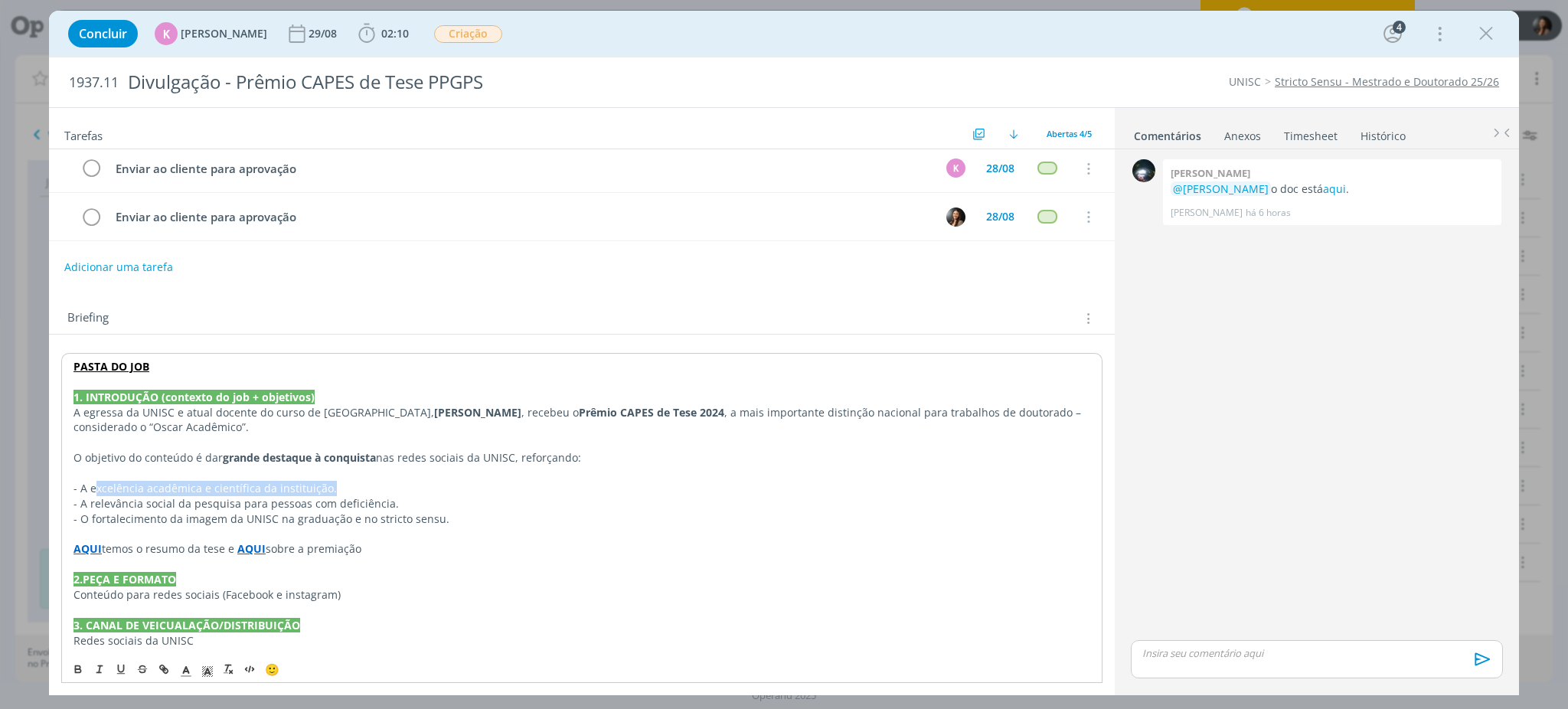
drag, startPoint x: 95, startPoint y: 491, endPoint x: 337, endPoint y: 493, distance: 242.0
click at [337, 493] on p "- A excelência acadêmica e científica da instituição." at bounding box center [582, 488] width 1017 height 15
click at [216, 509] on p "- A relevância social da pesquisa para pessoas com deficiência." at bounding box center [582, 503] width 1017 height 15
drag, startPoint x: 158, startPoint y: 501, endPoint x: 396, endPoint y: 504, distance: 238.0
click at [396, 504] on p "- A relevância social da pesquisa para pessoas com deficiência." at bounding box center [582, 503] width 1017 height 15
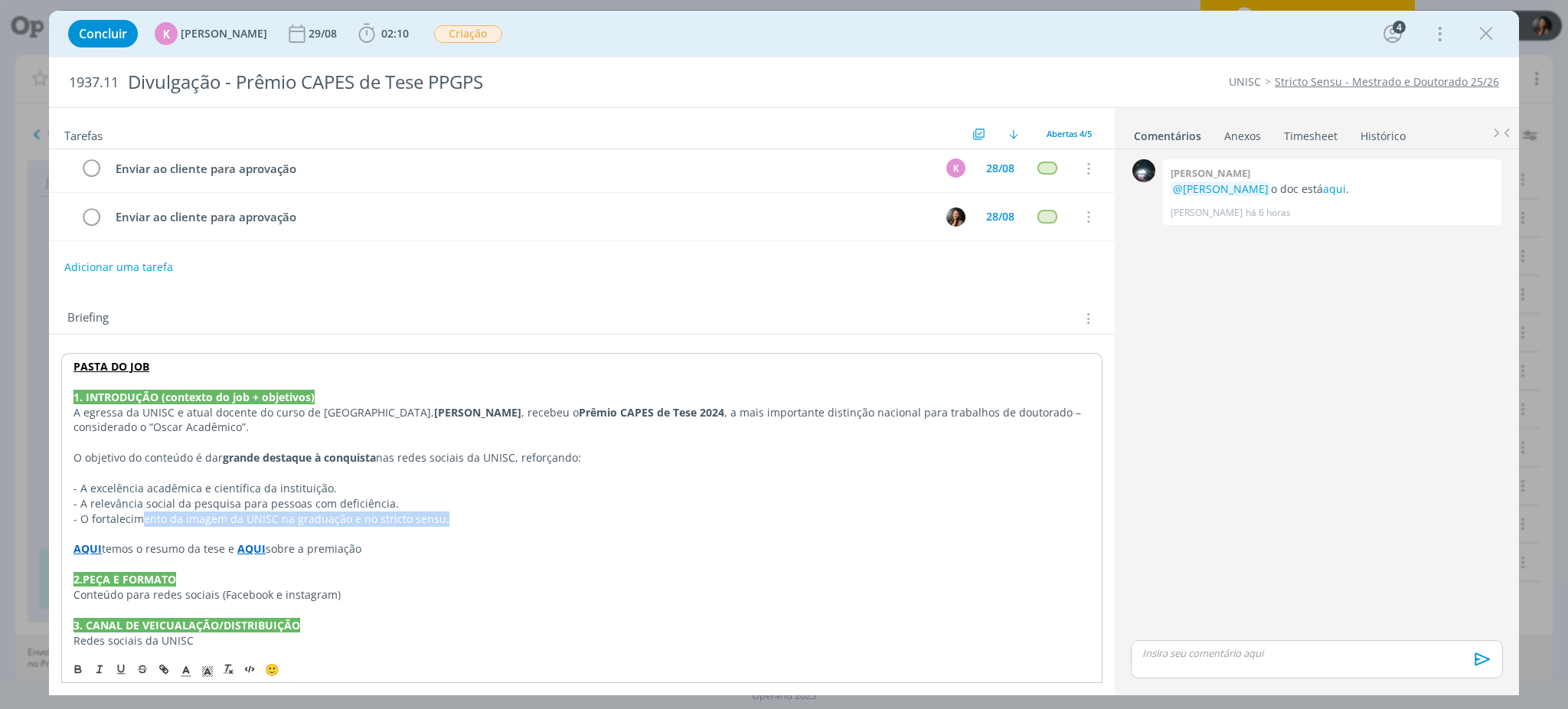
drag, startPoint x: 141, startPoint y: 525, endPoint x: 439, endPoint y: 526, distance: 298.0
click at [439, 526] on p "- O fortalecimento da imagem da UNISC na graduação e no stricto sensu." at bounding box center [582, 518] width 1017 height 15
click at [470, 581] on p "2.PEÇA E FORMATO" at bounding box center [582, 579] width 1017 height 15
drag, startPoint x: 139, startPoint y: 541, endPoint x: 247, endPoint y: 548, distance: 108.2
click at [190, 544] on div "PASTA DO JOB 1. INTRODUÇÃO (contexto do job + objetivos) A egressa da UNISC e a…" at bounding box center [582, 662] width 1042 height 620
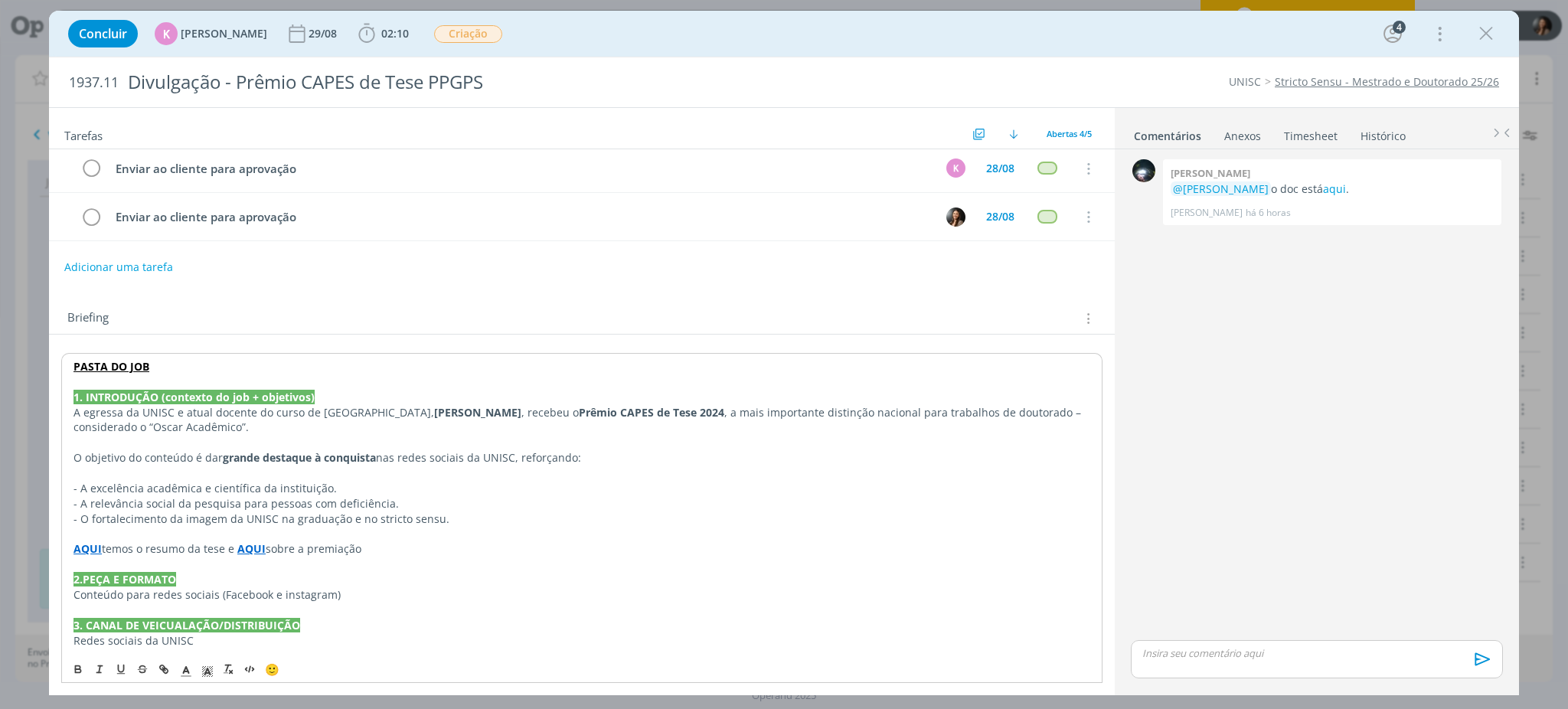
click at [310, 551] on p "AQUI temos o resumo da tese e AQUI sobre a premiação" at bounding box center [582, 549] width 1017 height 15
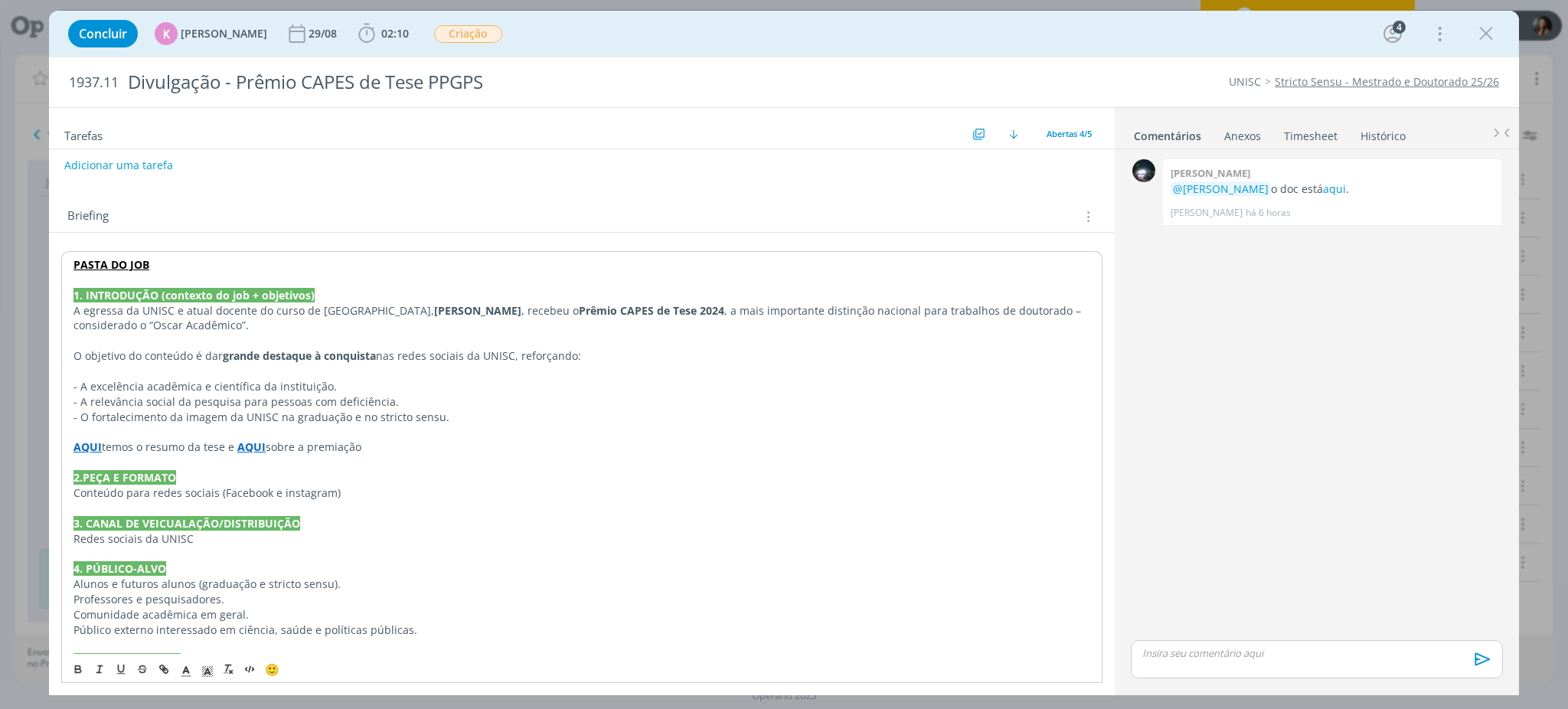
scroll to position [306, 0]
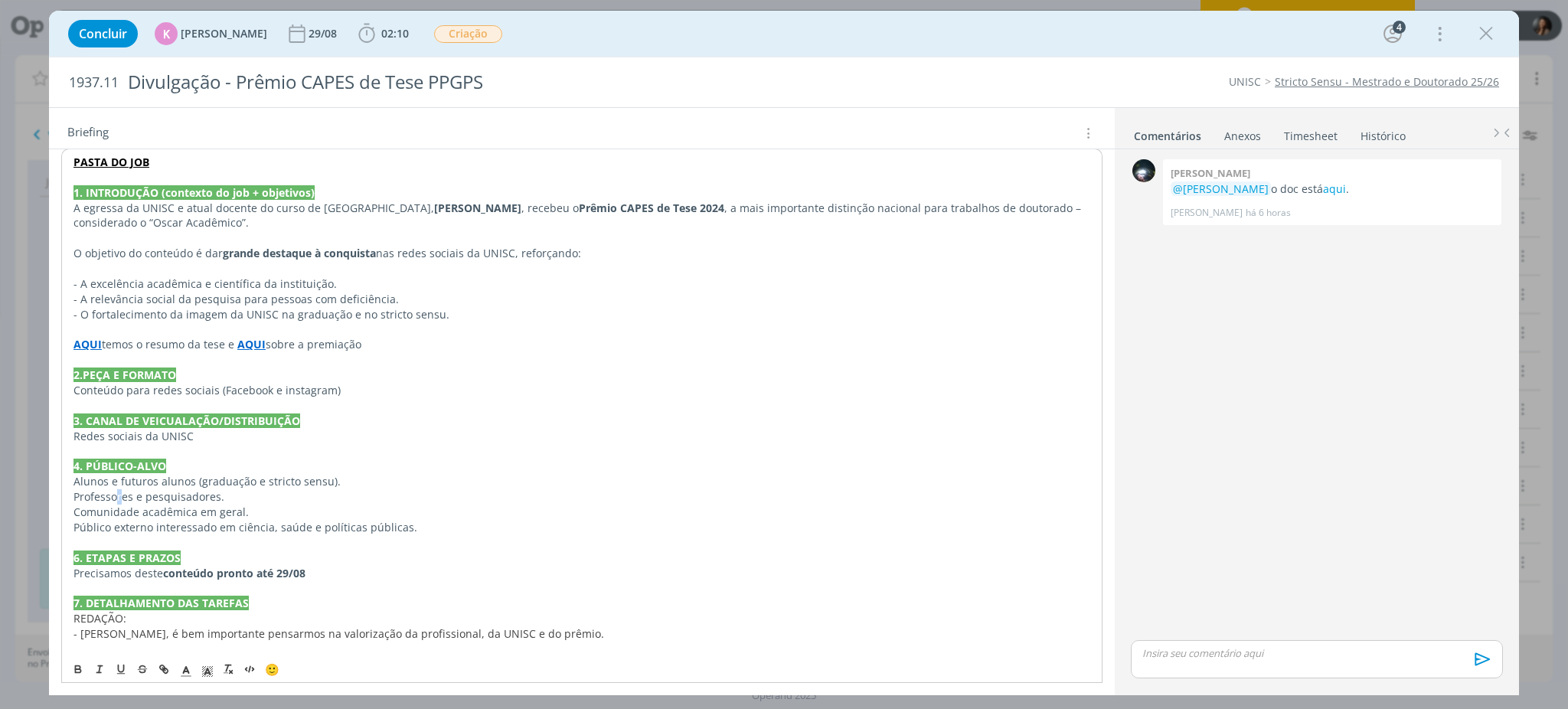
click at [119, 495] on p "Professores e pesquisadores." at bounding box center [582, 497] width 1017 height 15
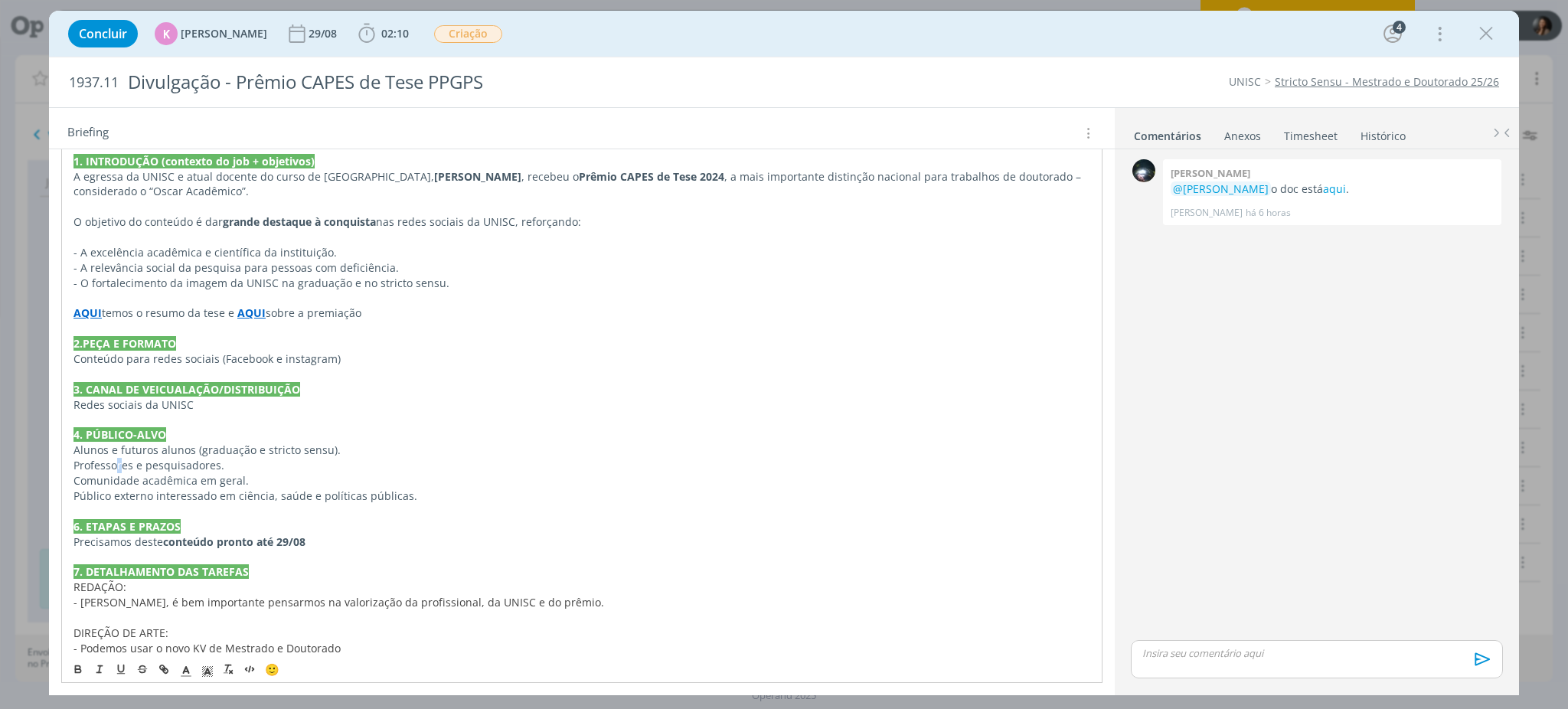
scroll to position [408, 0]
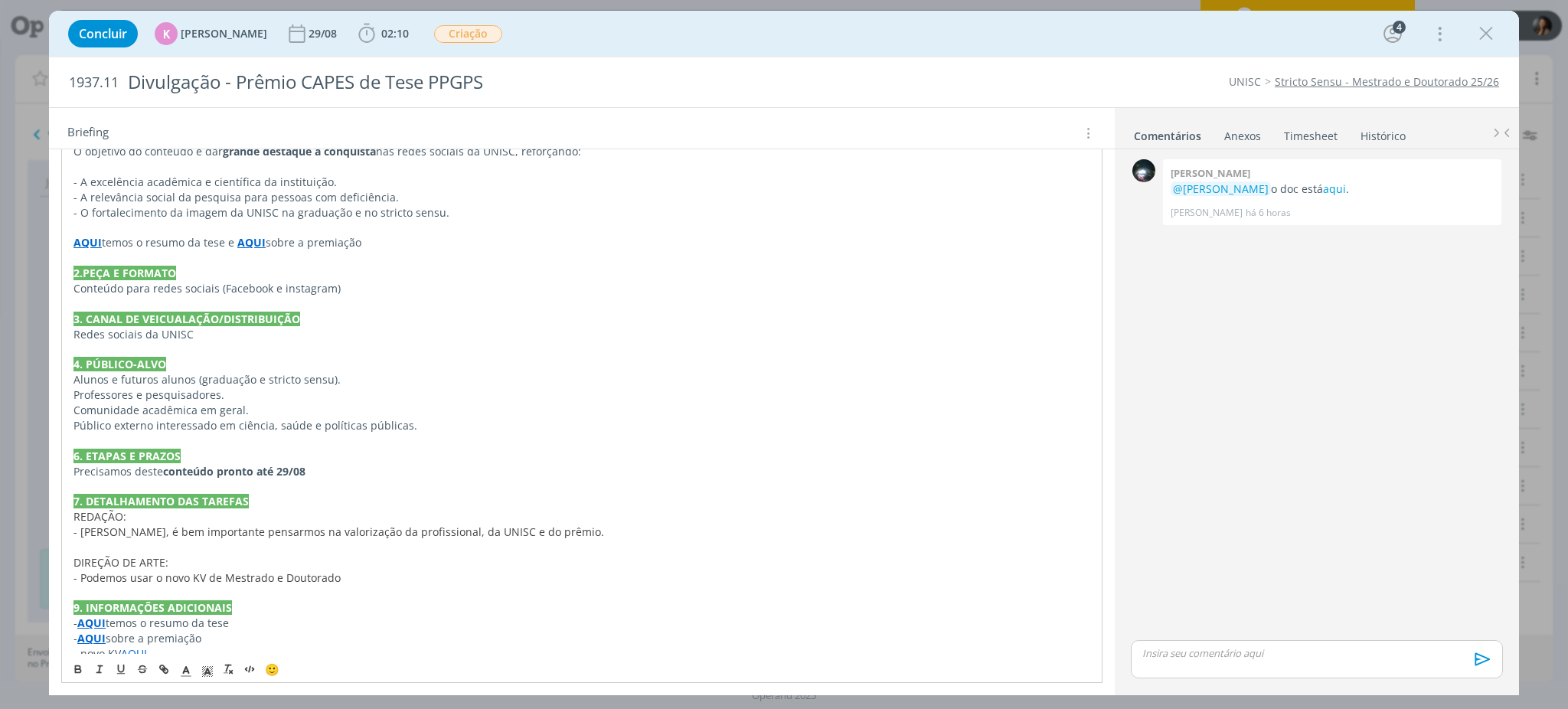
drag, startPoint x: 82, startPoint y: 404, endPoint x: 165, endPoint y: 412, distance: 83.4
click at [165, 412] on p "Comunidade acadêmica em geral." at bounding box center [582, 410] width 1017 height 15
click at [188, 417] on p "Comunidade acadêmica em geral." at bounding box center [582, 410] width 1017 height 15
drag, startPoint x: 118, startPoint y: 425, endPoint x: 443, endPoint y: 515, distance: 337.2
click at [413, 437] on div "PASTA DO JOB 1. INTRODUÇÃO (contexto do job + objetivos) A egressa da UNISC e a…" at bounding box center [582, 356] width 1042 height 620
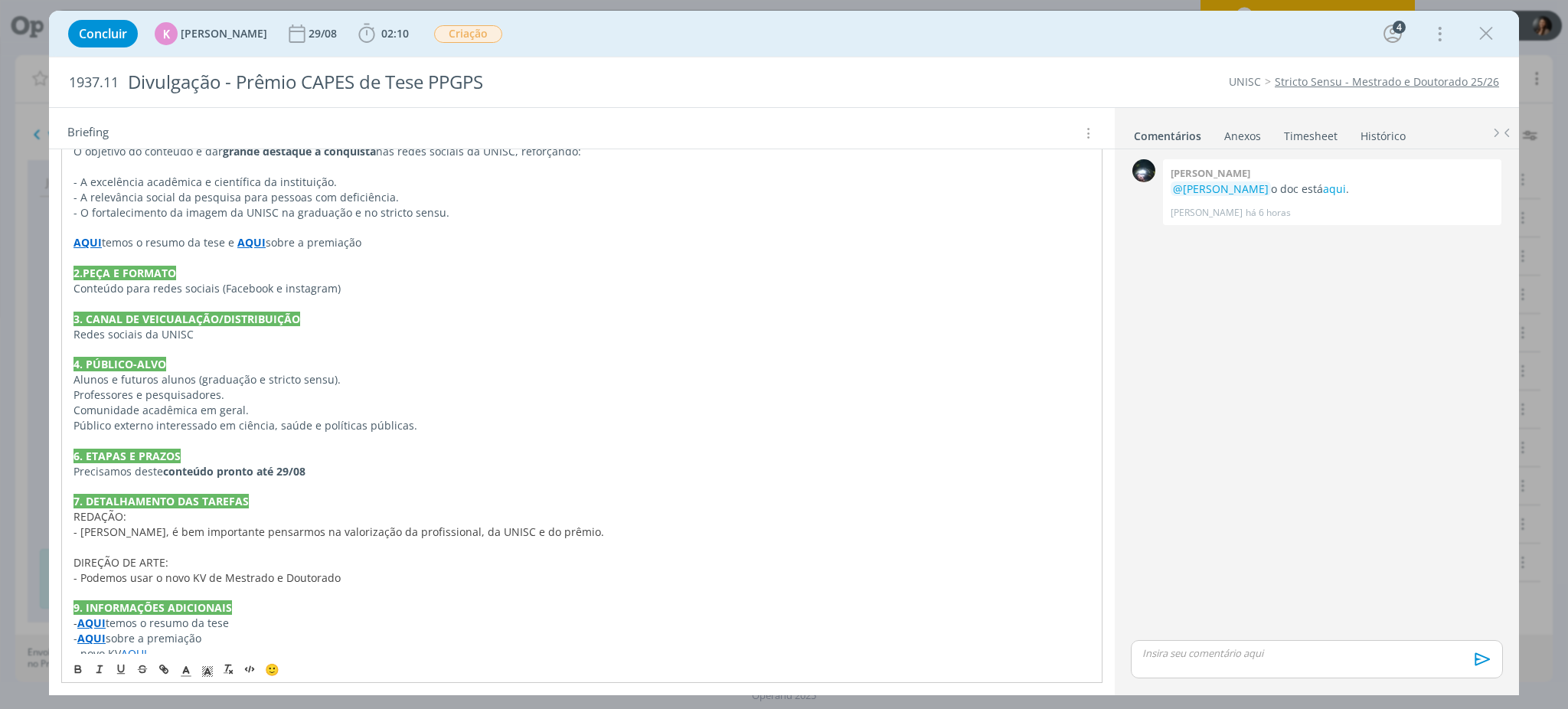
drag, startPoint x: 457, startPoint y: 551, endPoint x: 299, endPoint y: 519, distance: 161.2
click at [456, 550] on p "dialog" at bounding box center [582, 547] width 1017 height 15
drag, startPoint x: 215, startPoint y: 467, endPoint x: 335, endPoint y: 466, distance: 120.0
click at [335, 466] on p "Precisamos deste conteúdo pronto até 29/08" at bounding box center [582, 471] width 1017 height 15
click at [315, 517] on p "REDAÇÃO:" at bounding box center [582, 517] width 1017 height 15
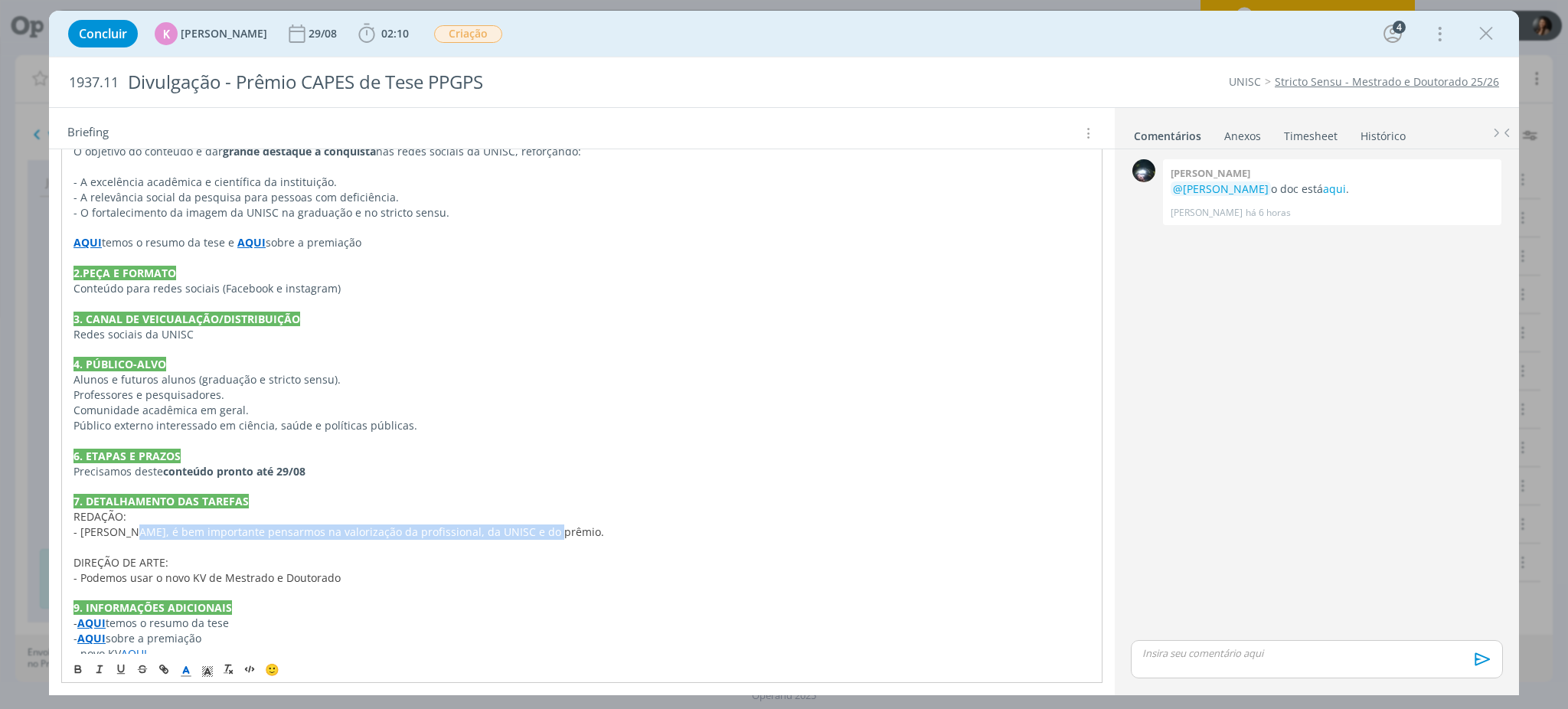
drag, startPoint x: 135, startPoint y: 525, endPoint x: 580, endPoint y: 564, distance: 446.7
click at [553, 535] on p "- [PERSON_NAME], é bem importante pensarmos na valorização da profissional, da …" at bounding box center [582, 532] width 1017 height 15
click at [582, 568] on p "DIREÇÃO DE ARTE:" at bounding box center [582, 562] width 1017 height 15
click at [1323, 193] on link "aqui" at bounding box center [1334, 189] width 23 height 14
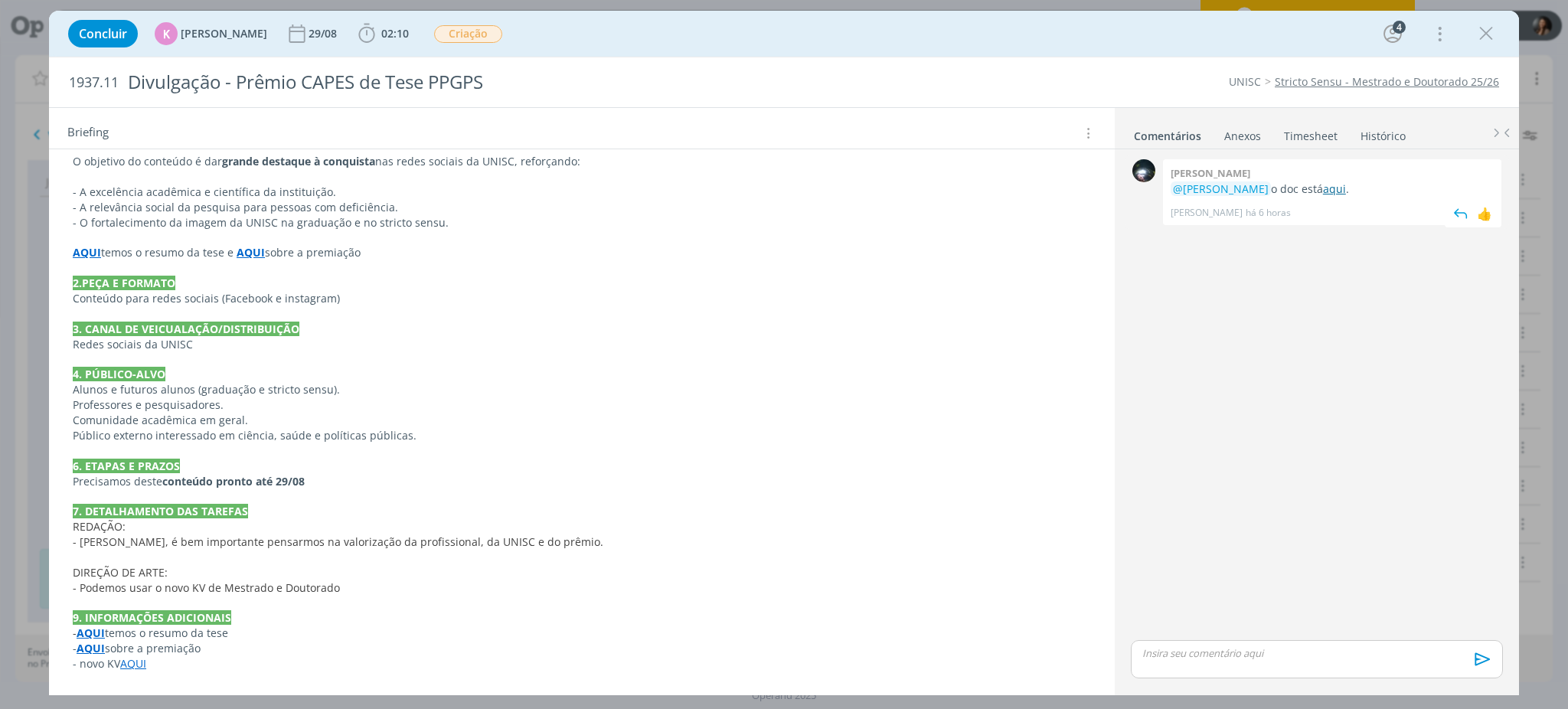
scroll to position [397, 0]
click at [448, 556] on p "dialog" at bounding box center [582, 558] width 1018 height 15
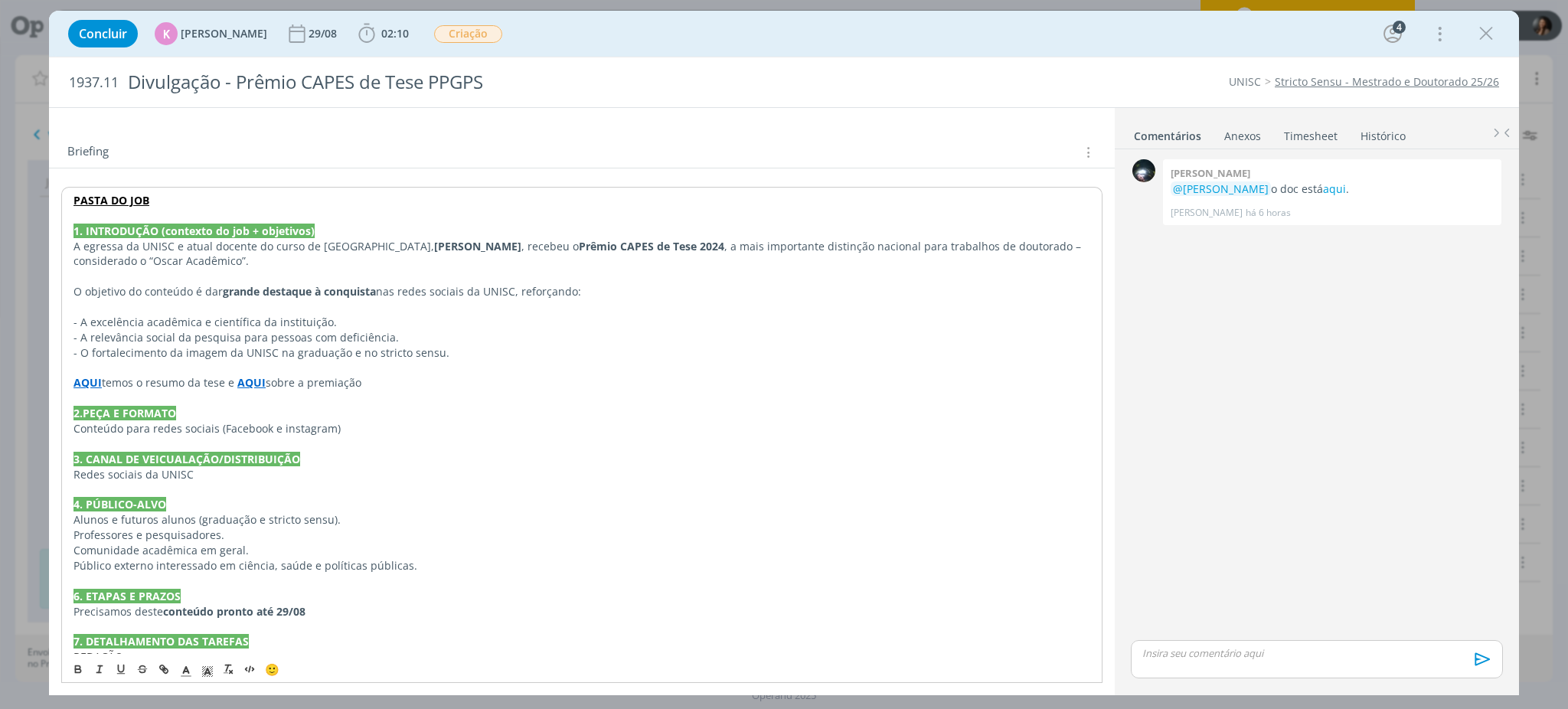
scroll to position [192, 0]
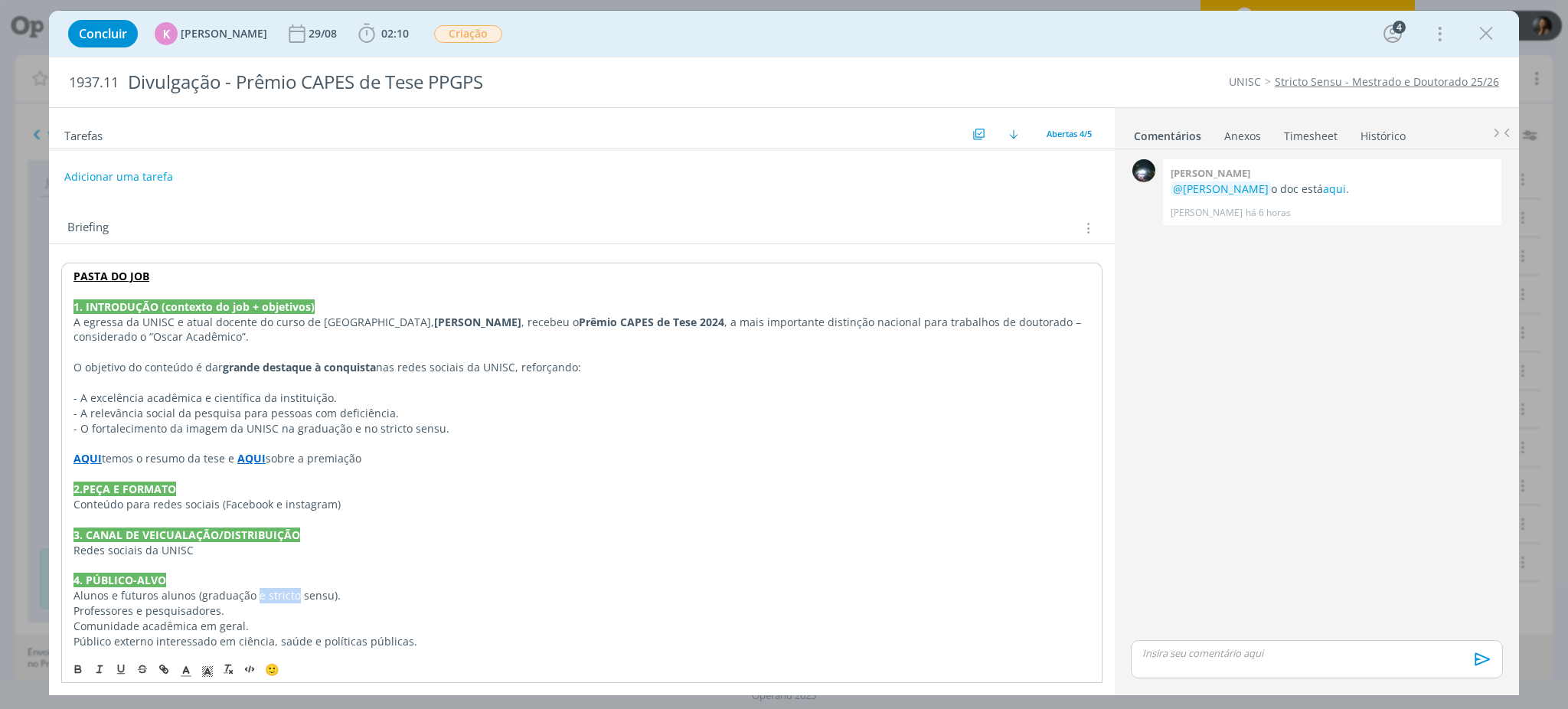
drag, startPoint x: 259, startPoint y: 596, endPoint x: 294, endPoint y: 596, distance: 35.0
click at [294, 596] on p "Alunos e futuros alunos (graduação e stricto sensu)." at bounding box center [582, 595] width 1017 height 15
click at [353, 592] on p "Alunos e futuros alunos (graduação e stricto sensu)." at bounding box center [582, 595] width 1017 height 15
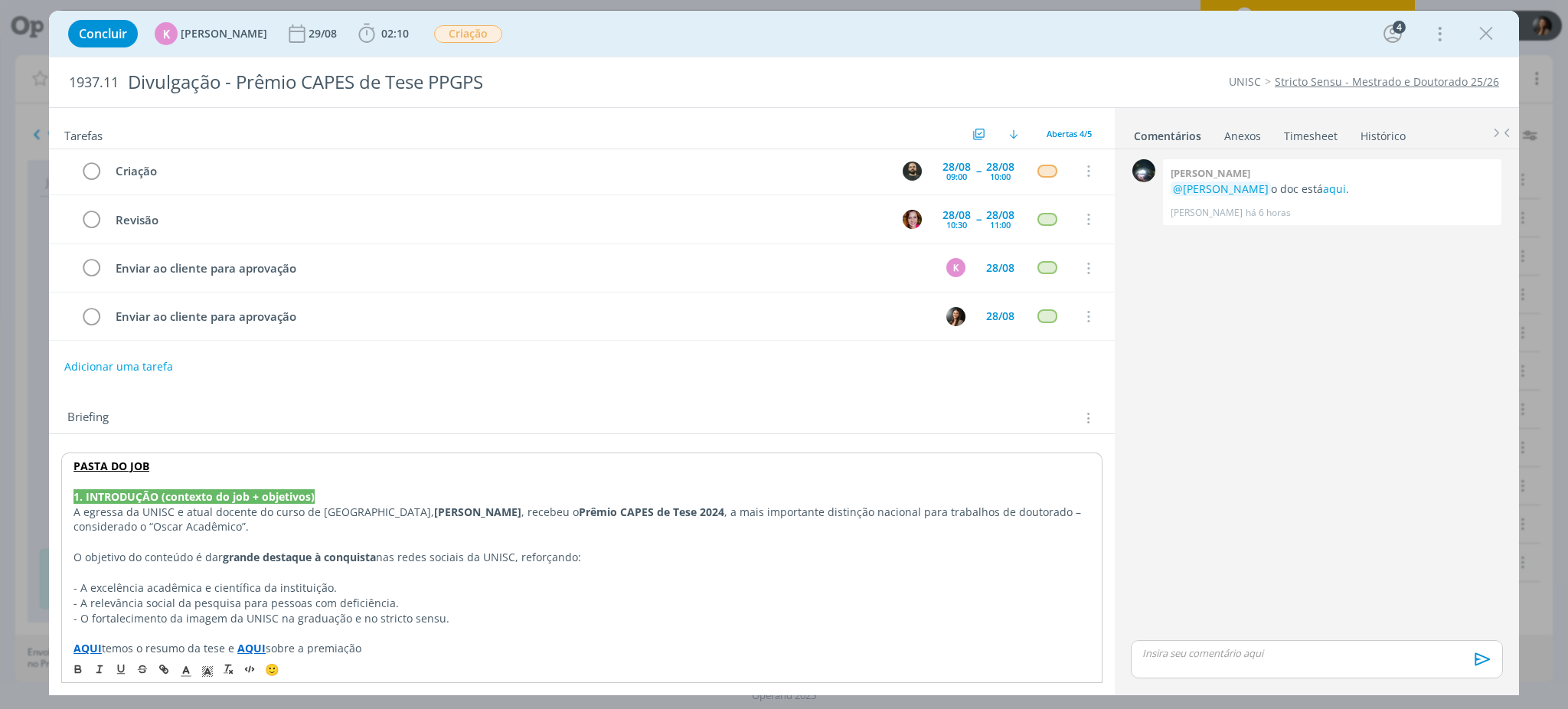
scroll to position [0, 0]
drag, startPoint x: 1376, startPoint y: 369, endPoint x: 1293, endPoint y: 326, distance: 93.5
click at [1370, 368] on div "0 [PERSON_NAME] @[PERSON_NAME] o doc está aqui . [PERSON_NAME] há 6 horas 👍" at bounding box center [1317, 396] width 384 height 481
click at [1481, 47] on div "dialog" at bounding box center [1486, 33] width 28 height 28
